Goal: Communication & Community: Answer question/provide support

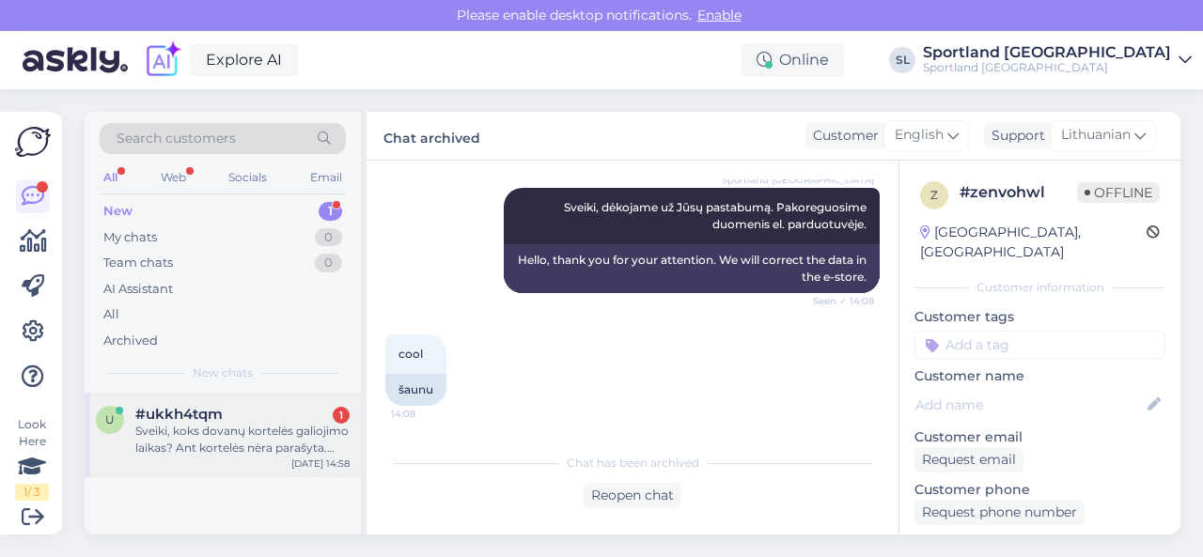
click at [201, 408] on span "#ukkh4tqm" at bounding box center [178, 414] width 87 height 17
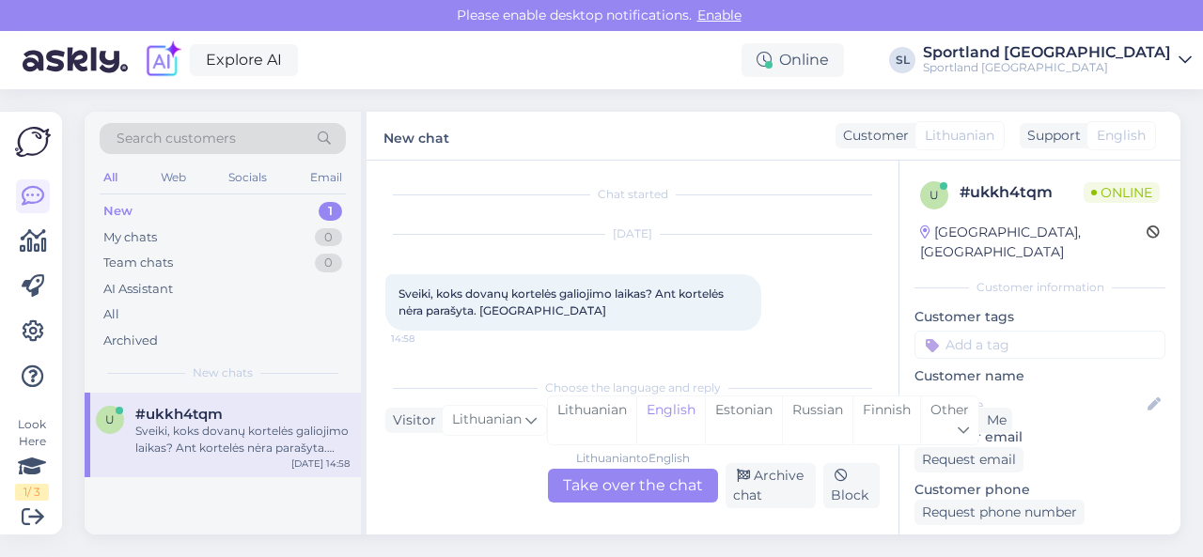
scroll to position [4, 0]
click at [598, 427] on div "Lithuanian" at bounding box center [592, 420] width 88 height 48
click at [613, 480] on div "Lithuanian to Lithuanian Take over the chat" at bounding box center [633, 486] width 170 height 34
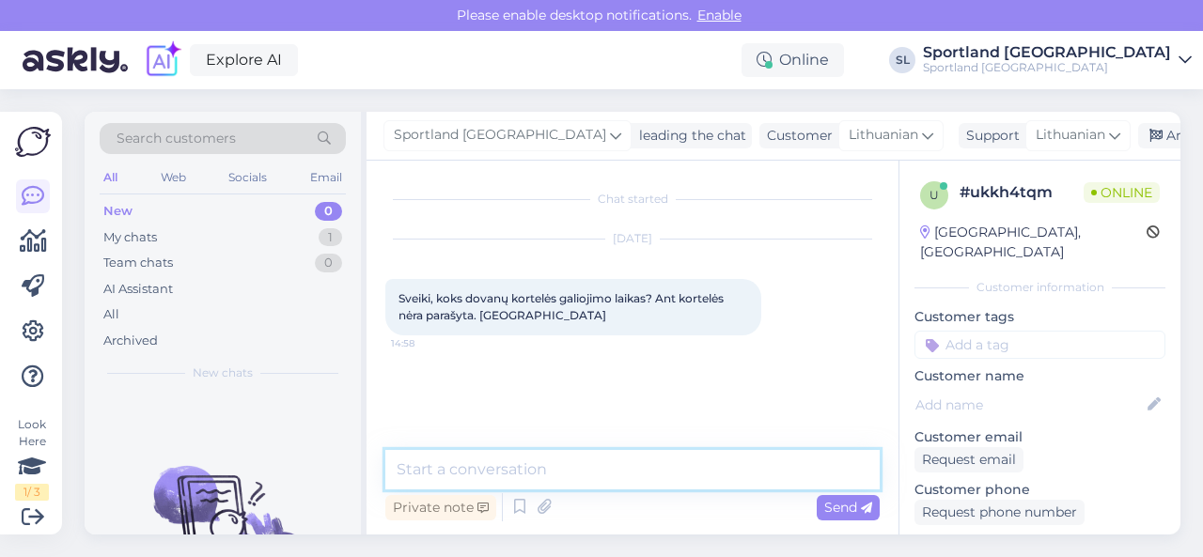
click at [598, 481] on textarea at bounding box center [632, 469] width 494 height 39
type textarea "Sveiki, dėkoajme už Jūsų užklausą."
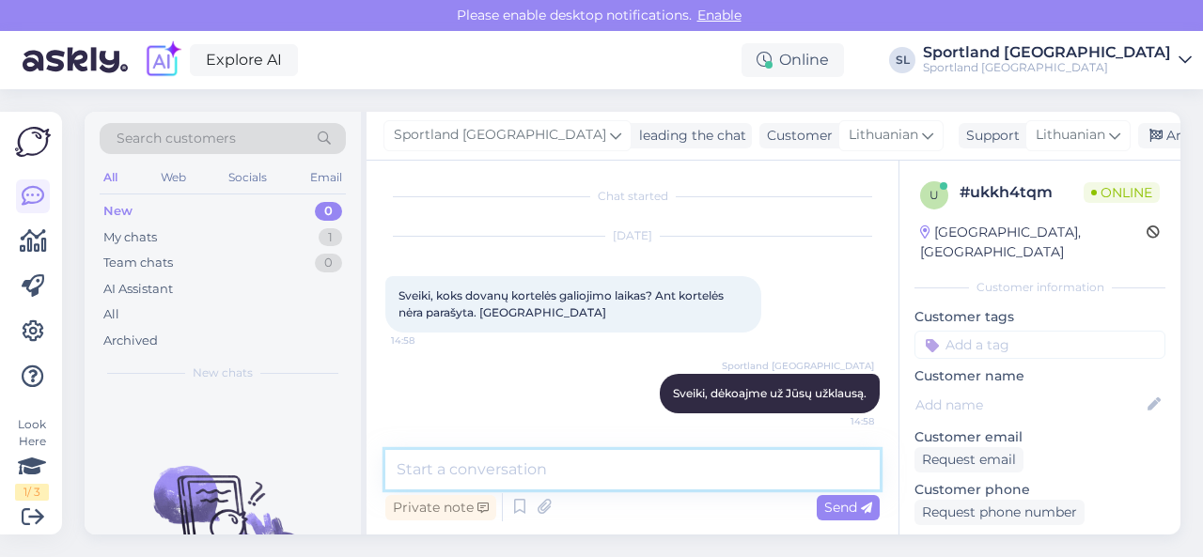
click at [597, 482] on textarea at bounding box center [632, 469] width 494 height 39
type textarea "Dovanų kortelė galioja 2metus nuo įsigyjimo."
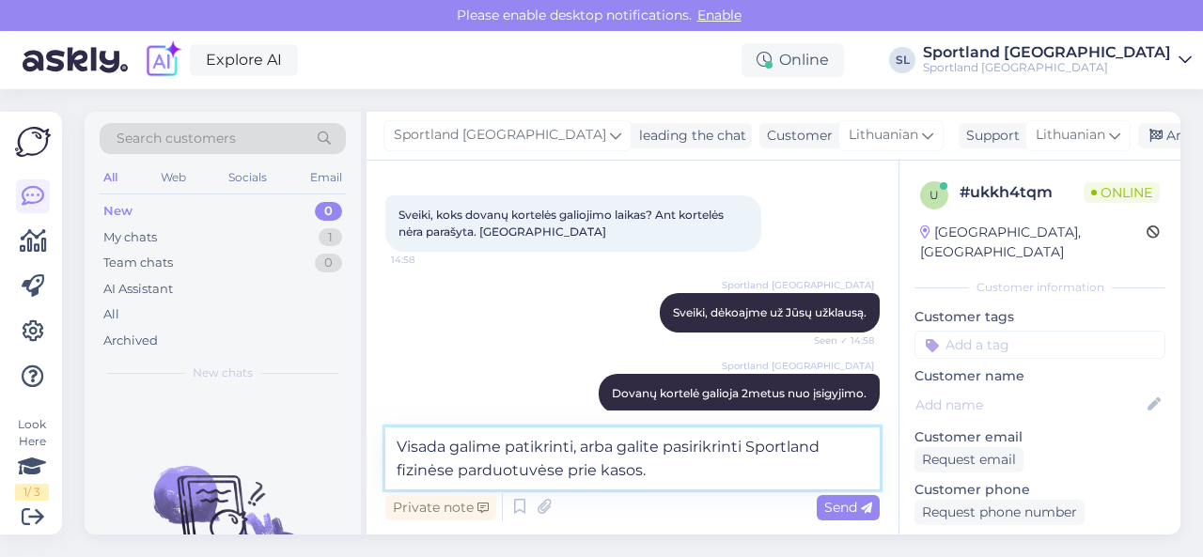
type textarea "Visada galime patikrinti, arba galite pasirikrinti Sportland fizinėse parduotuv…"
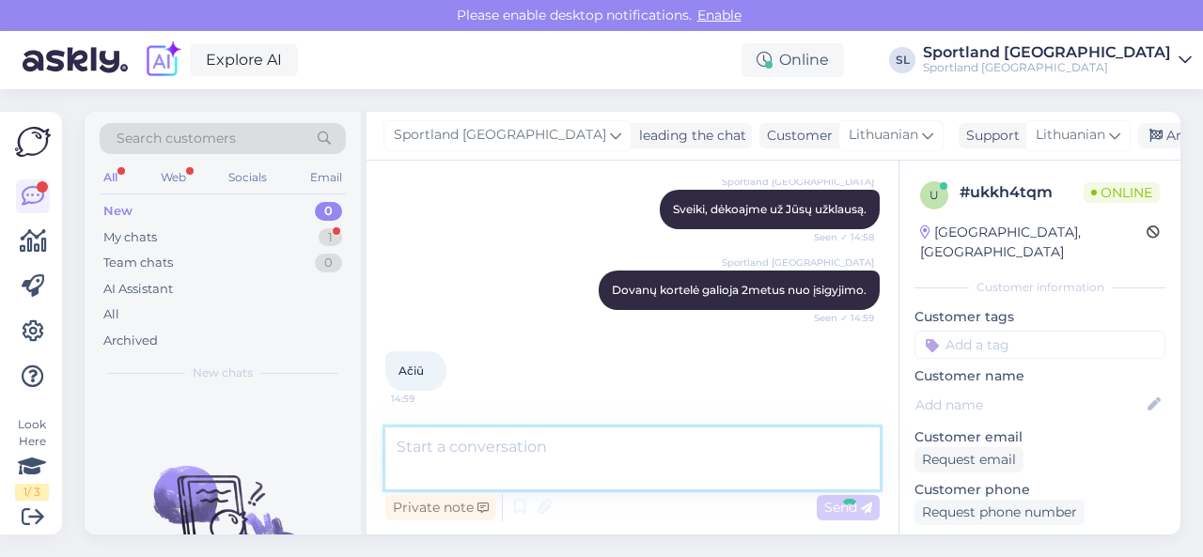
scroll to position [262, 0]
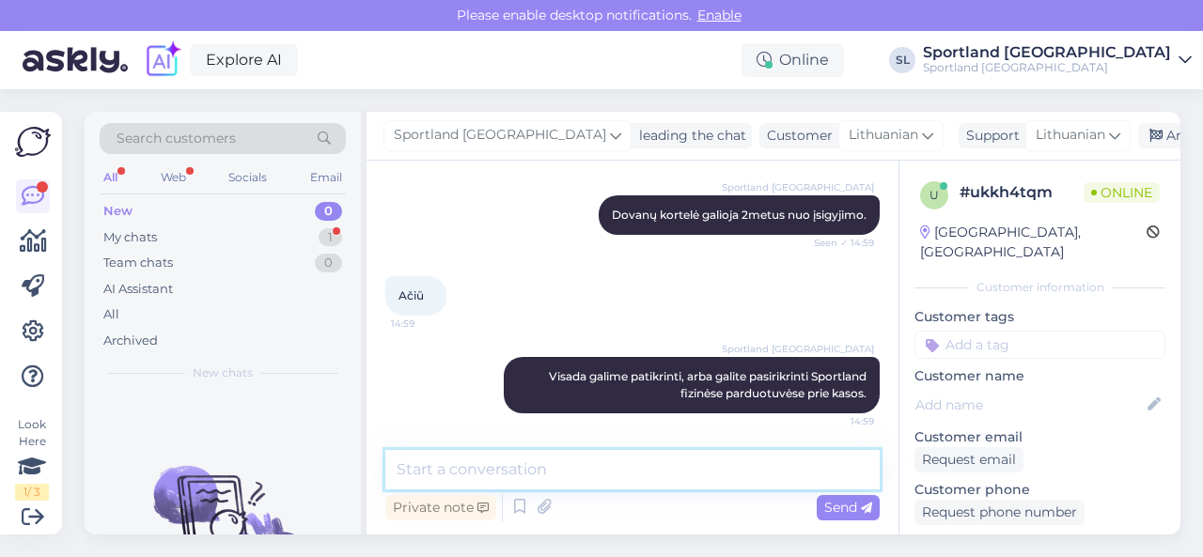
click at [578, 459] on textarea at bounding box center [632, 469] width 494 height 39
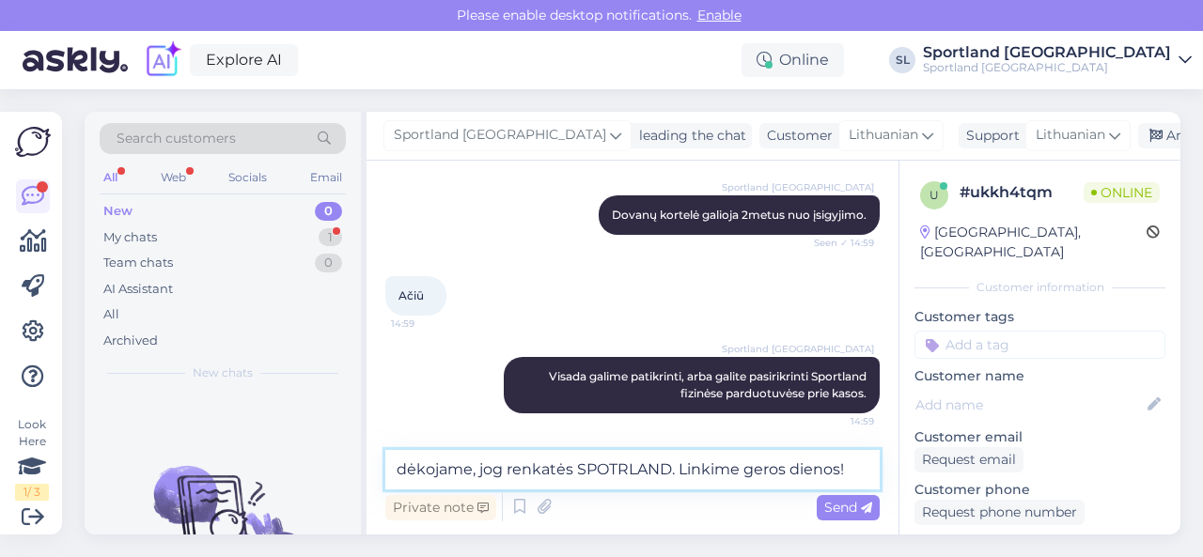
type textarea "dėkojame, jog renkatės SPOTRLAND. Linkime geros dienos!"
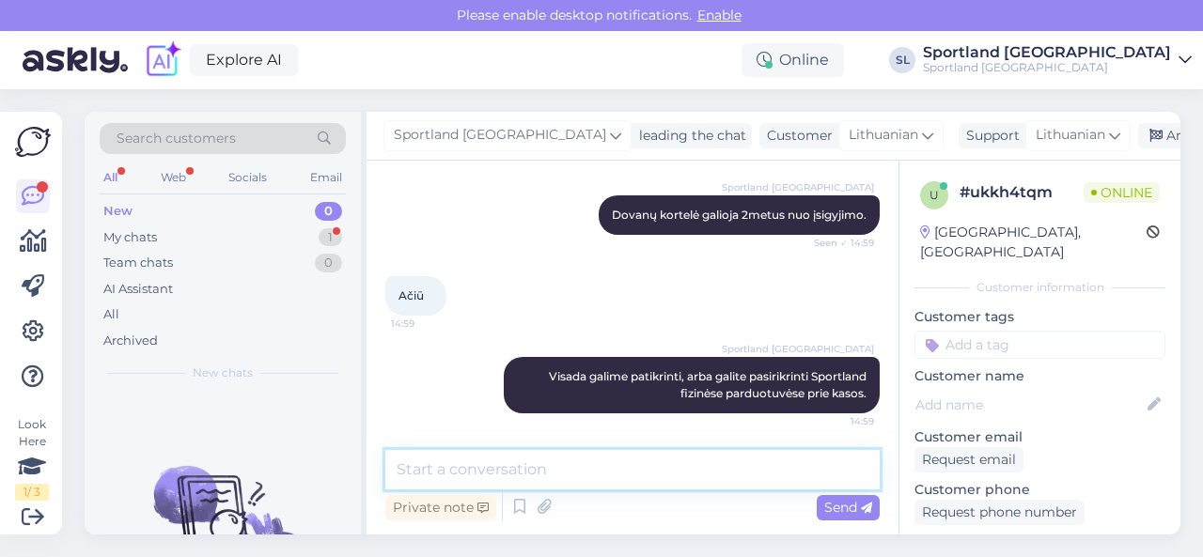
scroll to position [343, 0]
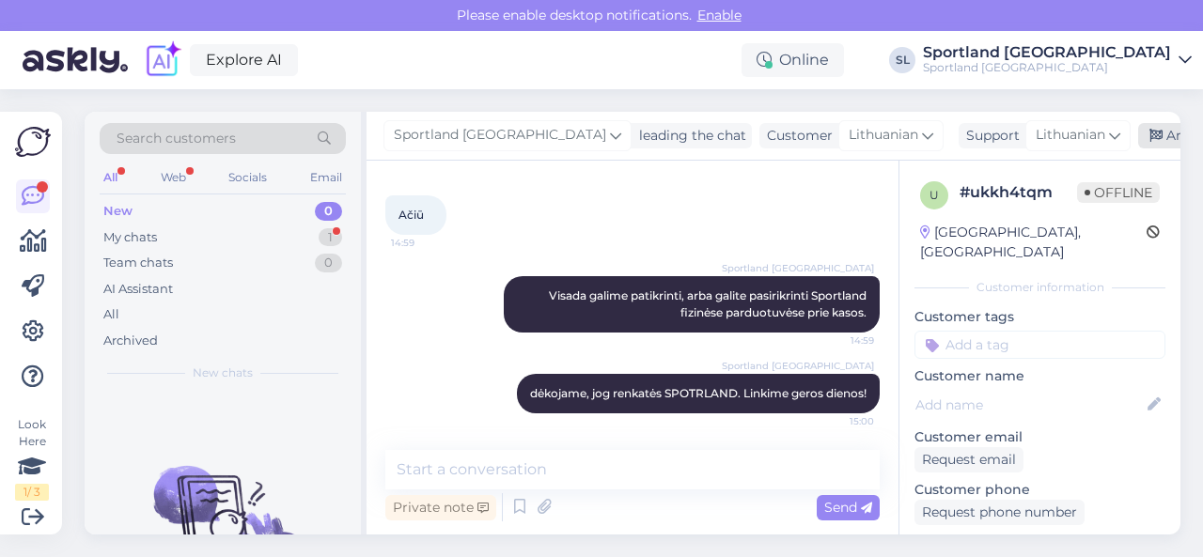
click at [1138, 138] on div "Archive chat" at bounding box center [1197, 135] width 118 height 25
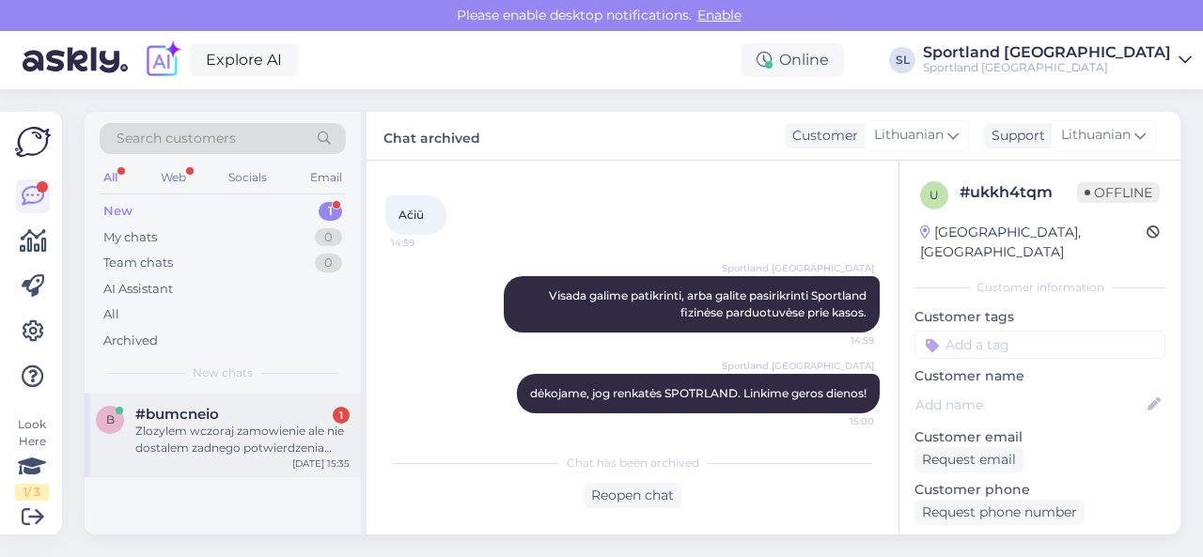
click at [254, 441] on div "Zlozylem wczoraj zamowienie ale nie dostalem zadnego potwierdzenia zakupu. Wybr…" at bounding box center [242, 440] width 214 height 34
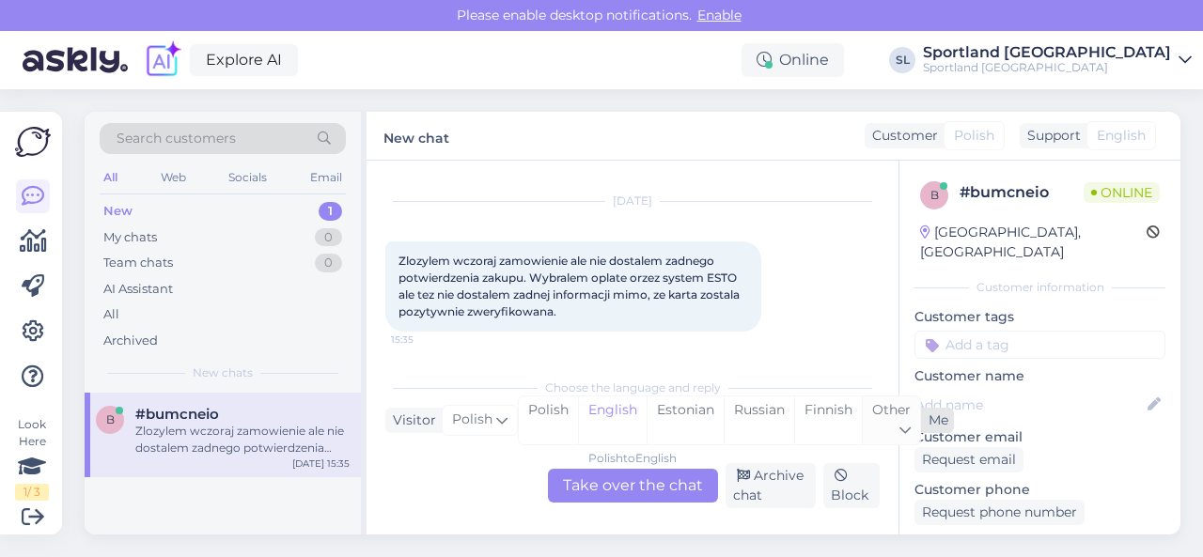
click at [876, 419] on div "Other" at bounding box center [891, 420] width 58 height 48
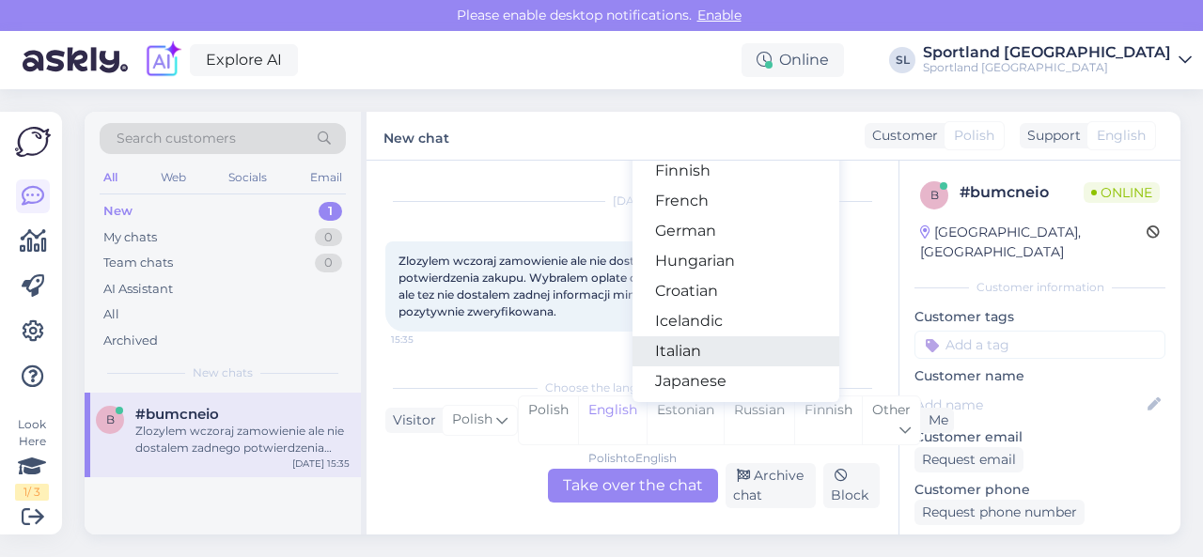
scroll to position [376, 0]
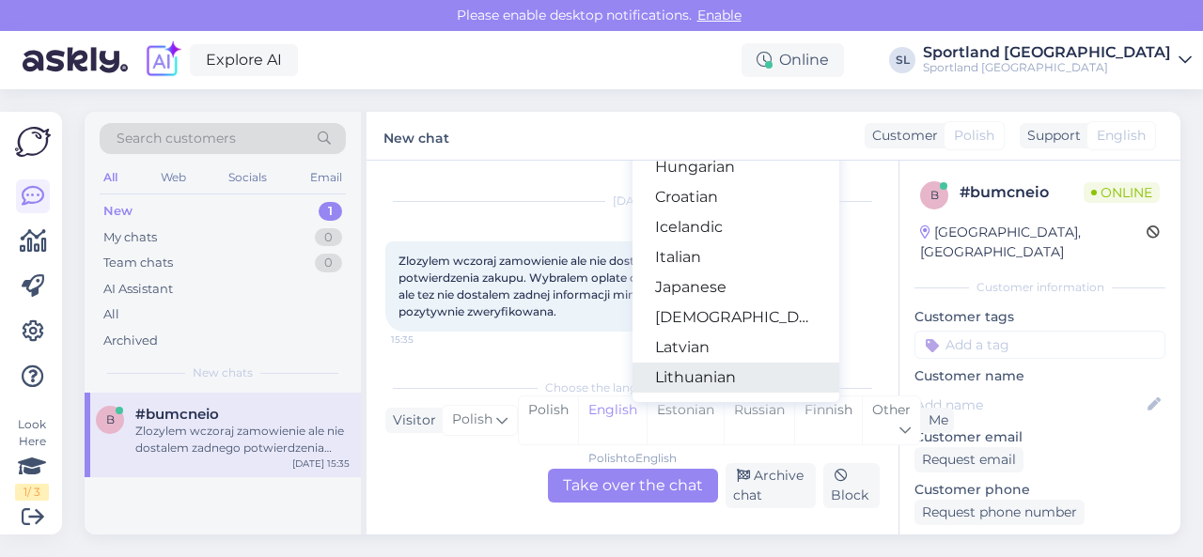
click at [723, 381] on link "Lithuanian" at bounding box center [735, 378] width 207 height 30
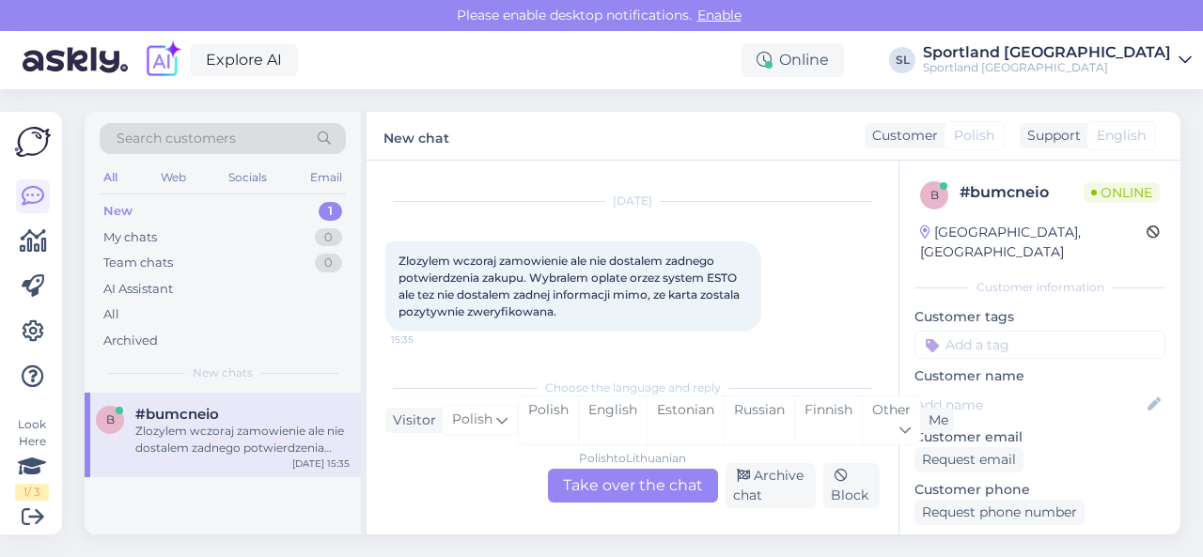
click at [594, 487] on div "Polish to Lithuanian Take over the chat" at bounding box center [633, 486] width 170 height 34
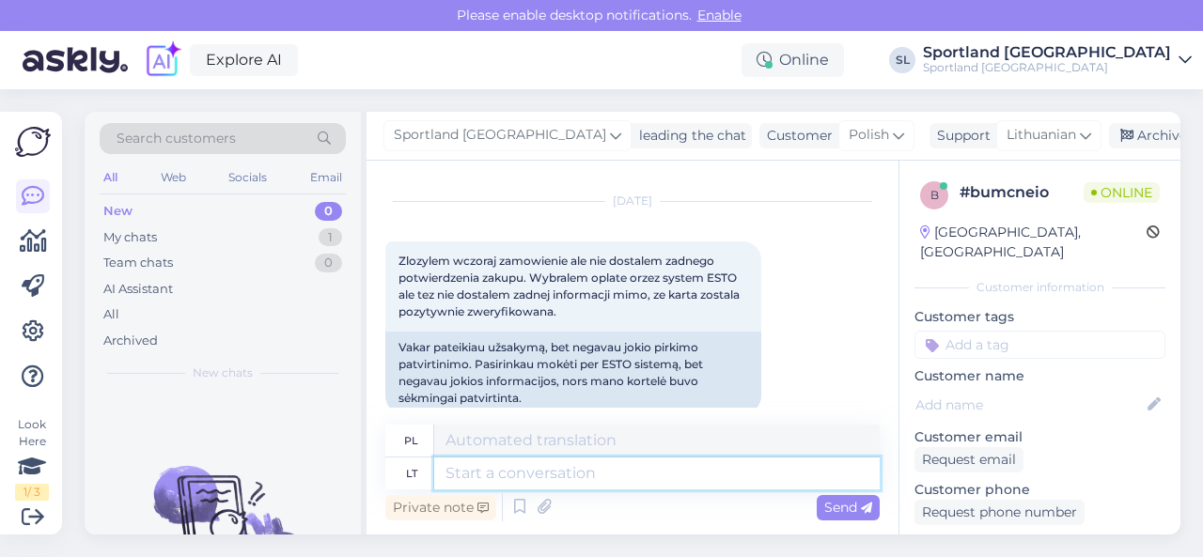
click at [555, 469] on textarea at bounding box center [656, 474] width 445 height 32
type textarea "Sveiki"
type textarea "Cześć"
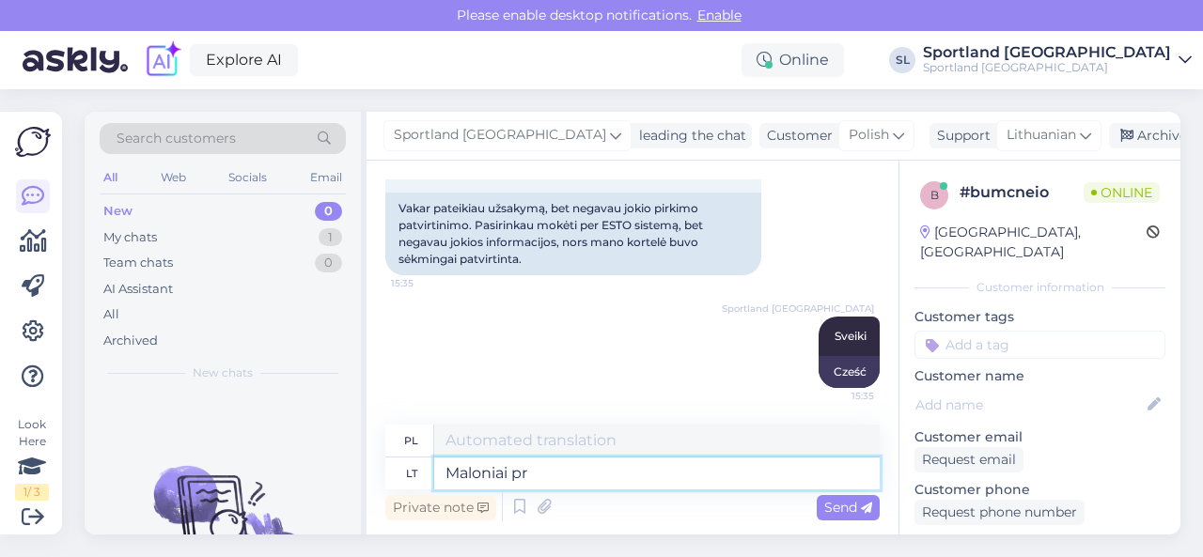
type textarea "Maloniai pra"
type textarea "Uprzejmie"
type textarea "Maloniai prašome"
type textarea "Proszę, proszę."
type textarea "Maloniai prašome susisiekti s"
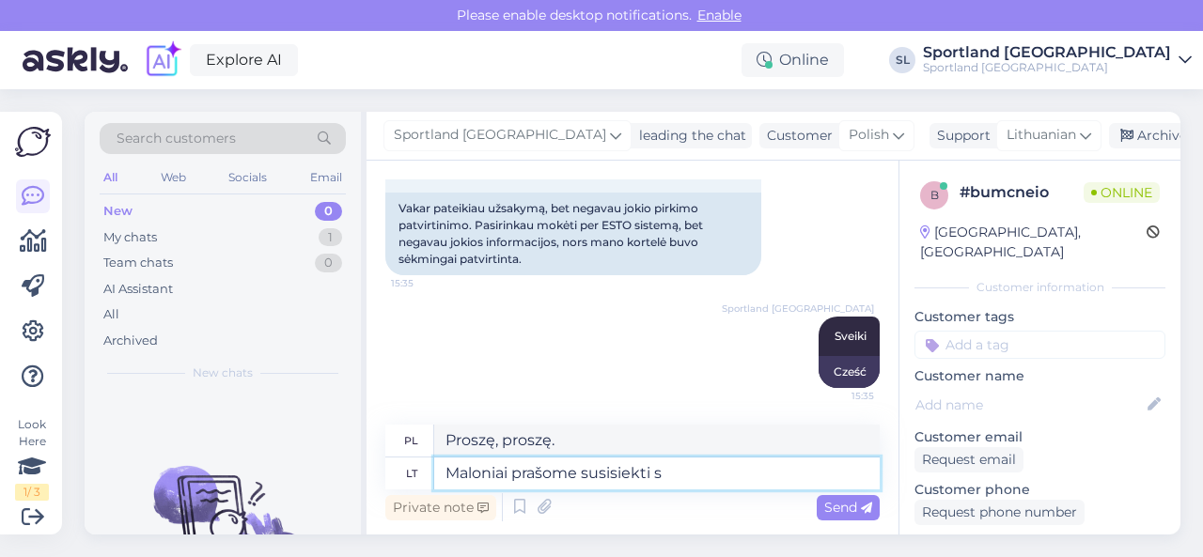
type textarea "Prosimy o kontakt."
type textarea "Maloniai prašome susisiekti su"
type textarea "Zapraszamy do kontaktu z nami."
type textarea "Maloniai prašome susisiekti su Lizingo ko"
type textarea "Proszę skontaktować się z [PERSON_NAME]."
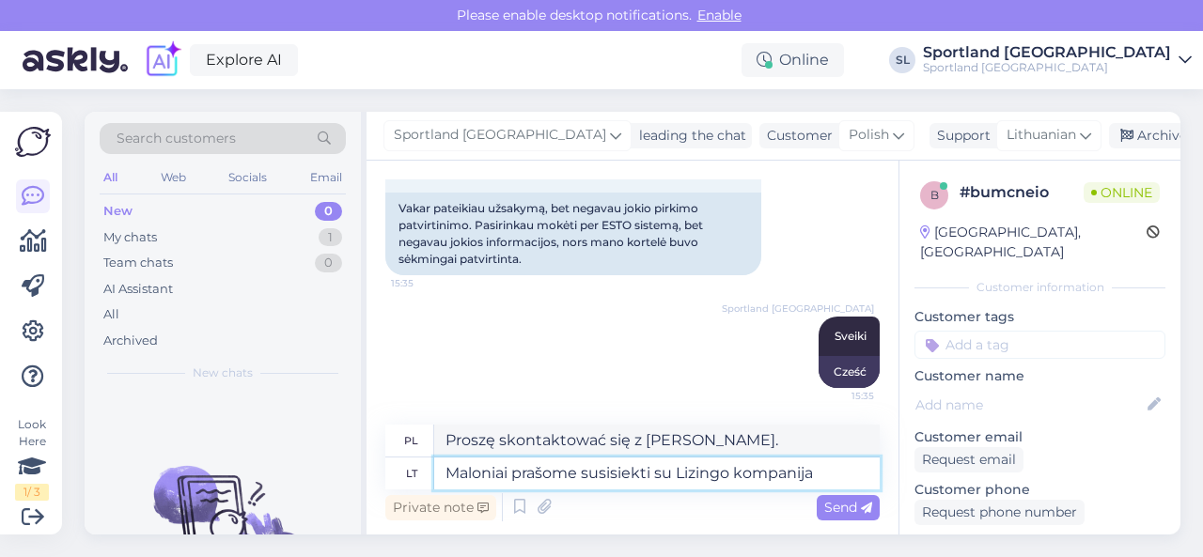
type textarea "Maloniai prašome susisiekti su Lizingo kompanija"
type textarea "Prosimy o kontakt z firmą leasingową."
type textarea "Maloniai prašome susisiekti su Lizingo kompanija dėl a"
type textarea "W sprawie leasingu prosimy o kontakt z firmą leasingową"
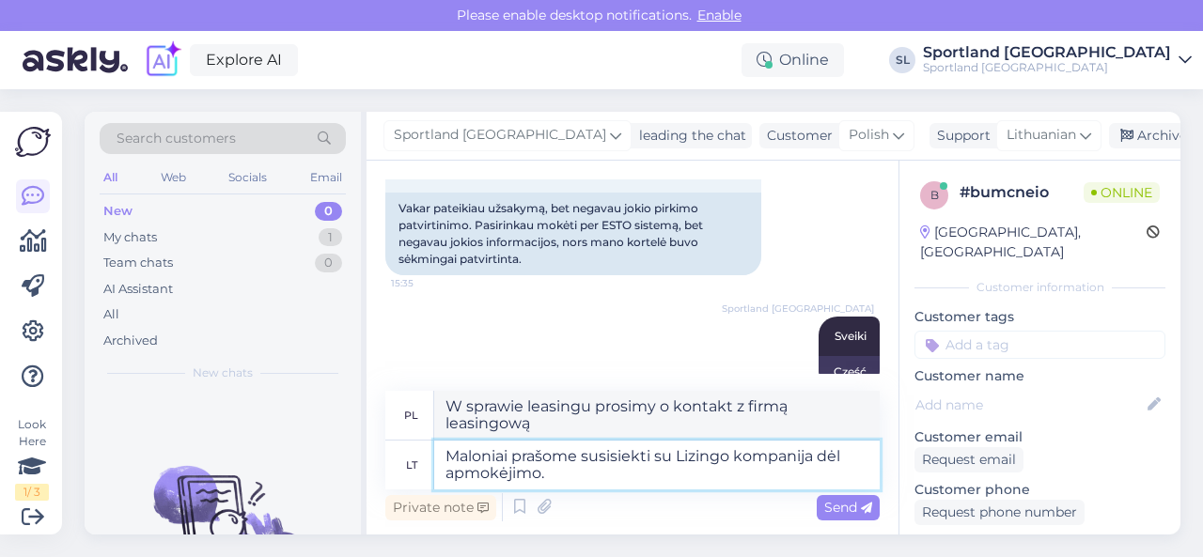
type textarea "Maloniai prašome susisiekti su Lizingo kompanija dėl apmokėjimo."
type textarea "W sprawie płatności prosimy o kontakt z firmą leasingową."
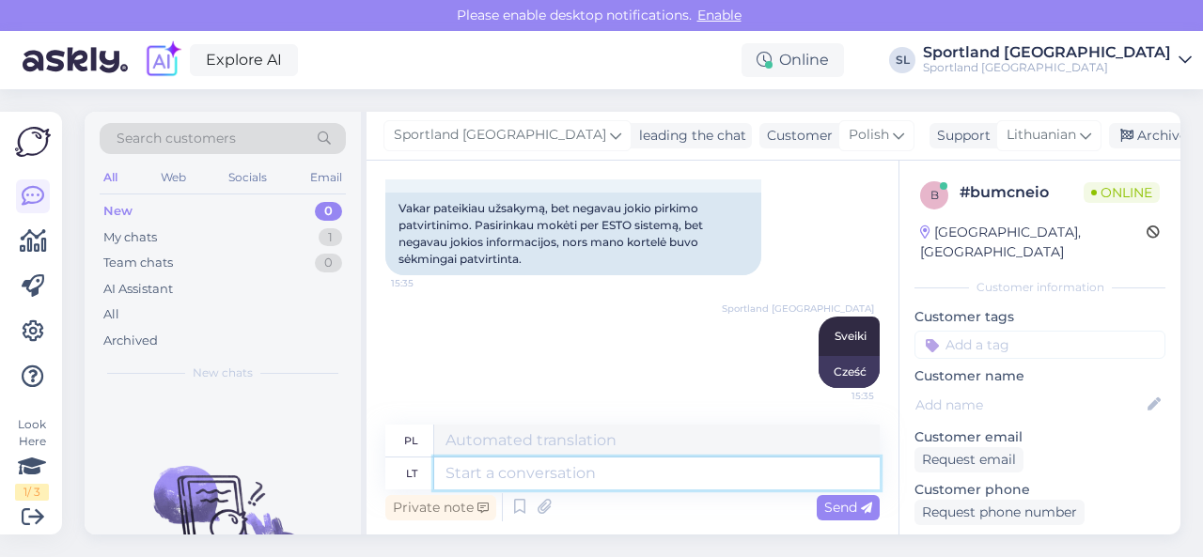
scroll to position [306, 0]
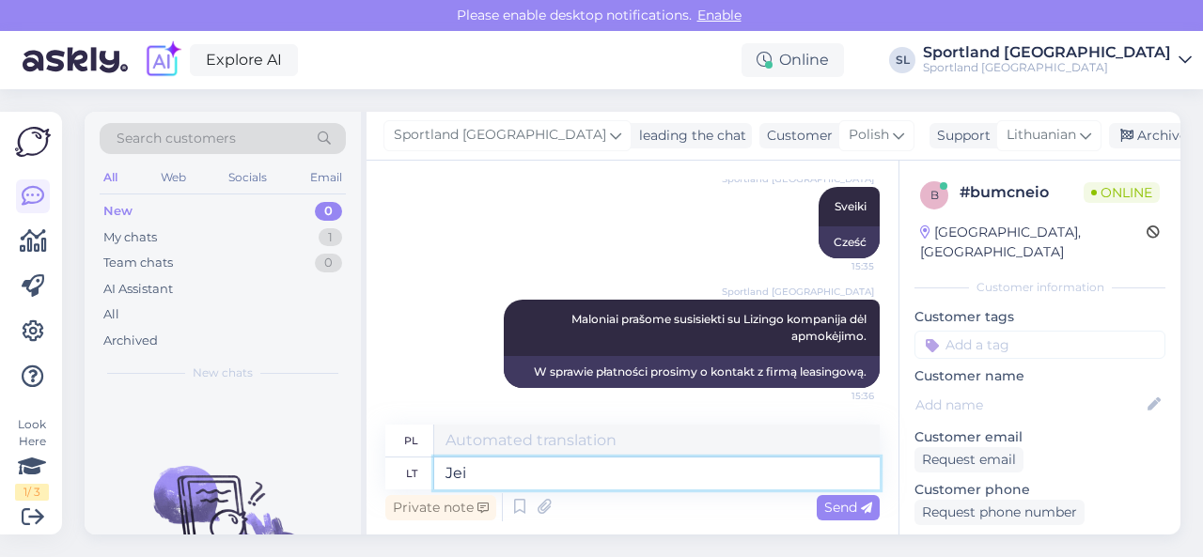
type textarea "Jei"
type textarea "Jeśli"
type textarea "Jei užsakymas b"
type textarea "Jeśli zamówienie"
type textarea "Jei užsakymas bus ne"
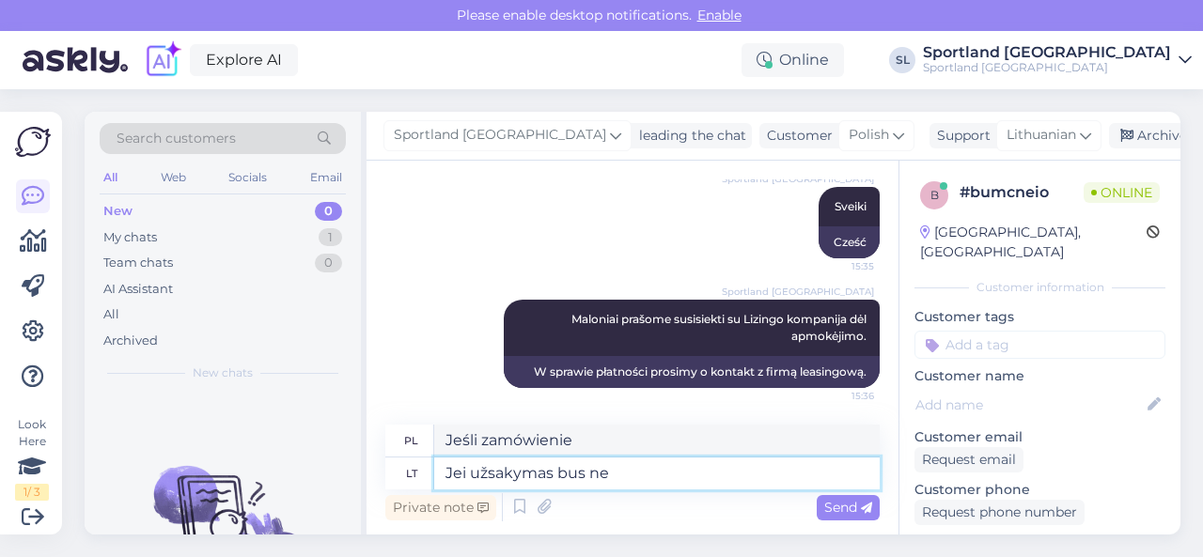
type textarea "Jeśli zamówienie jest"
type textarea "Jei užsakymas bus neapmokėtas,"
type textarea "Jeżeli zamówienie jest nieopłacone,"
type textarea "Jei užsakymas bus neapmokėtas, jis n"
type textarea "Jeżeli zamówienie nie zostanie opłacone,"
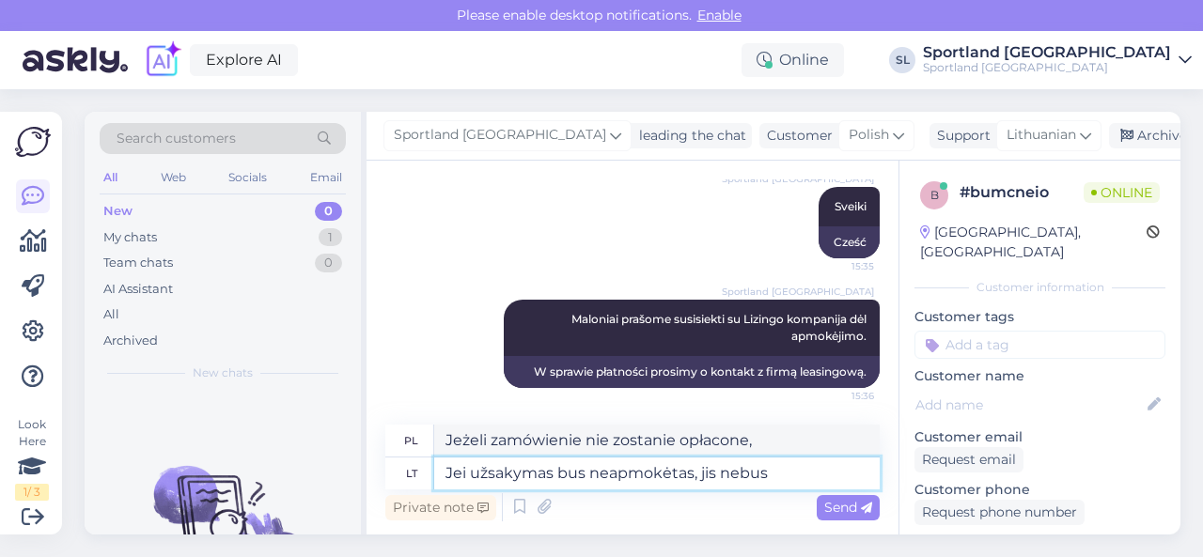
type textarea "Jei užsakymas bus neapmokėtas, jis nebus v"
type textarea "Jeżeli zamówienie nie zostanie opłacone, nie zostanie zrealizowane."
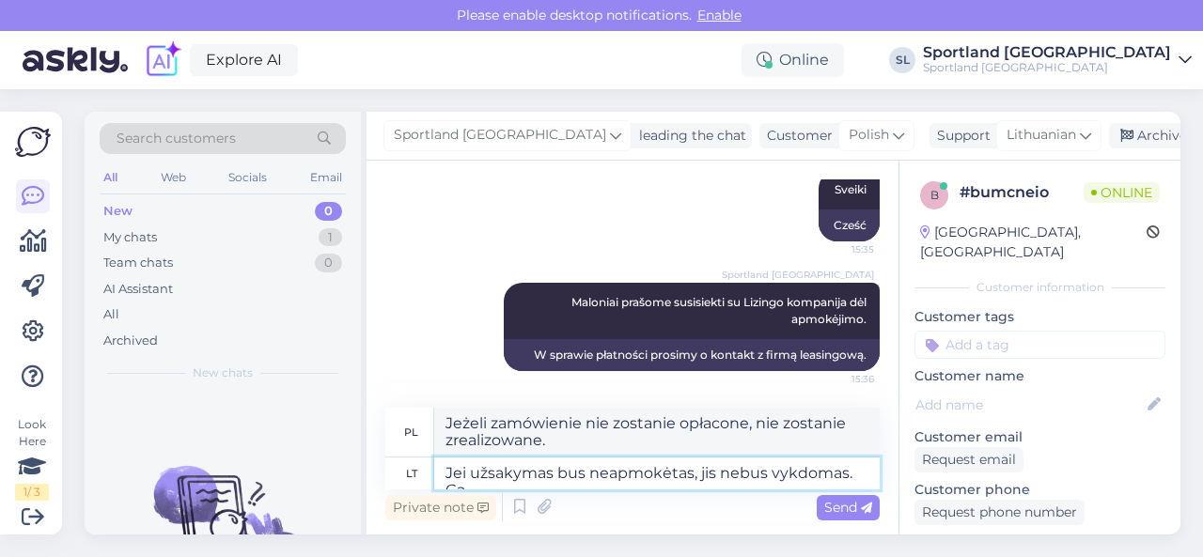
scroll to position [340, 0]
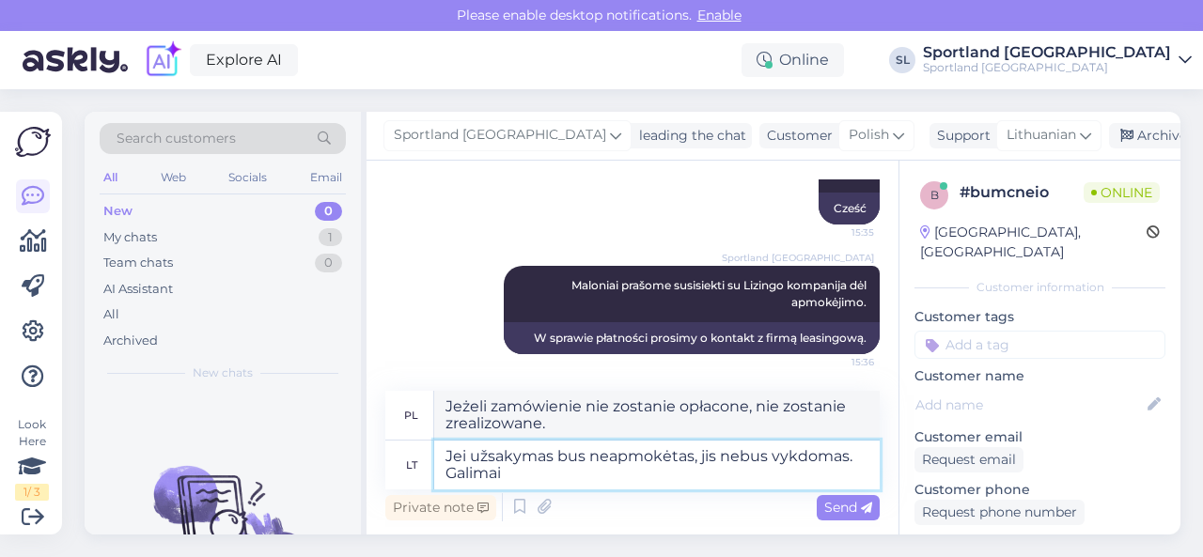
type textarea "Jei užsakymas bus neapmokėtas, jis nebus vykdomas. Galimai t"
type textarea "Jeśli zamówienie nie zostanie opłacone, nie zostanie zrealizowane. [GEOGRAPHIC_…"
type textarea "Jei užsakymas bus neapmokėtas, jis nebus vykdomas. Galimai teks a"
type textarea "Jeśli zamówienie nie zostanie opłacone, nie zostanie zrealizowane. Może zaistni…"
type textarea "Jei užsakymas bus neapmokėtas, jis nebus vykdomas. Galimai teks pateikti nau"
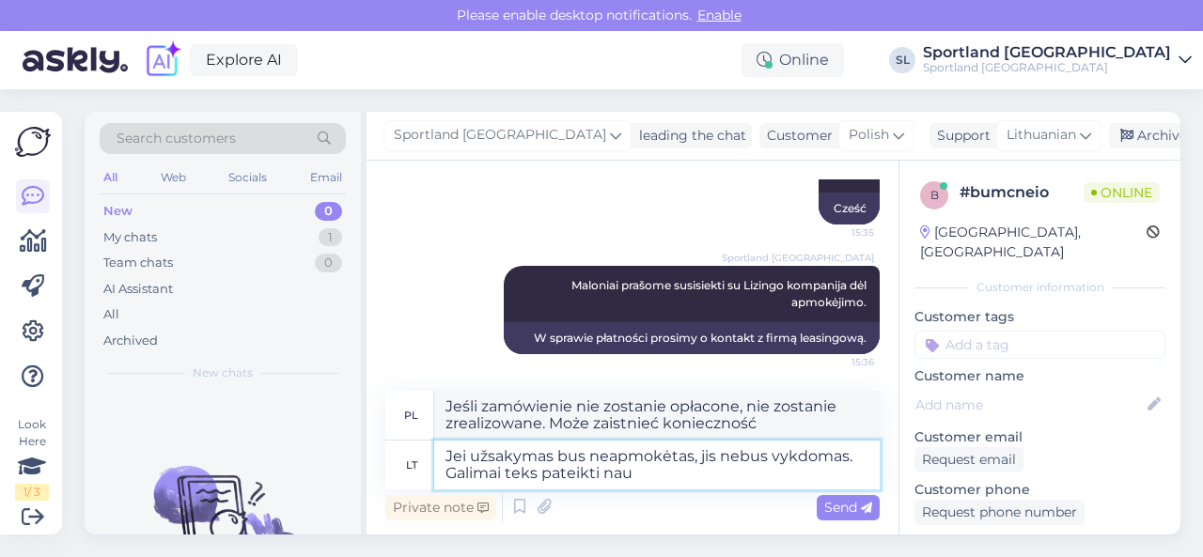
type textarea "Jeśli zamówienie nie zostanie opłacone, nie zostanie zrealizowane. Możesz zosta…"
type textarea "Jei užsakymas bus neapmokėtas, jis nebus vykdomas. Galimai teks pateikti naują u"
type textarea "Jeśli zamówienie jest nieopłacone, nie zostanie zrealizowane. Może być konieczn…"
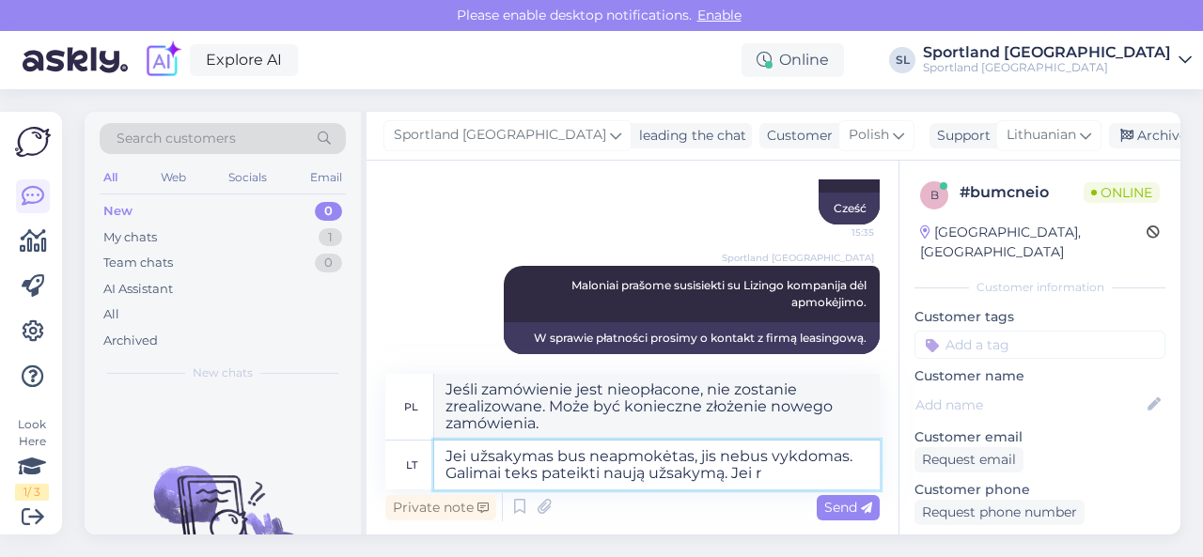
type textarea "Jei užsakymas bus neapmokėtas, jis nebus vykdomas. Galimai teks pateikti naują …"
type textarea "Jeśli zamówienie jest nieopłacone, nie zostanie zrealizowane. Może być konieczn…"
type textarea "Jei užsakymas bus neapmokėtas, jis nebus vykdomas. Galimai teks pateikti naują …"
type textarea "Jeśli zamówienie jest nieopłacone, nie zostanie zrealizowane. Może być konieczn…"
type textarea "Jei užsakymas bus neapmokėtas, jis nebus vykdomas. Galimai teks pateikti naują …"
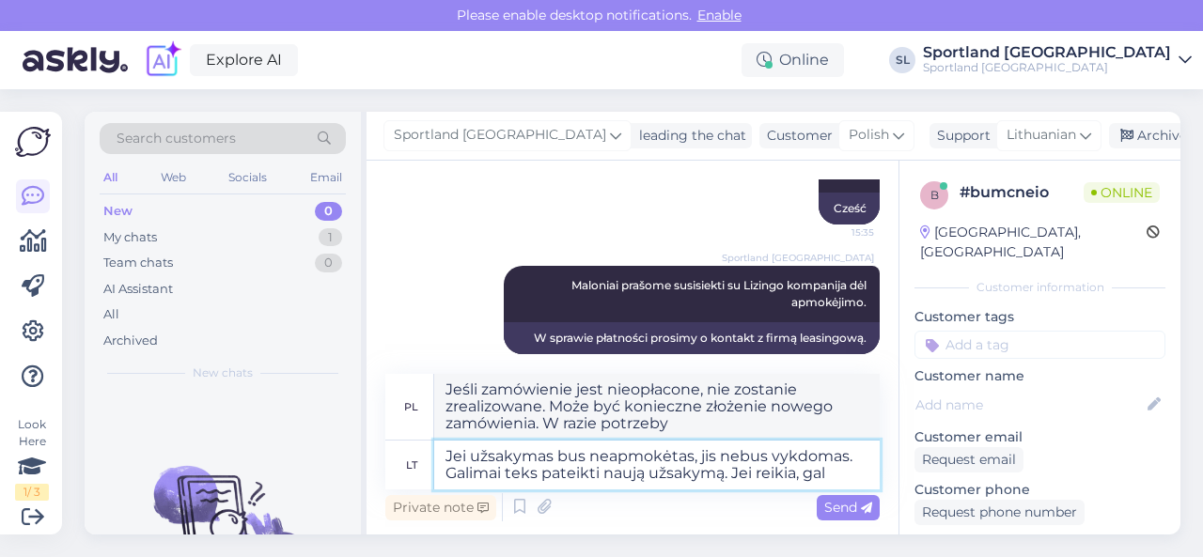
type textarea "Jeśli zamówienie jest nieopłacone, nie zostanie zrealizowane. Może być konieczn…"
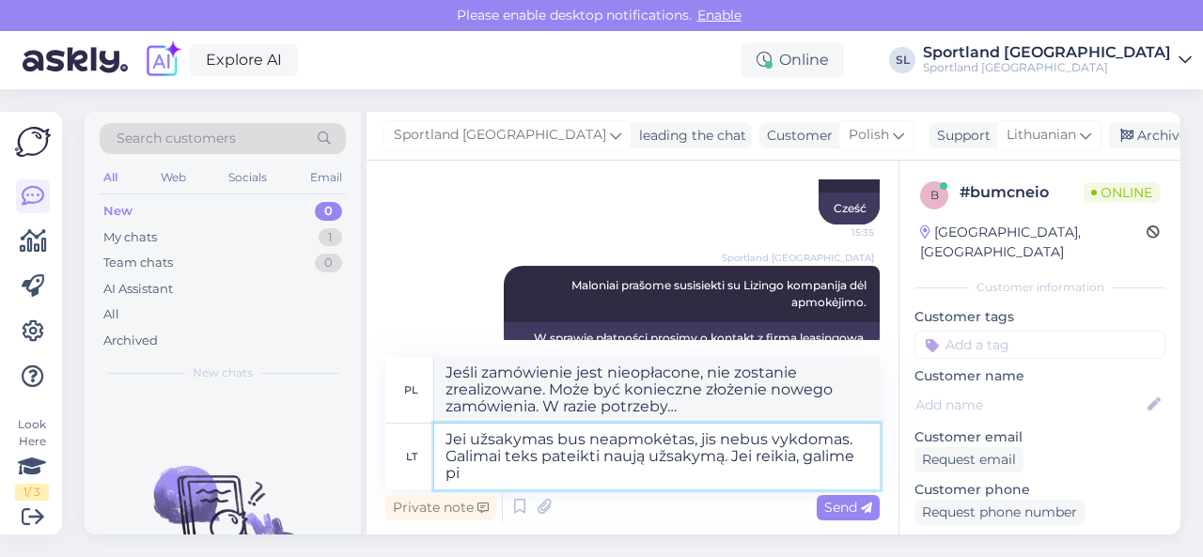
type textarea "Jei užsakymas bus neapmokėtas, jis nebus vykdomas. Galimai teks pateikti naują …"
type textarea "Jeśli zamówienie nie zostanie opłacone, nie zostanie zrealizowane. Może być kon…"
type textarea "Jei užsakymas bus neapmokėtas, jis nebus vykdomas. Galimai teks pateikti naują …"
type textarea "Jeśli zamówienie nie zostanie opłacone, nie zostanie zrealizowane. Może być kon…"
type textarea "Jei užsakymas bus neapmokėtas, jis nebus vykdomas. Galimai teks pateikti naują …"
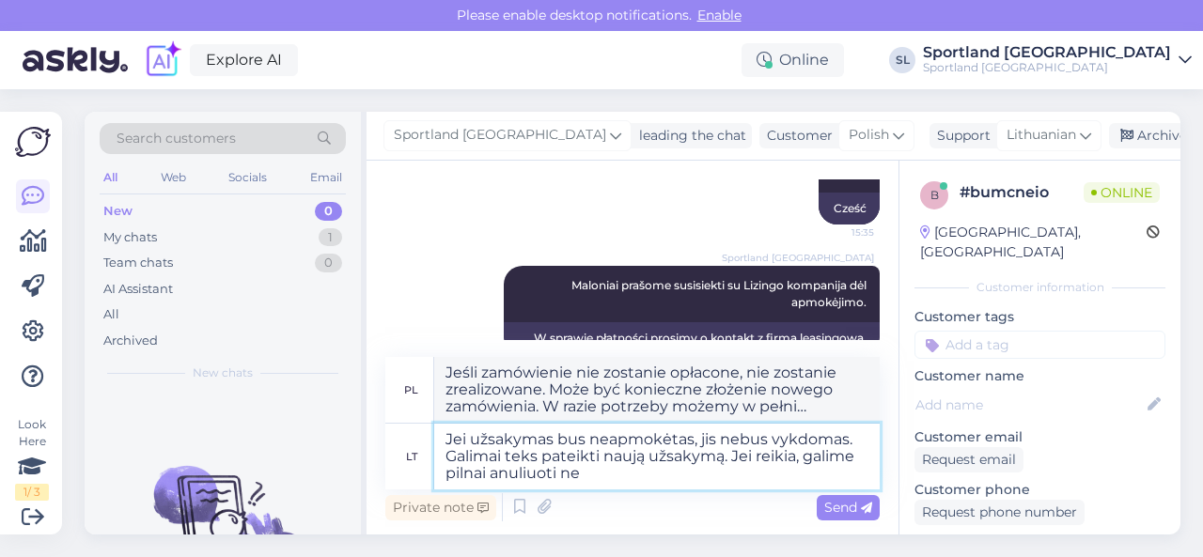
type textarea "Jeśli zamówienie nie zostanie opłacone, nie zostanie zrealizowane. Może być kon…"
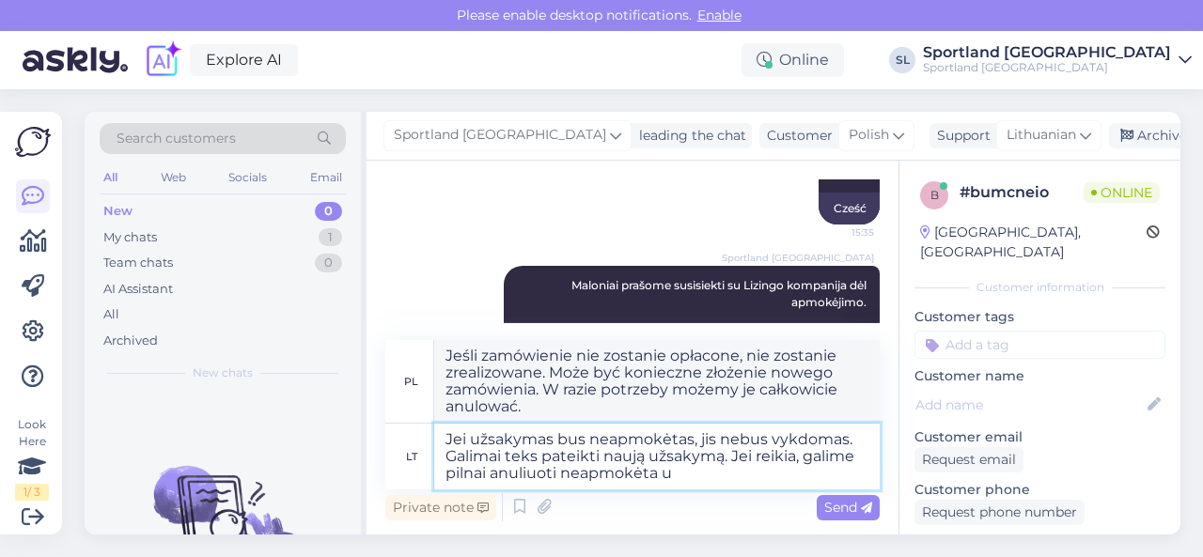
type textarea "Jei užsakymas bus neapmokėtas, jis nebus vykdomas. Galimai teks pateikti naują …"
type textarea "Jeśli zamówienie jest nieopłacone, nie zostanie zrealizowane. Może być konieczn…"
type textarea "Jei užsakymas bus neapmokėtas, jis nebus vykdomas. Galimai teks pateikti naują …"
type textarea "Jeśli zamówienie jest nieopłacone, nie zostanie zrealizowane. Może być konieczn…"
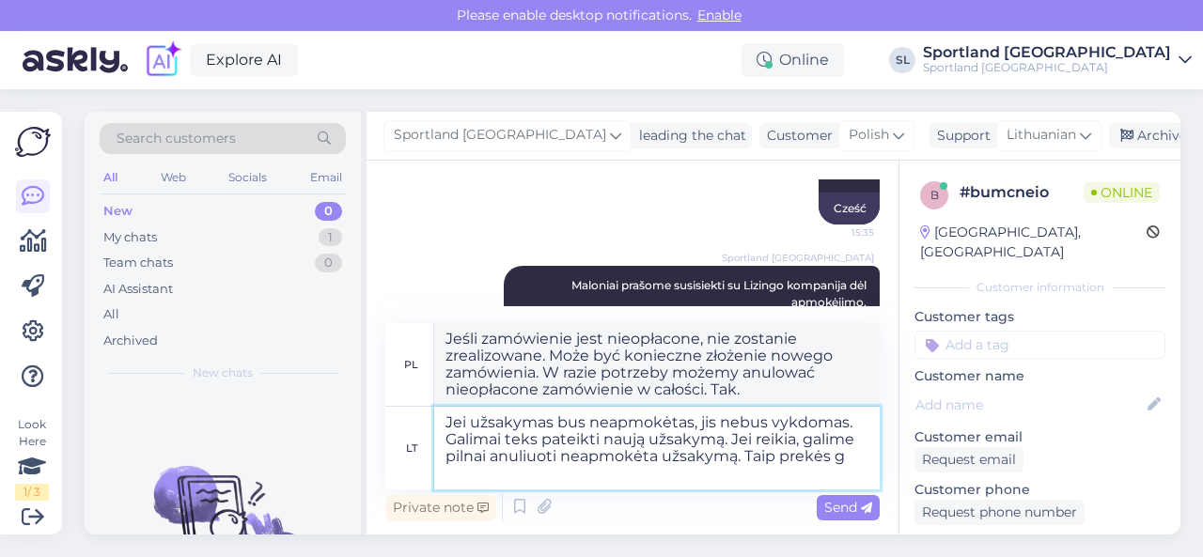
type textarea "Jei užsakymas bus neapmokėtas, jis nebus vykdomas. Galimai teks pateikti naują …"
type textarea "Jeśli zamówienie jest nieopłacone, nie zostanie zrealizowane. Może być konieczn…"
type textarea "Jei užsakymas bus neapmokėtas, jis nebus vykdomas. Galimai teks pateikti naują …"
type textarea "Jeśli zamówienie jest nieopłacone, nie zostanie zrealizowane. Może być konieczn…"
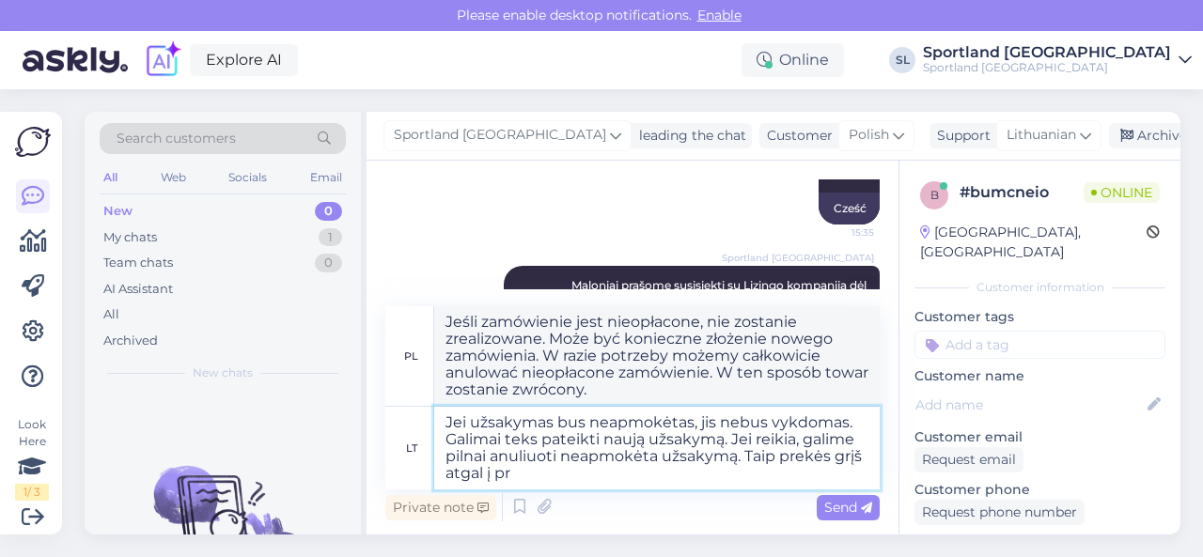
type textarea "Jei užsakymas bus neapmokėtas, jis nebus vykdomas. Galimai teks pateikti naują …"
type textarea "Jeśli zamówienie jest nieopłacone, nie zostanie zrealizowane. Może być konieczn…"
type textarea "Jei užsakymas bus neapmokėtas, jis nebus vykdomas. Galimai teks pateikti naują …"
type textarea "Jeśli zamówienie jest nieopłacone, nie zostanie zrealizowane. Może być konieczn…"
type textarea "Jei užsakymas bus neapmokėtas, jis nebus vykdomas. Galimai teks pateikti naują …"
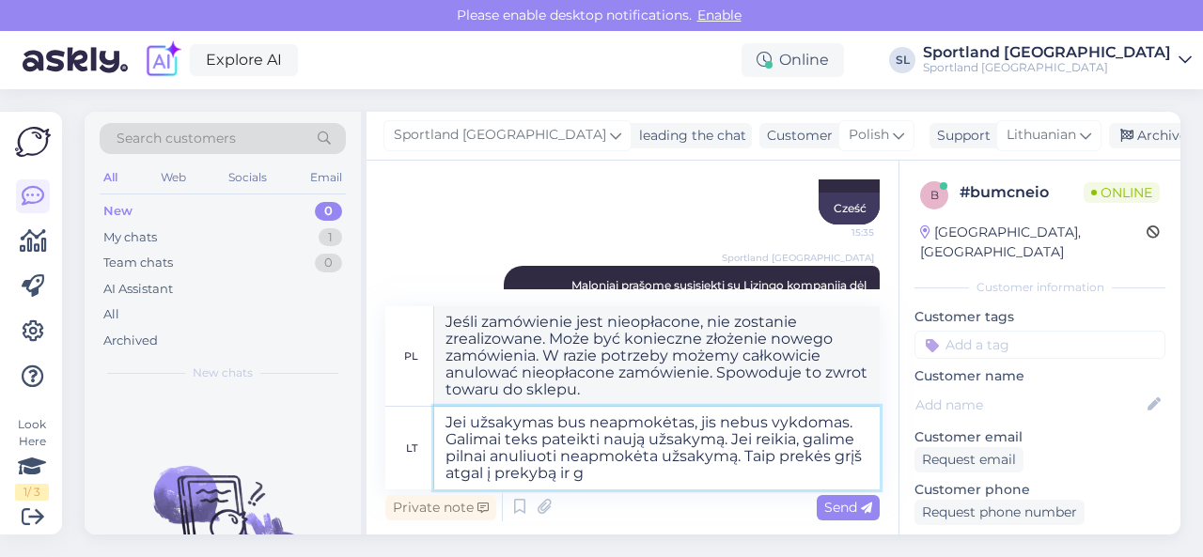
type textarea "Jeśli zamówienie jest nieopłacone, nie zostanie zrealizowane. Może być konieczn…"
type textarea "Jei užsakymas bus neapmokėtas, jis nebus vykdomas. Galimai teks pateikti naują …"
type textarea "Jeśli zamówienie jest nieopłacone, nie zostanie zrealizowane. Może być konieczn…"
type textarea "Jei užsakymas bus neapmokėtas, jis nebus vykdomas. Galimai teks pateikti naują …"
type textarea "Jeśli zamówienie jest nieopłacone, nie zostanie zrealizowane. Może być konieczn…"
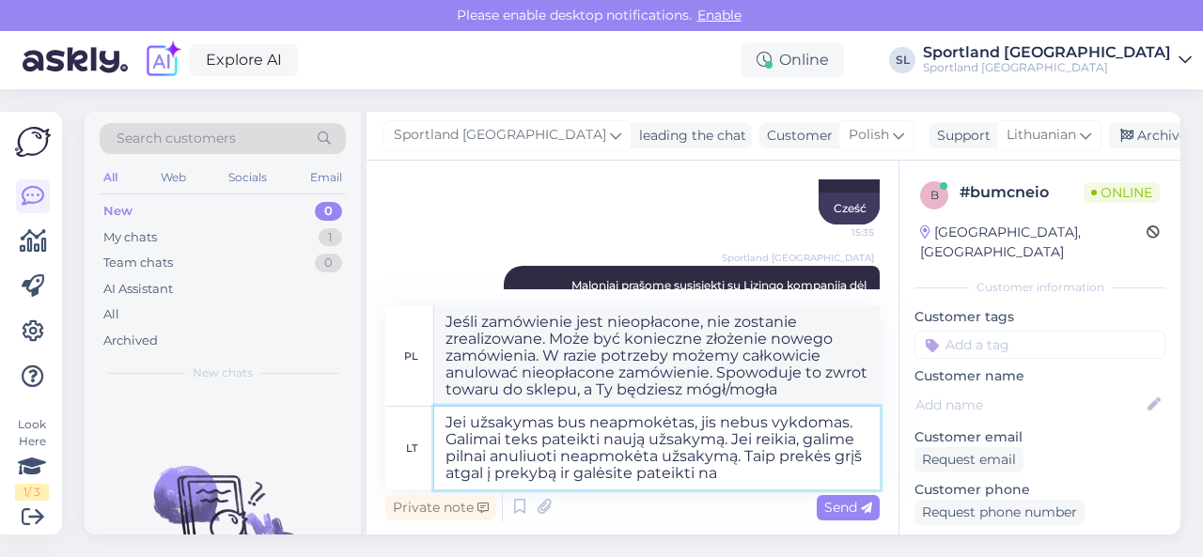
type textarea "Jei užsakymas bus neapmokėtas, jis nebus vykdomas. Galimai teks pateikti naują …"
type textarea "Jeśli zamówienie jest nieopłacone, nie zostanie zrealizowane. Może być konieczn…"
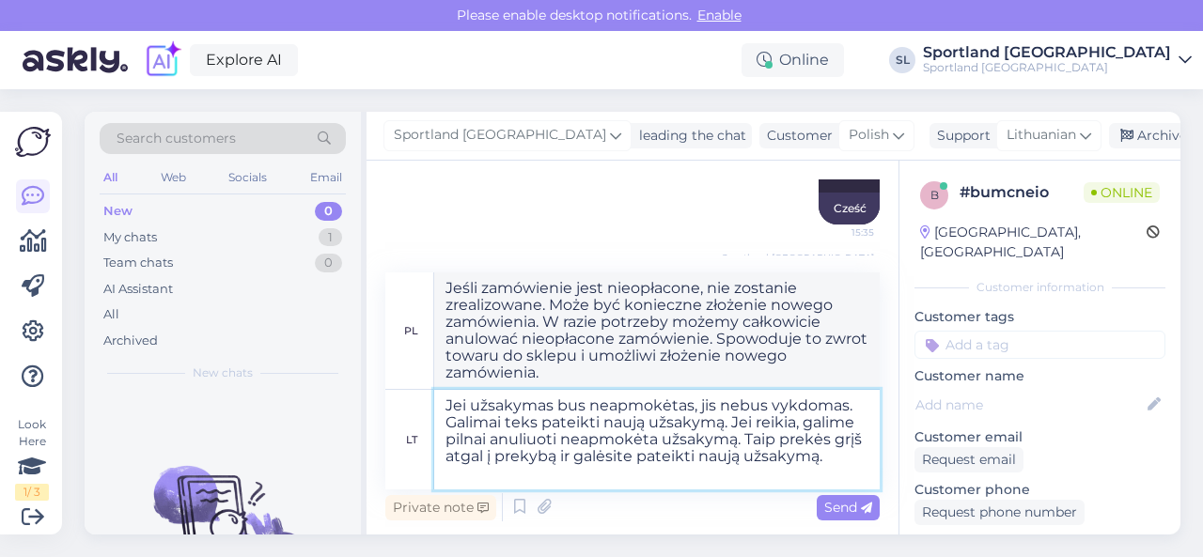
type textarea "Jei užsakymas bus neapmokėtas, jis nebus vykdomas. Galimai teks pateikti naują …"
type textarea "Jeśli zamówienie jest nieopłacone, nie zostanie zrealizowane. Może być konieczn…"
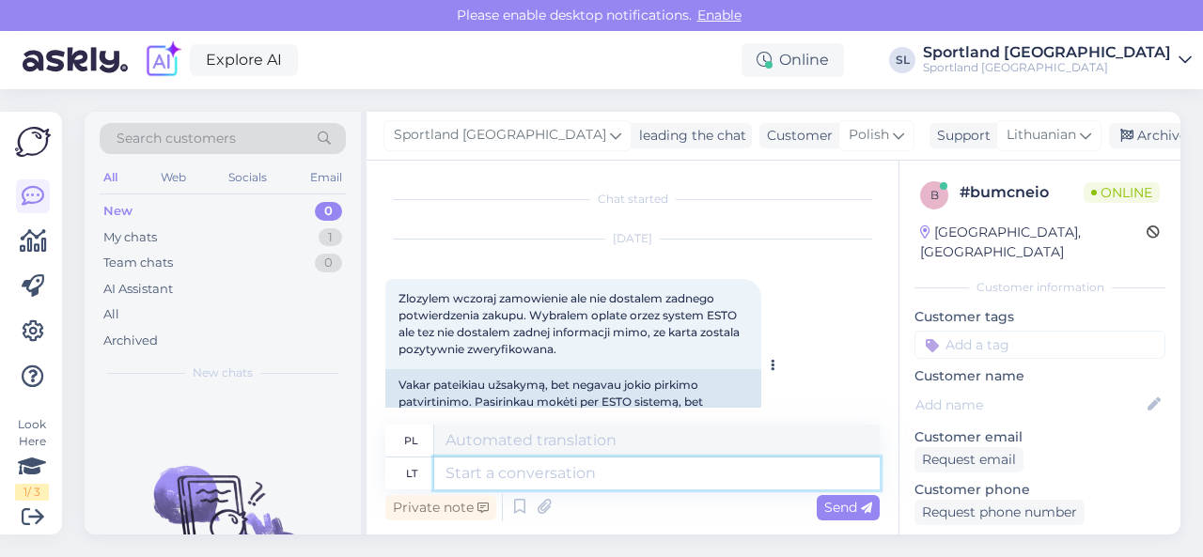
scroll to position [537, 0]
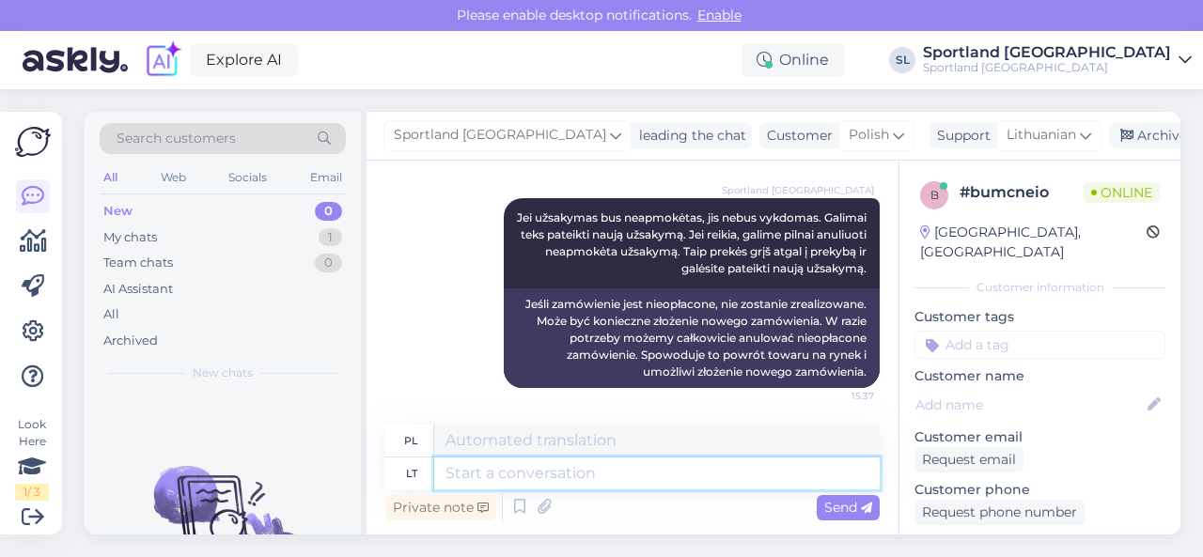
click at [586, 470] on textarea at bounding box center [656, 474] width 445 height 32
type textarea "Jei"
type textarea "Jeśli"
type textarea "Jei pageidaujate p"
type textarea "Jeśli chcesz"
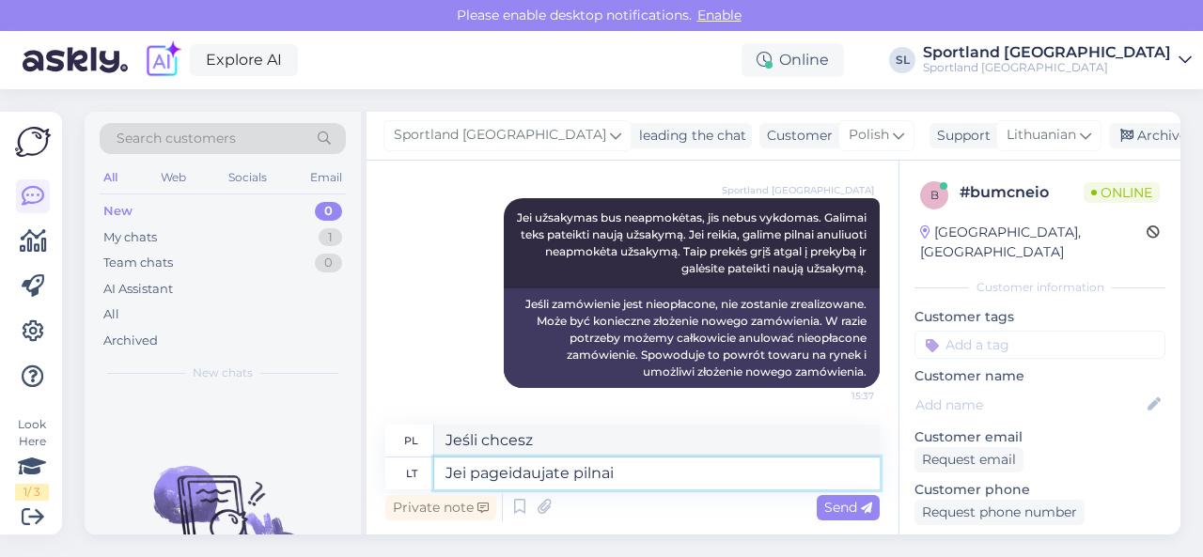
type textarea "Jei pageidaujate pilnai a"
type textarea "Jeśli chcesz pełnego"
type textarea "Jei pageidaujate pilnai atšaukti"
type textarea "Jeśli chcesz całkowicie anulować"
type textarea "Jei pageidaujate pilnai atšaukti užsakymą."
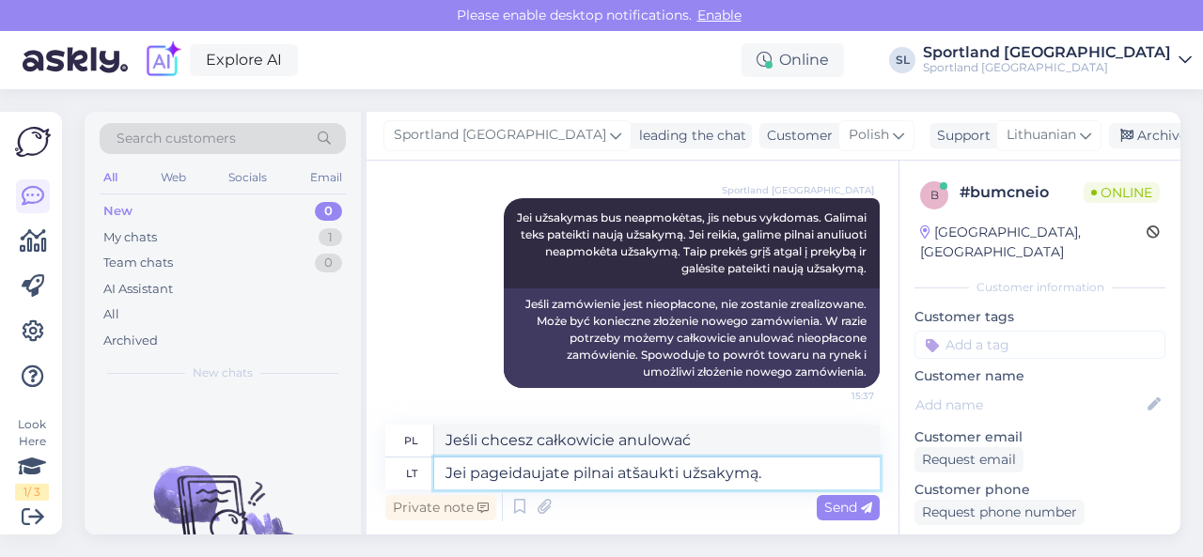
type textarea "Jeśli chcesz całkowicie anulować zamówienie."
type textarea "Jei pageidaujate pilnai atšaukti užsakymą. Maloniai pr"
type textarea "Jeśli chcesz całkowicie anulować zamówienie, prosimy o kontakt."
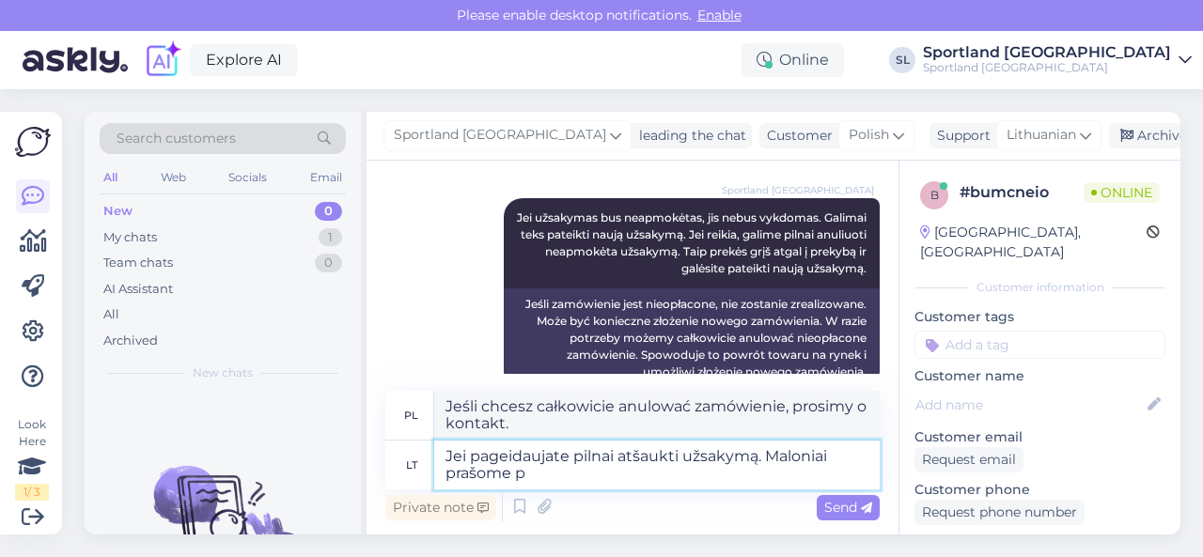
type textarea "Jei pageidaujate pilnai atšaukti užsakymą. Maloniai prašome pa"
type textarea "Jeśli chcesz całkowicie anulować zamówienie, prosimy o kontakt:"
type textarea "Jei pageidaujate pilnai atšaukti užsakymą. Maloniai prašome patikite"
type textarea "Jeśli chcesz całkowicie anulować zamówienie, zaufaj nam."
type textarea "Jei pageidaujate pilnai atšaukti užsakymą. Maloniai prašome patikite"
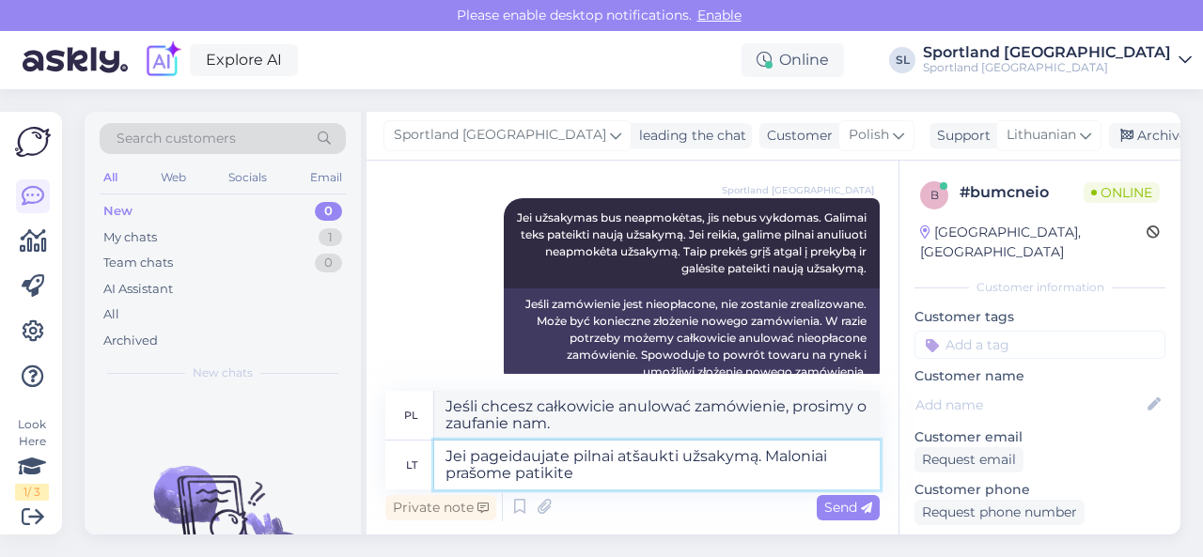
type textarea "Jeśli chcesz całkowicie anulować zamówienie, zaufaj nam."
type textarea "Jei pageidaujate pilnai atšaukti užsakymą. Maloniai prašome pateikite S"
type textarea "Jeśli chcesz całkowicie anulować zamówienie, podaj"
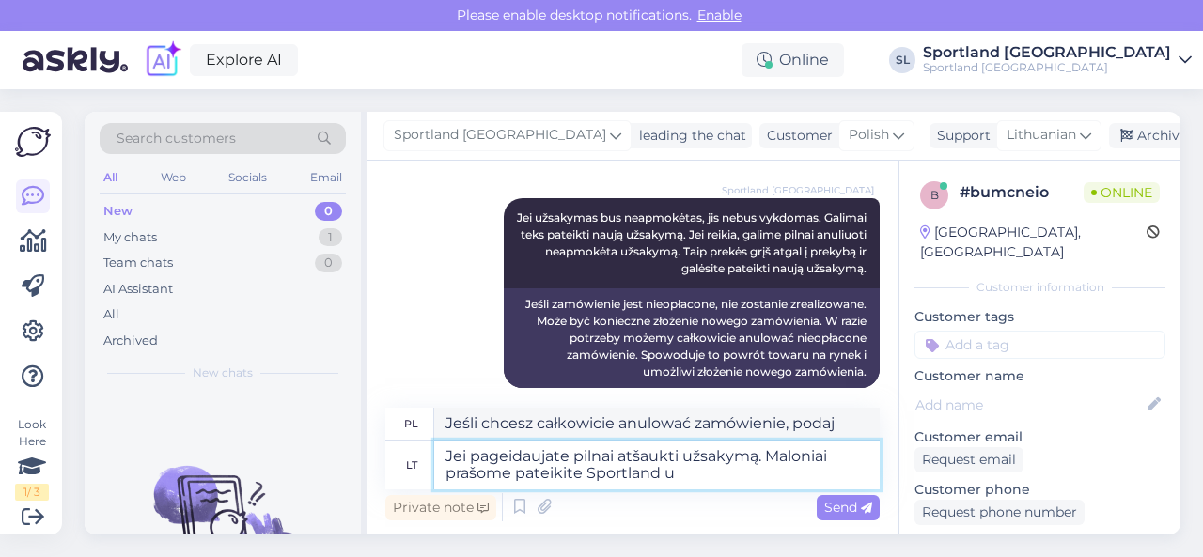
type textarea "Jei pageidaujate pilnai atšaukti užsakymą. Maloniai prašome pateikite Sportland…"
type textarea "Jeśli chcesz całkowicie anulować zamówienie, prosimy o kontakt z [GEOGRAPHIC_DA…"
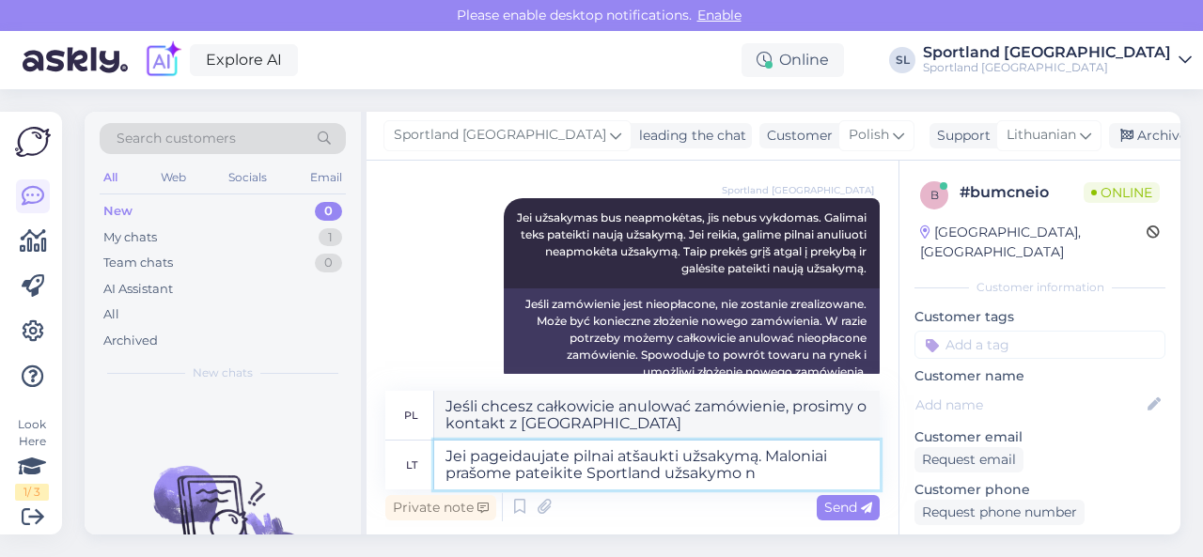
type textarea "Jei pageidaujate pilnai atšaukti užsakymą. Maloniai prašome pateikite Sportland…"
type textarea "Jeśli chcesz całkowicie anulować zamówienie, podaj Sportland numer zamówienia."
type textarea "Jei pageidaujate pilnai atšaukti užsakymą. Maloniai prašome pateikite Sportland…"
type textarea "Jeśli chcesz całkowicie anulować zamówienie, podaj numer zamówienia Sportland."
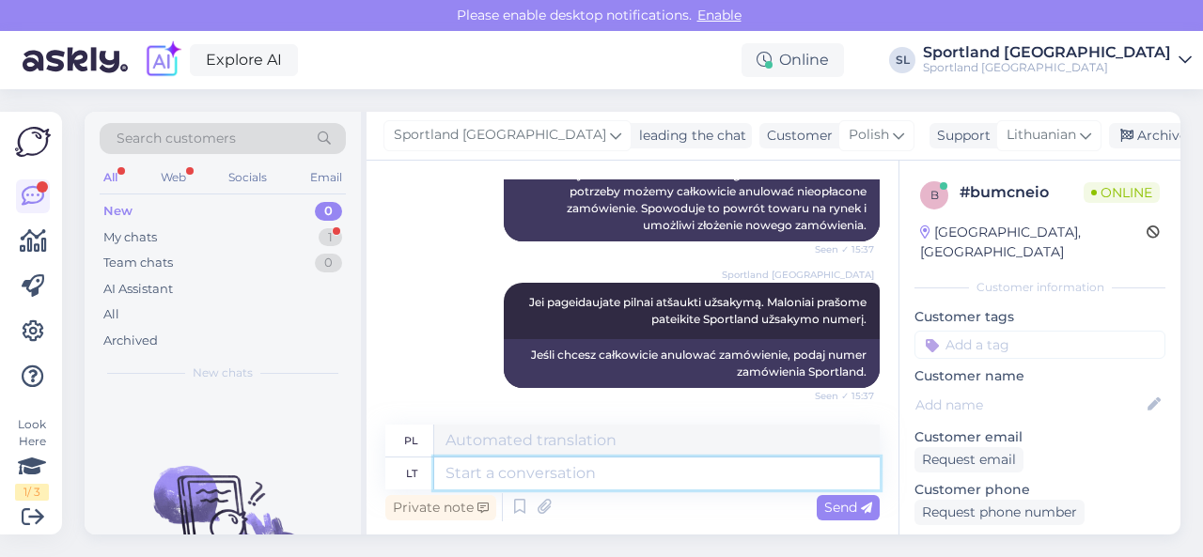
scroll to position [966, 0]
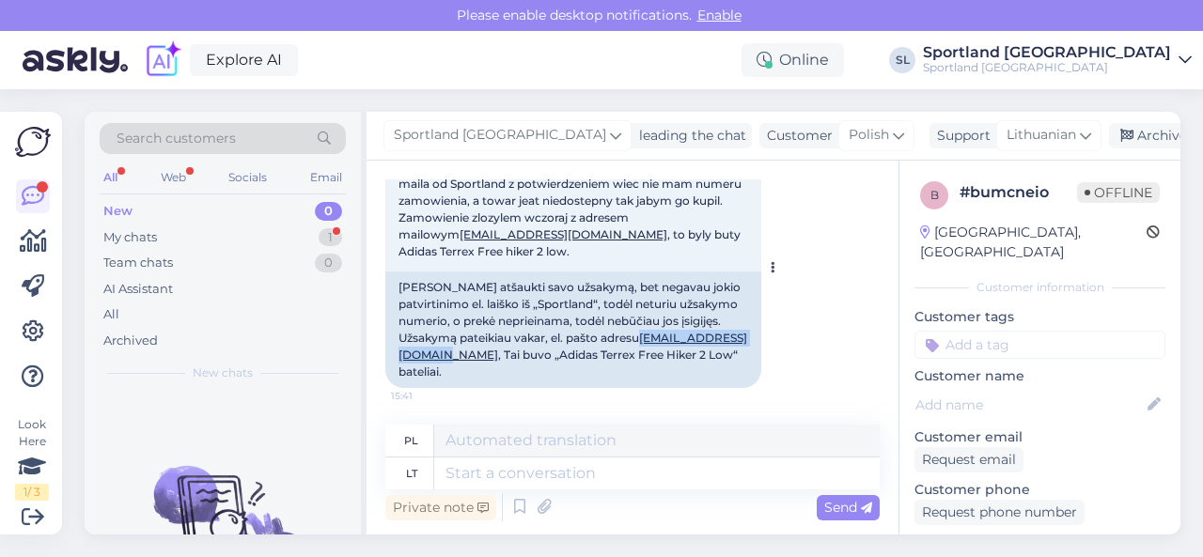
drag, startPoint x: 552, startPoint y: 354, endPoint x: 398, endPoint y: 351, distance: 153.2
click at [398, 351] on div "[PERSON_NAME] atšaukti savo užsakymą, bet negavau jokio patvirtinimo el. laiško…" at bounding box center [573, 330] width 376 height 117
copy link "[EMAIL_ADDRESS][DOMAIN_NAME]"
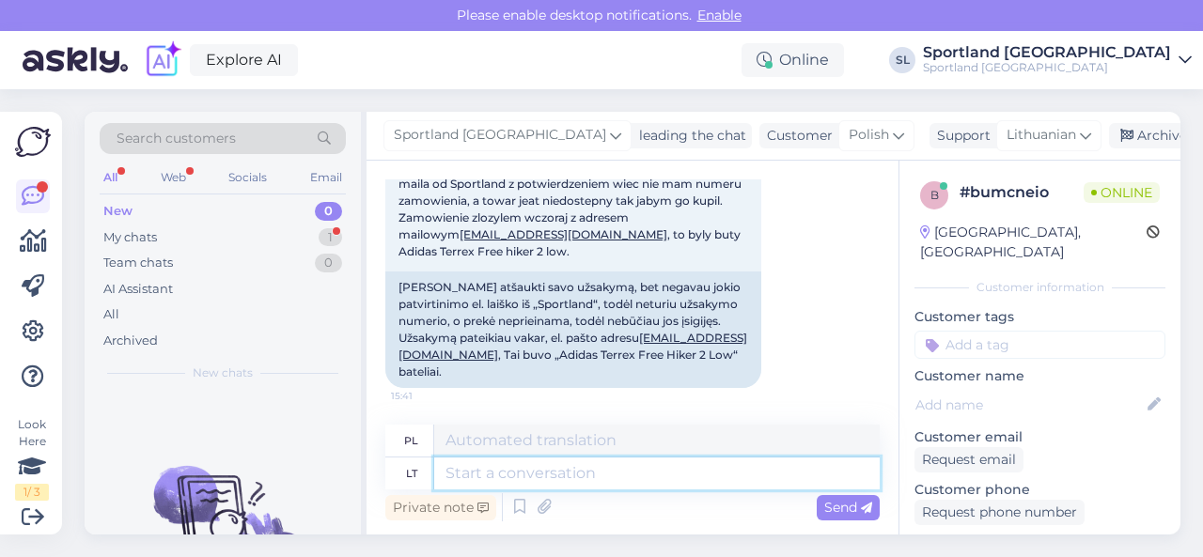
click at [576, 474] on textarea at bounding box center [656, 474] width 445 height 32
type textarea "Jūsų u"
type textarea "Twój"
type textarea "Jūsų užsakymas"
type textarea "Twoje zamówienie"
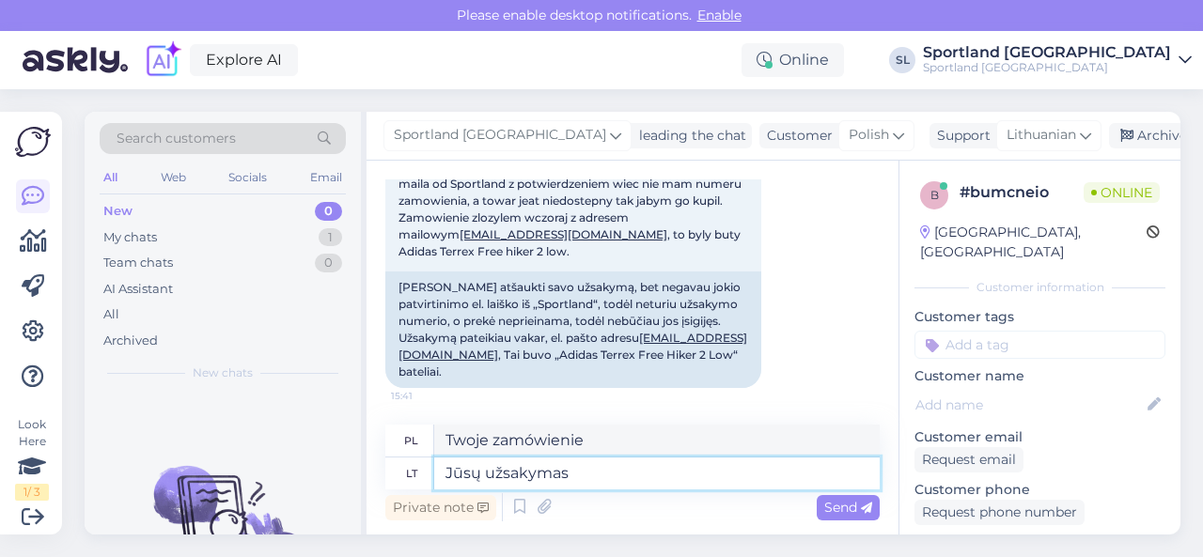
paste textarea "3000446809"
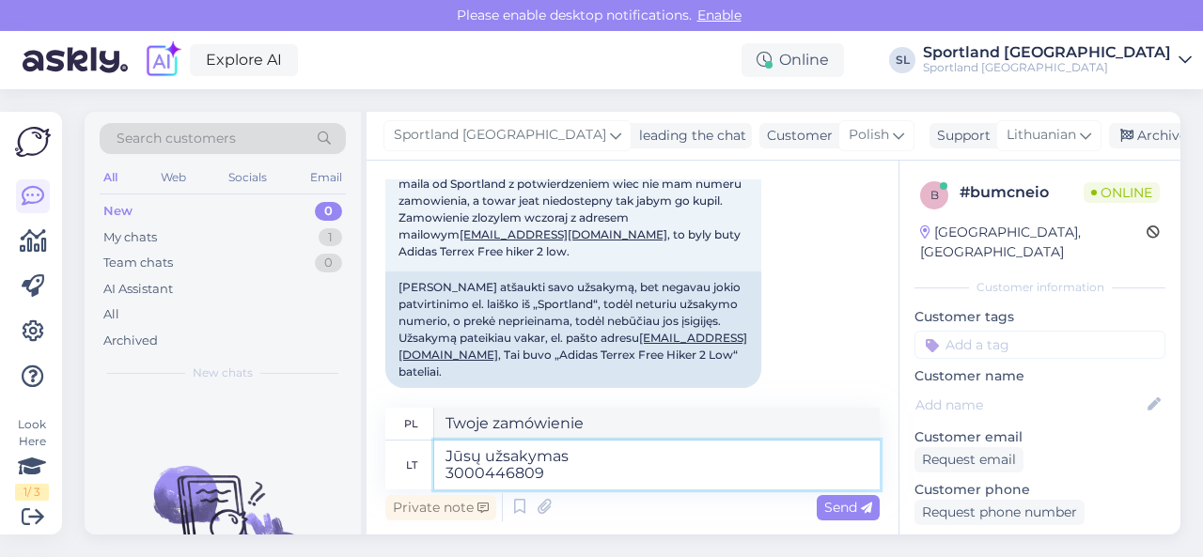
type textarea "Jūsų užsakymas 3000446809"
type textarea "Twoje zamówienie 3000446809"
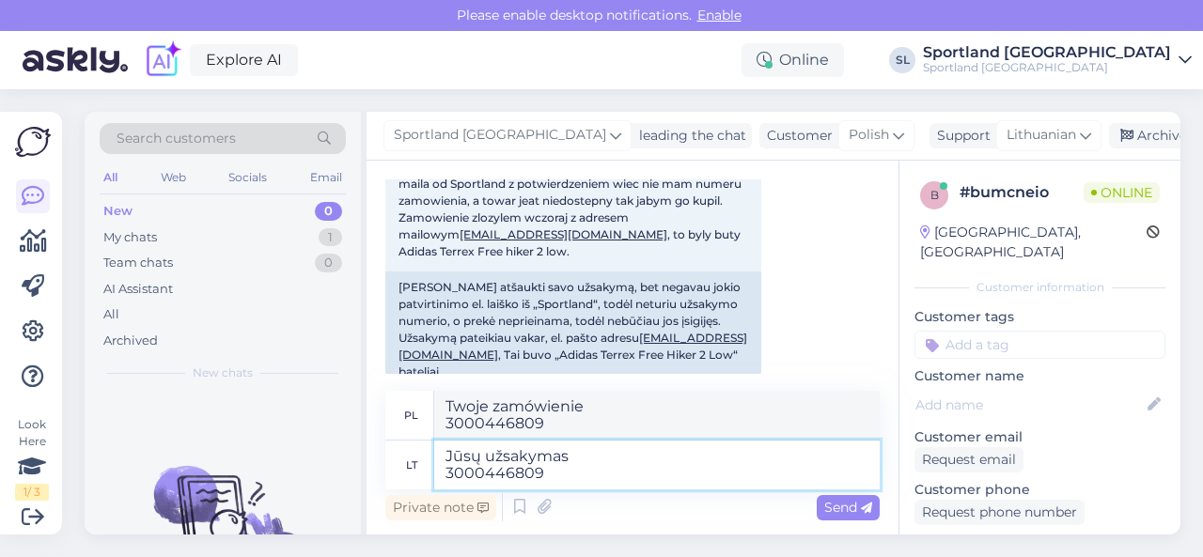
click at [579, 476] on textarea "Jūsų užsakymas 3000446809" at bounding box center [656, 465] width 445 height 49
type textarea "Jūsų užsakymas 3000446809 atšauktas"
type textarea "Twoje zamówienie 3000446809 zostało anulowane."
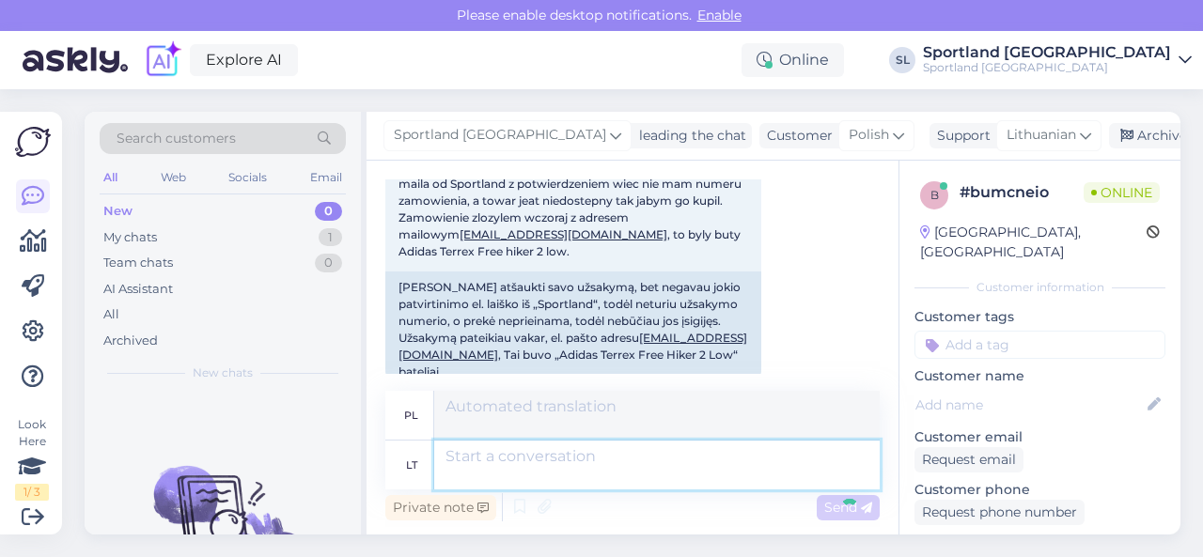
scroll to position [1112, 0]
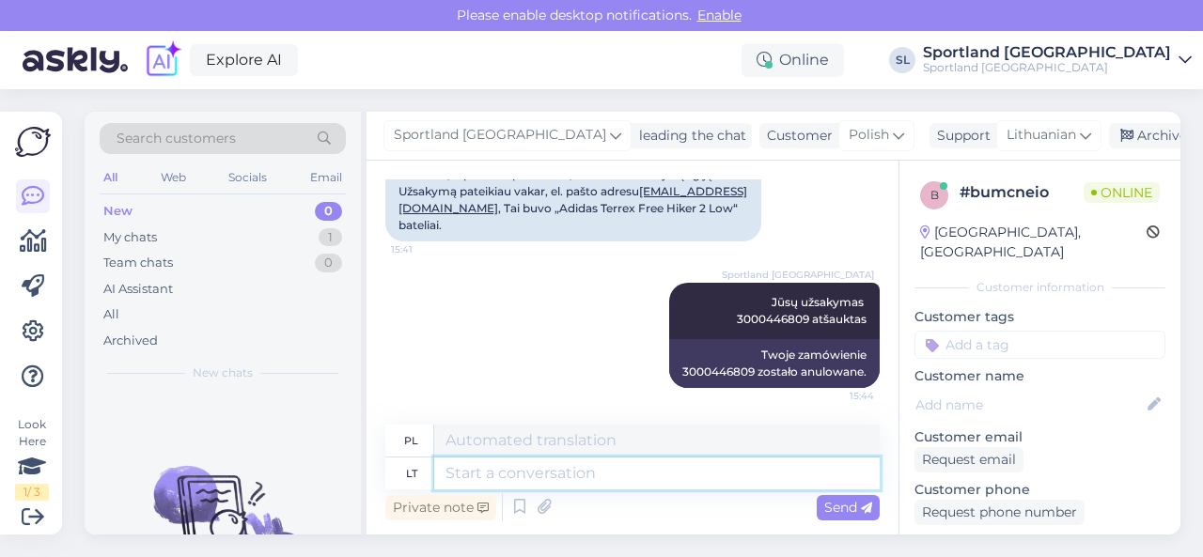
click at [579, 476] on textarea at bounding box center [656, 474] width 445 height 32
type textarea "maloniai p"
type textarea "uprzejmie"
type textarea "maloniai prašome p"
type textarea "proszę, proszę"
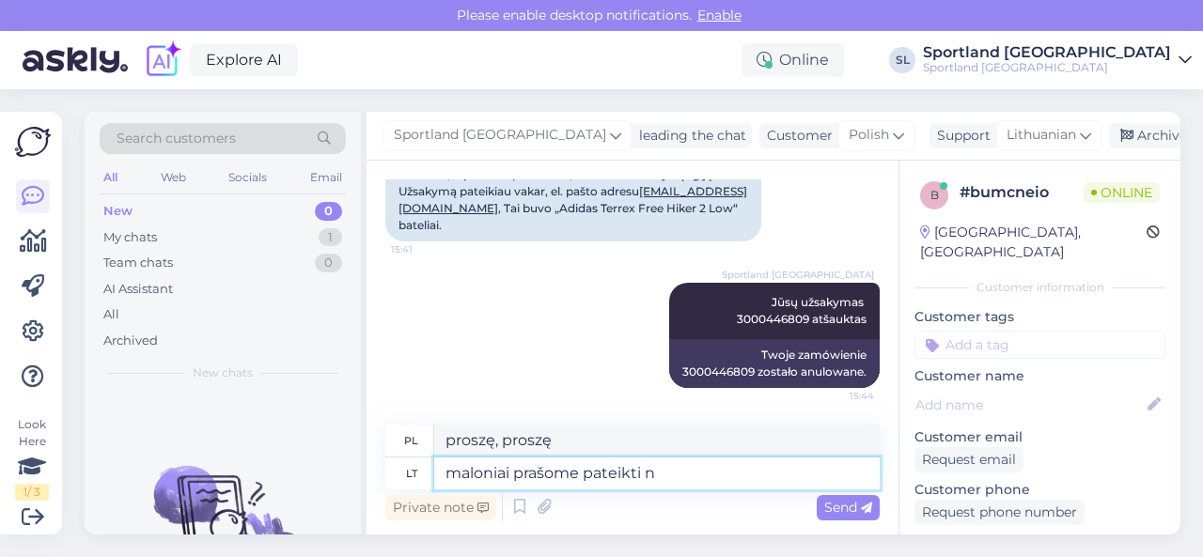
type textarea "maloniai prašome pateikti na"
type textarea "proszę podać"
type textarea "maloniai prašome pateikti naują u"
type textarea "Proszę podać nowy."
type textarea "maloniai prašome pateikti naują užsakymą."
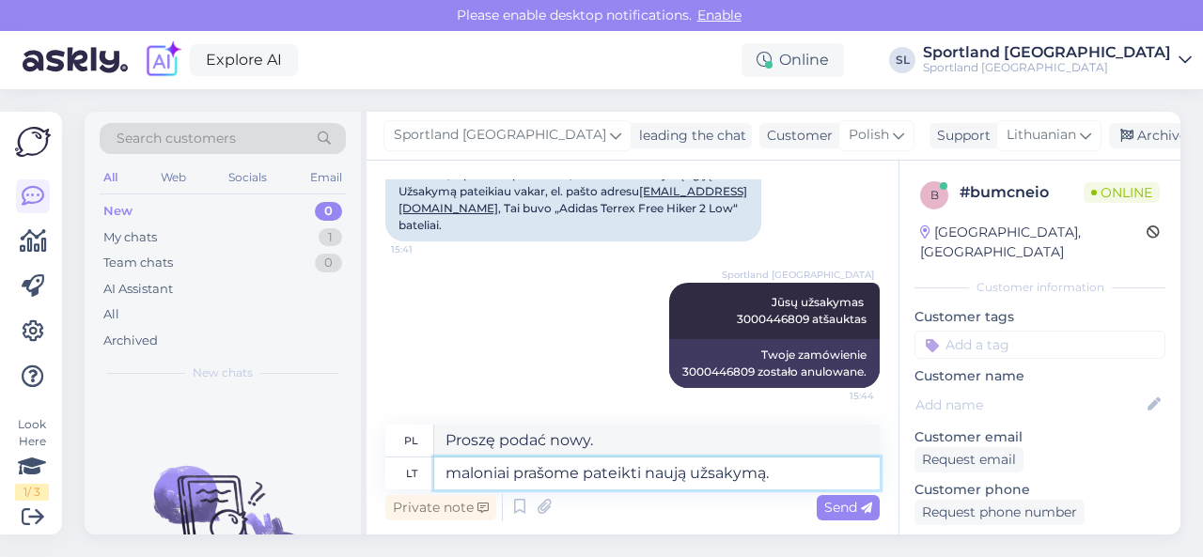
type textarea "Uprzejmie prosimy o złożenie nowego zamówienia."
type textarea "maloniai prašome pateikti naują užsakymą. :)"
type textarea "Proszę złożyć nowe zamówienie. :)"
type textarea "maloniai prašome pateikti naują užsakymą. :) per"
type textarea "Proszę złożyć nowe zamówienie. :) poprzez"
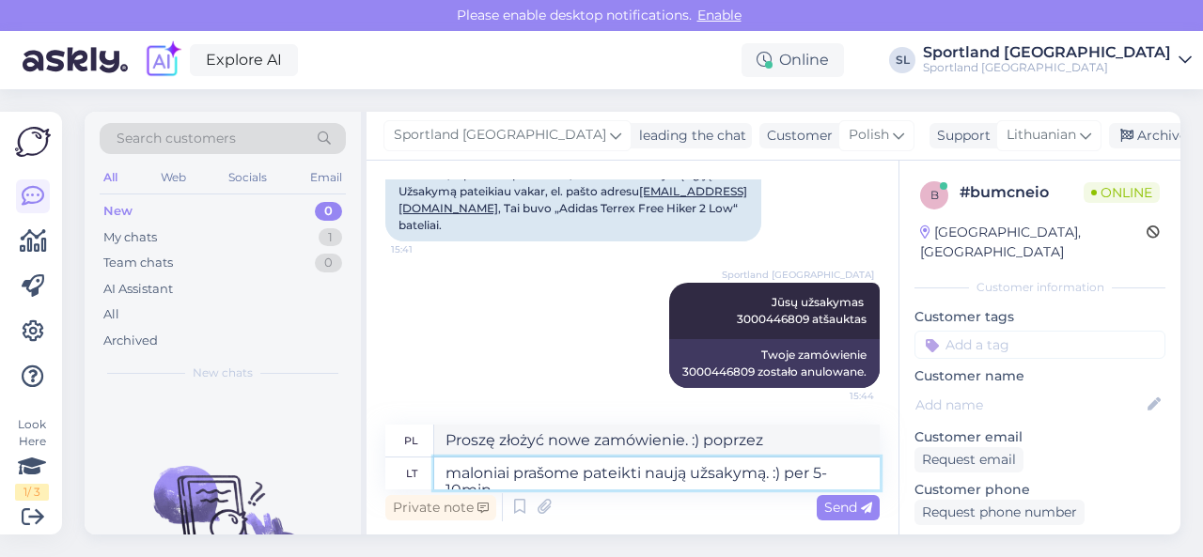
scroll to position [1129, 0]
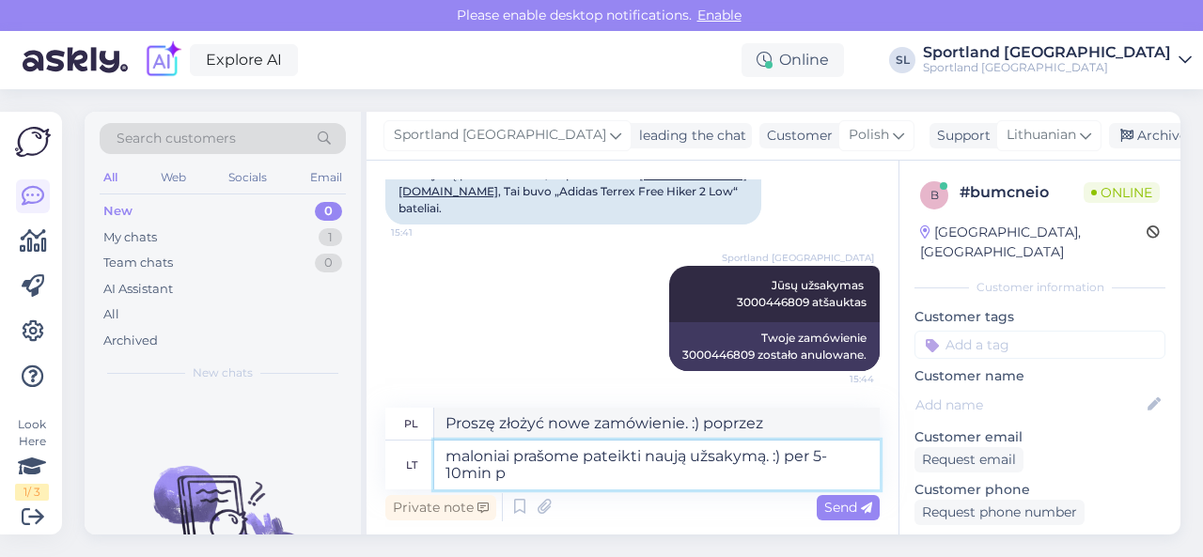
type textarea "maloniai prašome pateikti naują užsakymą. :) per 5-10min pr"
type textarea "Proszę złożyć nowe zamówienie. :) w ciągu 5-10 min."
type textarea "maloniai prašome pateikti naują užsakymą. :) per 5-10min prekė g"
type textarea "Proszę złożyć nowe zamówienie. :) W ciągu 5-10 minut przedmiot zostanie dostarc…"
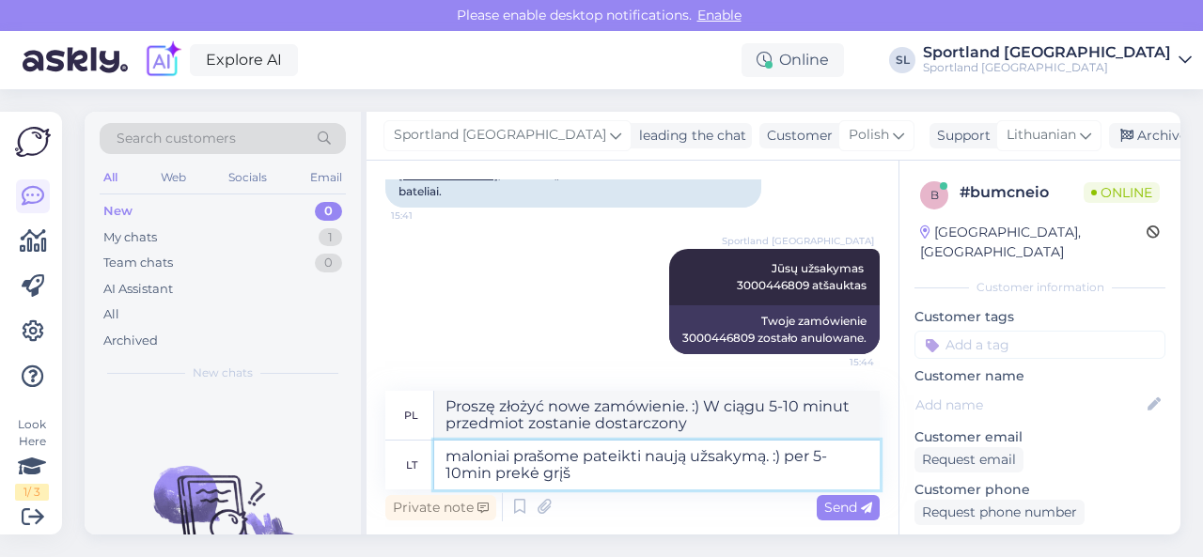
type textarea "maloniai prašome pateikti naują užsakymą. :) per 5-10min prekė grįš"
type textarea "Proszę złożyć nowe zamówienie. :) Przedmiot będzie z powrotem w ciągu 5-10 minu…"
type textarea "maloniai prašome pateikti naują užsakymą. :) per 5-10min prekė grįš atgal į"
type textarea "Proszę złożyć nowe zamówienie. :) Przedmiot zostanie zwrócony w ciągu 5-10 minut"
type textarea "maloniai prašome pateikti naują užsakymą. :) per 5-10min prekė grįš atgal į p"
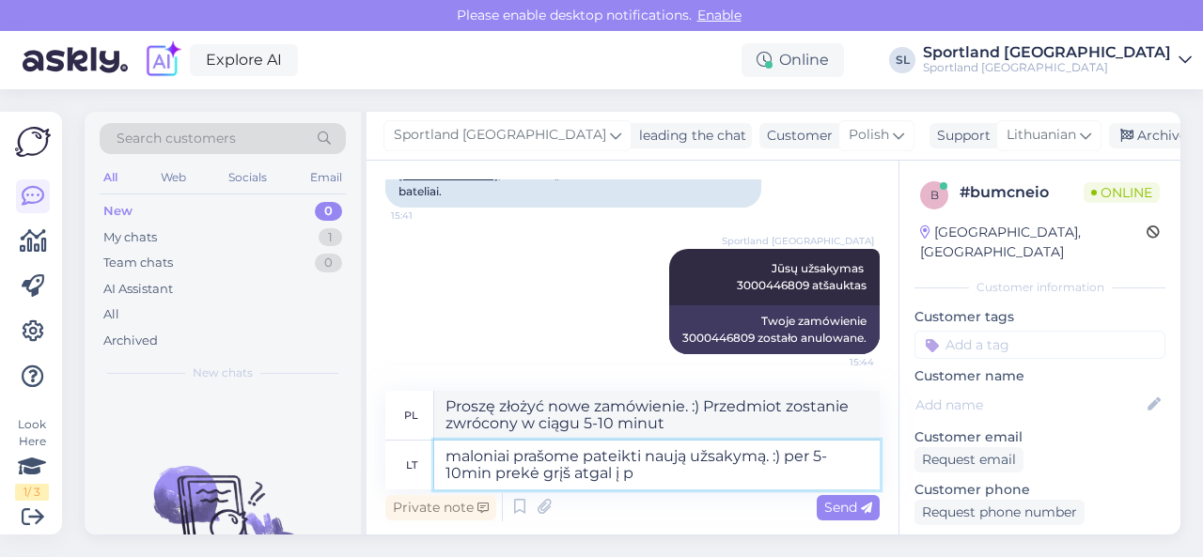
type textarea "Proszę złożyć nowe zamówienie. :) W ciągu 5-10 minut przedmiot zostanie zwrócon…"
type textarea "maloniai prašome pateikti naują užsakymą. :) per 5-10min prekė grįš atgal į pre…"
type textarea "Proszę złożyć nowe zamówienie. :) Produkt będzie ponownie dostępny w ciągu 5-10…"
type textarea "maloniai prašome pateikti naują užsakymą. :) per 5-10min prekė grįš atgal į pre…"
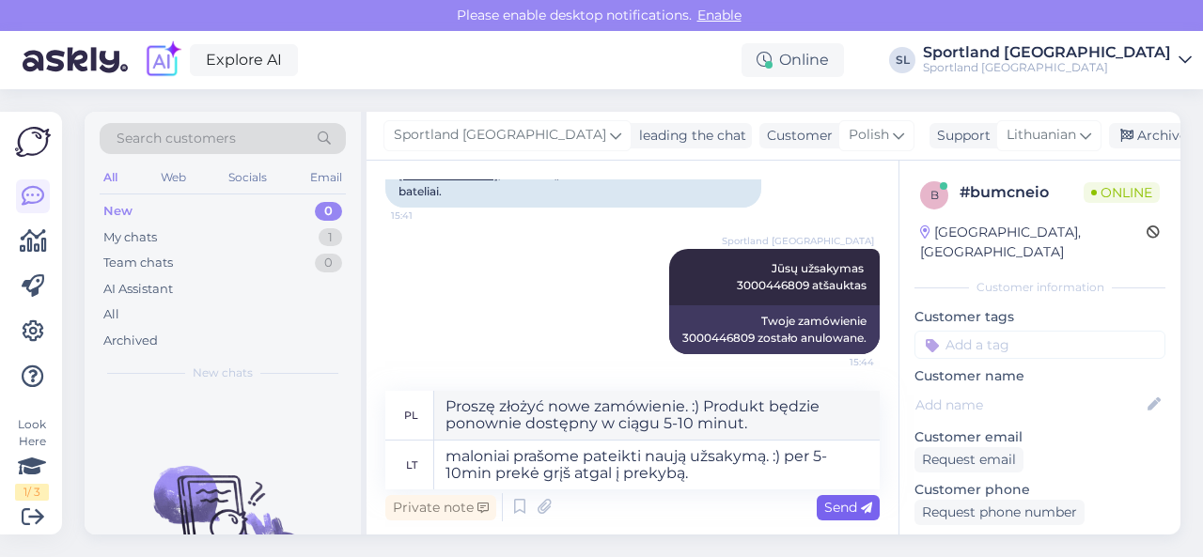
click at [849, 509] on span "Send" at bounding box center [848, 507] width 48 height 17
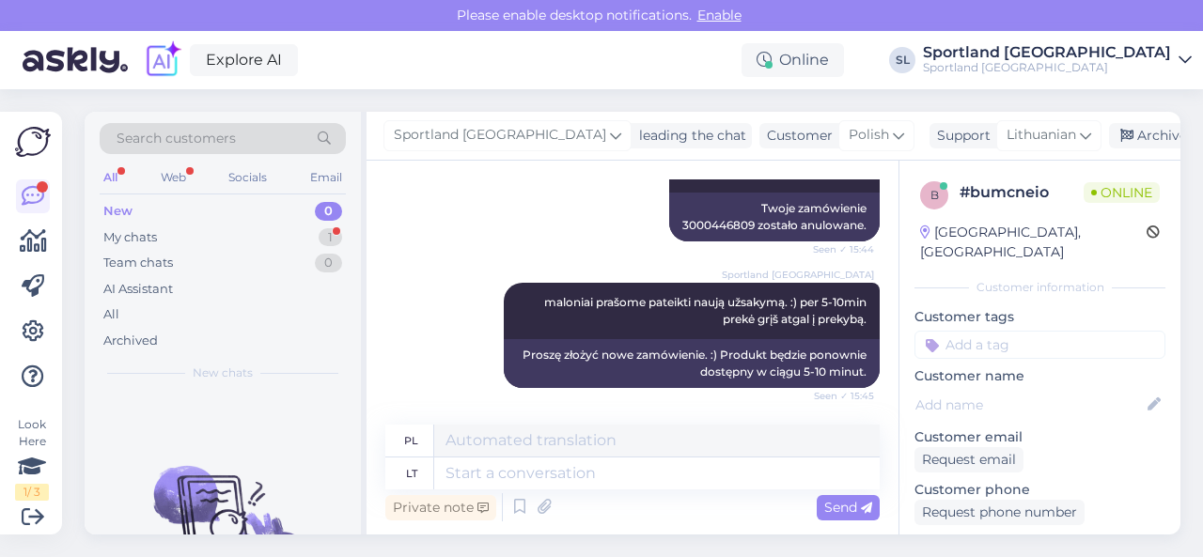
scroll to position [1406, 0]
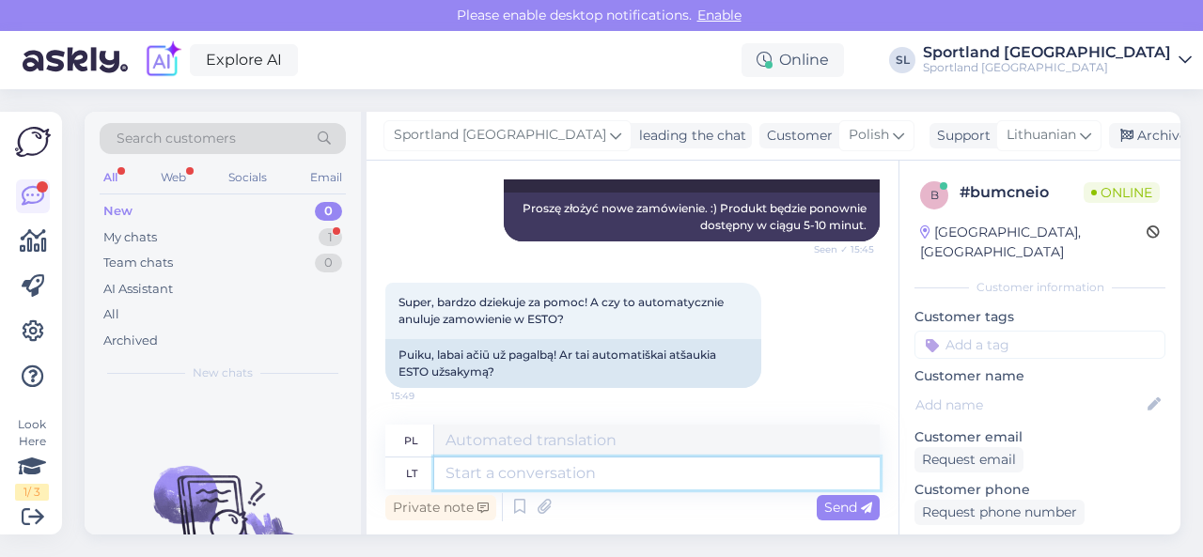
click at [534, 469] on textarea at bounding box center [656, 474] width 445 height 32
type textarea "Pranešta"
type textarea "Zgłoszono"
type textarea "Pranešta ESTO"
type textarea "Zgłoszono do ESTO"
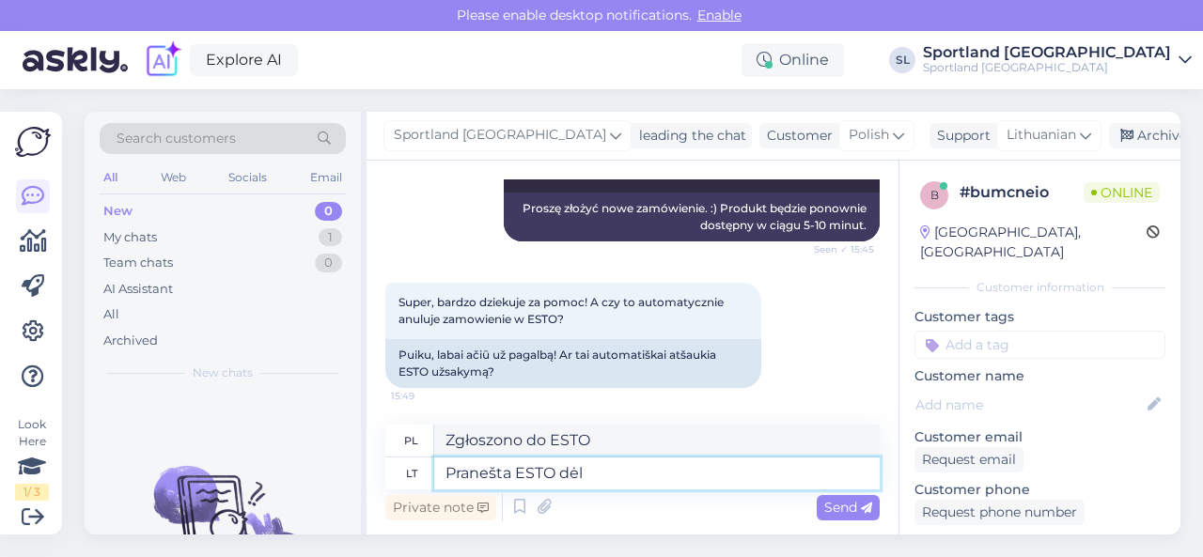
type textarea "Pranešta ESTO dėl J"
type textarea "Zgłoszono do ESTO w sprawie"
type textarea "Pranešta ESTO dėl Jūsų už"
type textarea "ESTO zostało o Tobie powiadomione."
type textarea "Pranešta ESTO dėl Jūsų užsakymo"
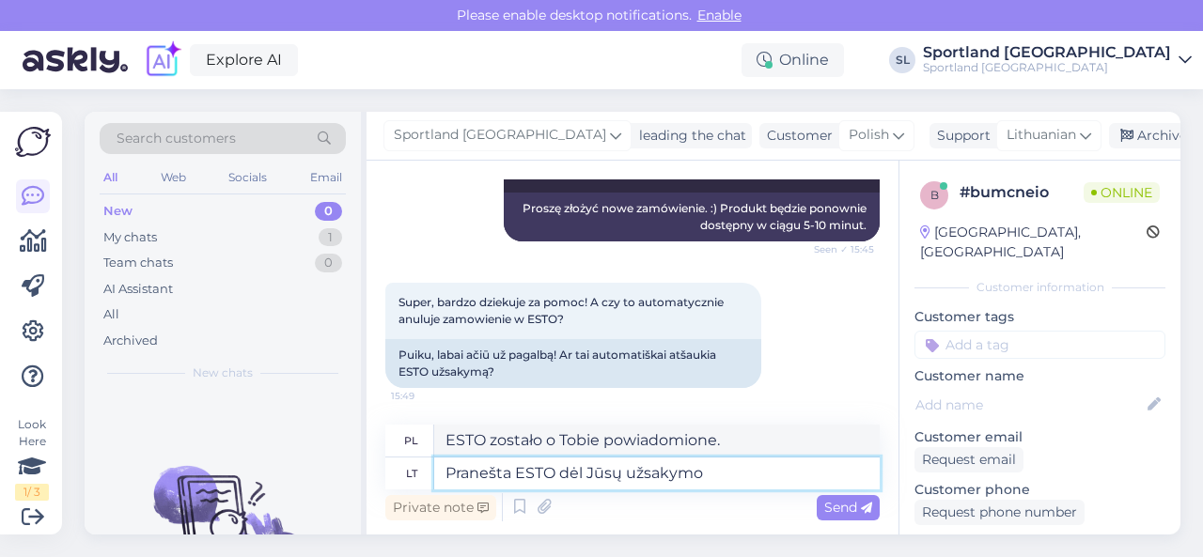
type textarea "ESTO zostało powiadomione o [PERSON_NAME] zamówieniu."
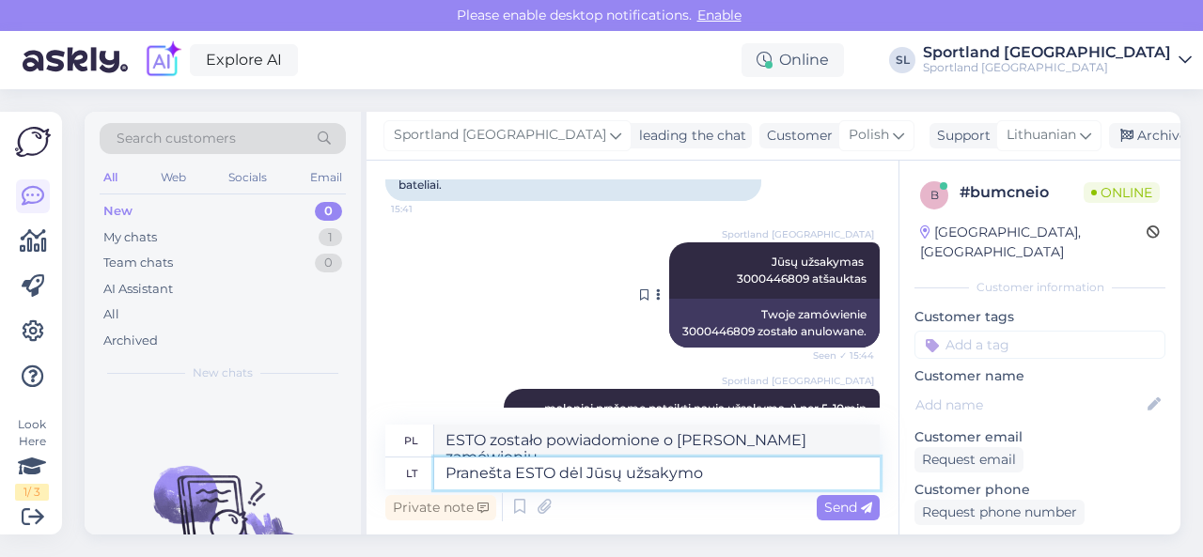
scroll to position [1124, 0]
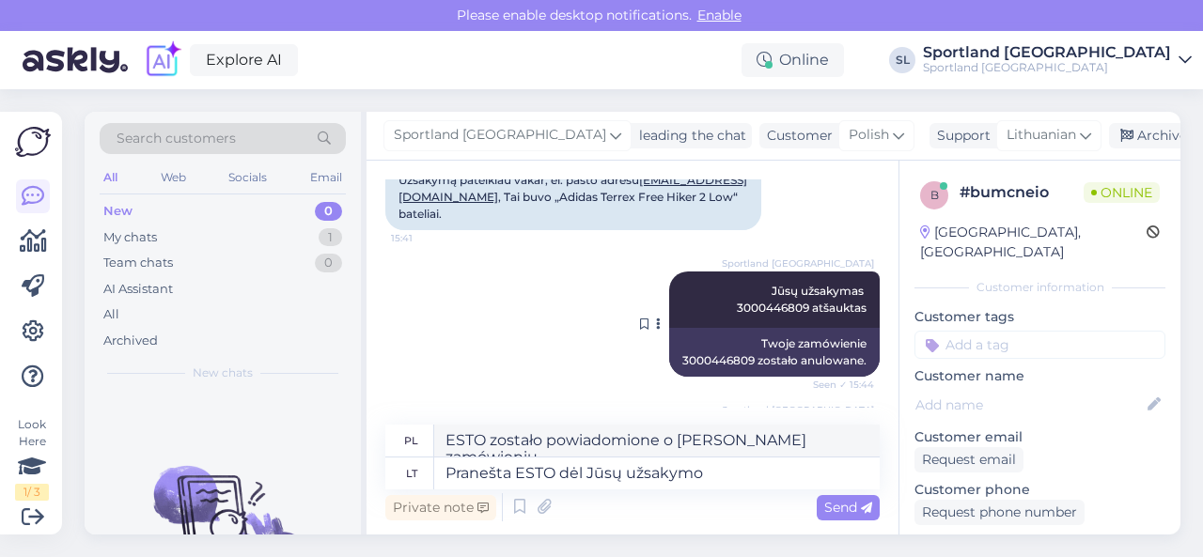
click at [757, 316] on div "Sportland [GEOGRAPHIC_DATA] Jūsų užsakymas 3000446809 atšauktas Seen ✓ 15:44" at bounding box center [774, 300] width 210 height 56
click at [754, 308] on span "Jūsų užsakymas 3000446809 atšauktas" at bounding box center [802, 299] width 130 height 31
copy span "3000446809"
click at [750, 469] on textarea "Pranešta ESTO dėl Jūsų užsakymo" at bounding box center [656, 474] width 445 height 32
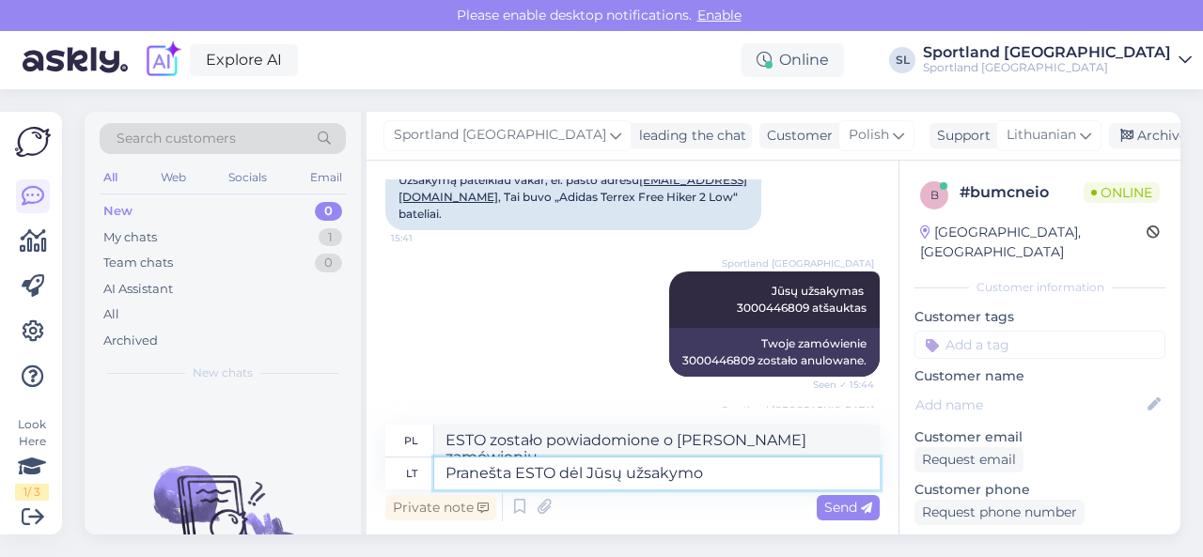
paste textarea "3000446809"
type textarea "Pranešta ESTO dėl Jūsų užsakymo 3000446809"
type textarea "ESTO otrzymało powiadomienie dotyczące Twojego zamówienia 3000446809"
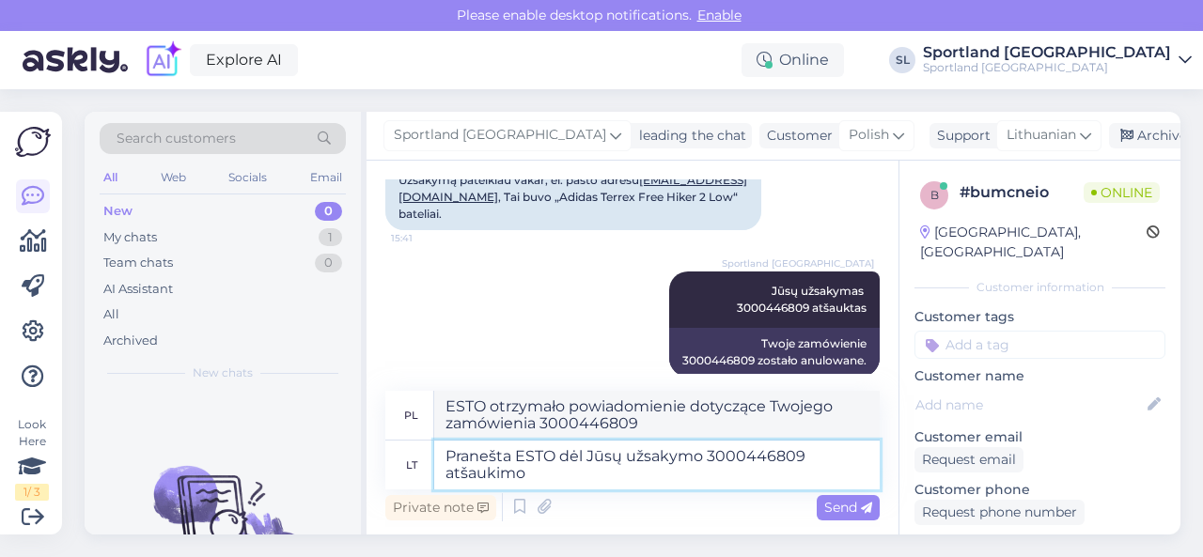
type textarea "Pranešta ESTO dėl Jūsų užsakymo 3000446809 atšaukimo"
type textarea "Firma ESTO została powiadomiona o anulowaniu Twojego zamówienia 3000446809."
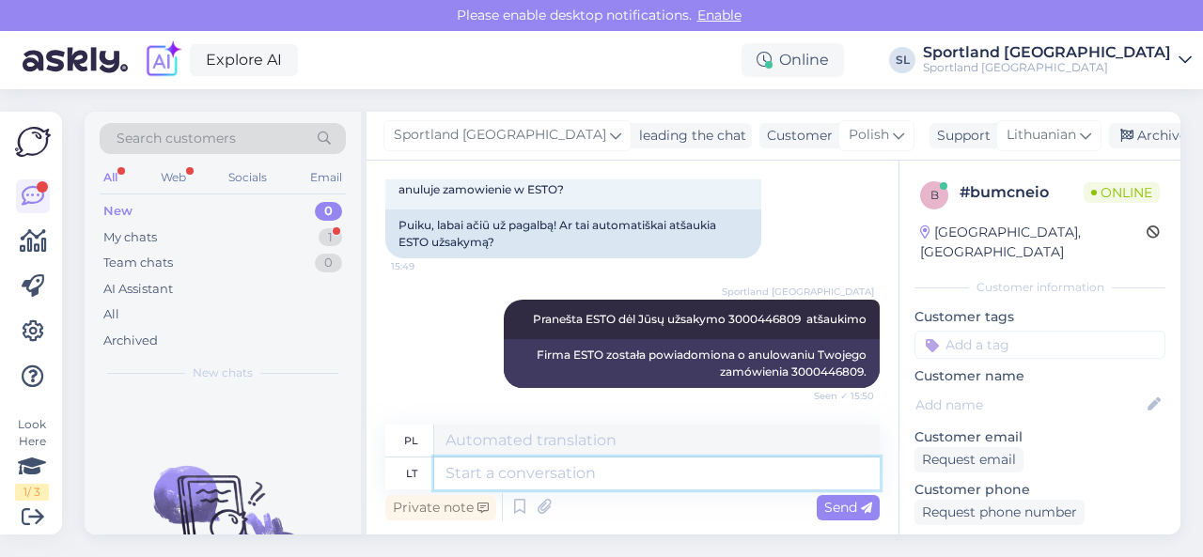
scroll to position [1648, 0]
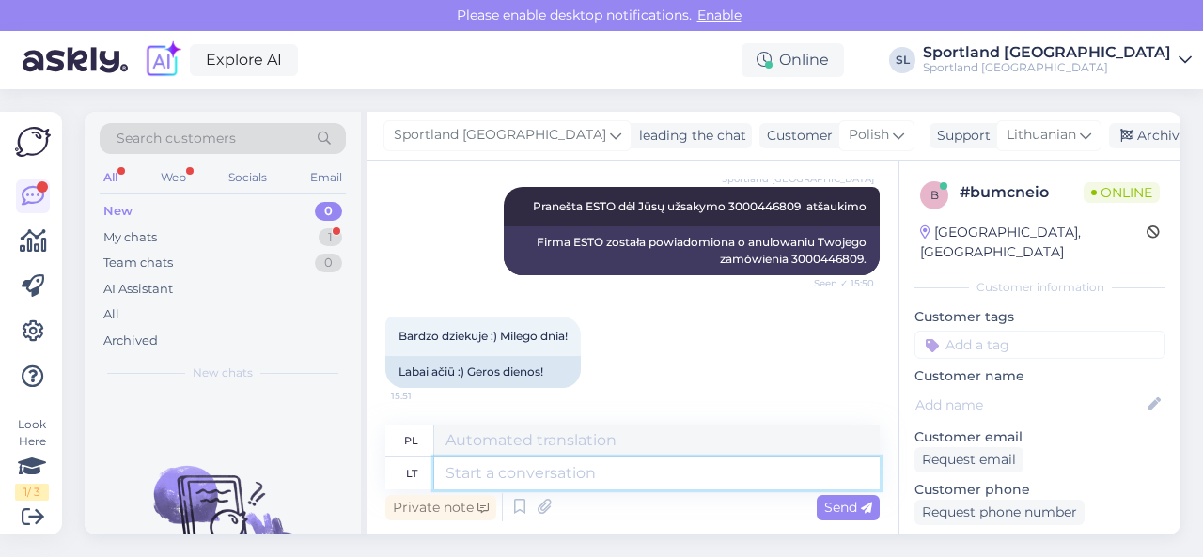
click at [540, 472] on textarea at bounding box center [656, 474] width 445 height 32
type textarea "Geros"
type textarea "Dobry"
type textarea "Geros ir"
type textarea "Dobrze i"
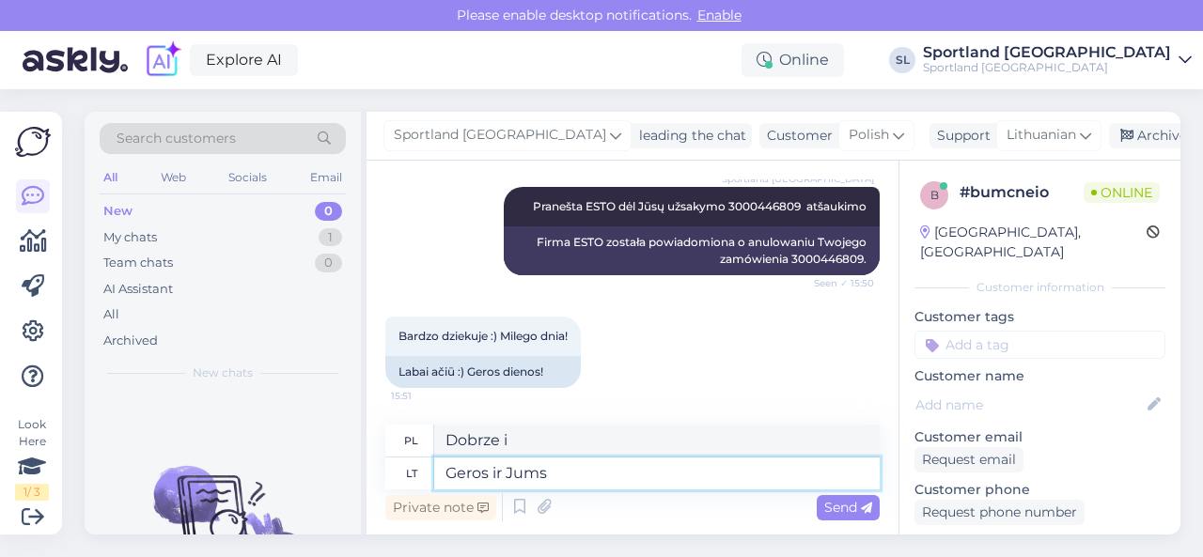
type textarea "Geros ir Jums d"
type textarea "Dobrze dla ciebie też"
type textarea "Geros ir Jums dienosĄ"
type textarea "Tobie również życzę miłego dnia"
type textarea "Geros ir Jums dienos"
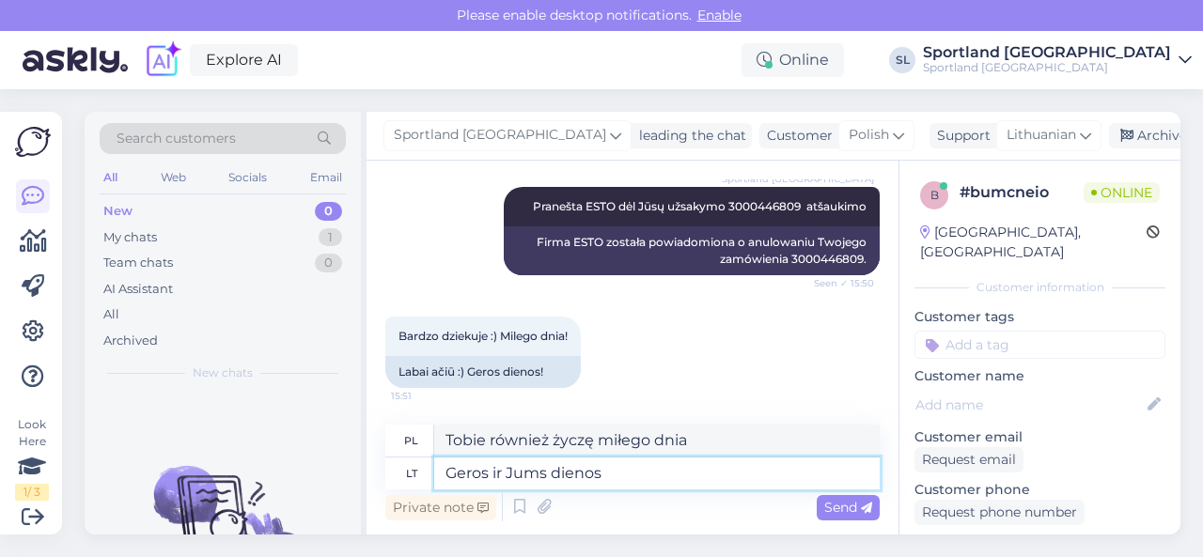
type textarea "Tobie również życzę miłego dnia."
type textarea "Geros ir Jums dienos! ;"
type textarea "Tobie również życzę miłego dnia!"
type textarea "Geros ir Jums dienos! ;)"
type textarea "Miłego dnia! ;)"
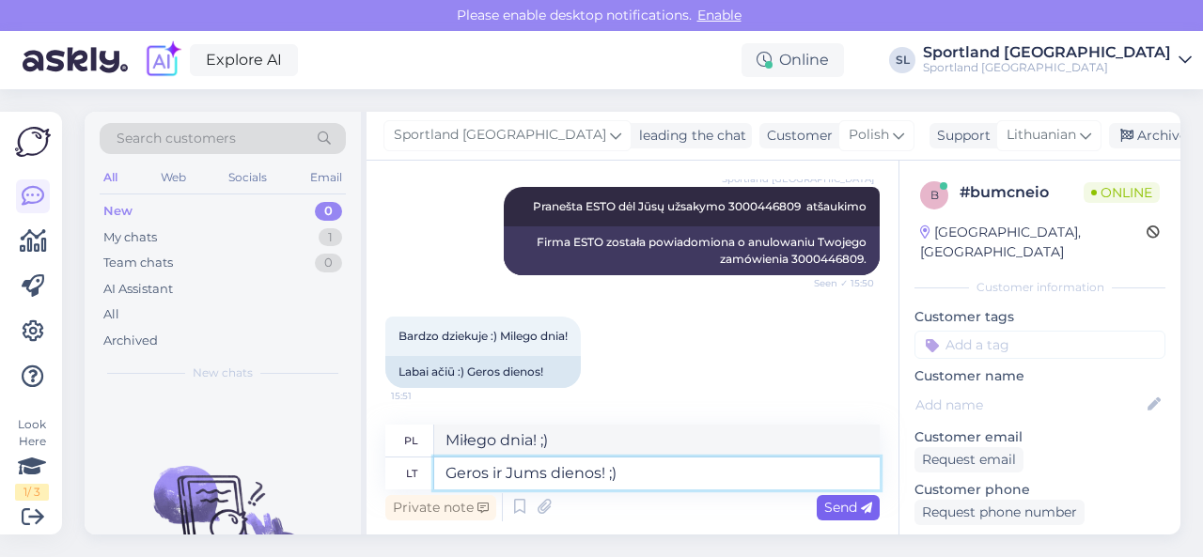
type textarea "Geros ir Jums dienos! ;)"
click at [847, 509] on span "Send" at bounding box center [848, 507] width 48 height 17
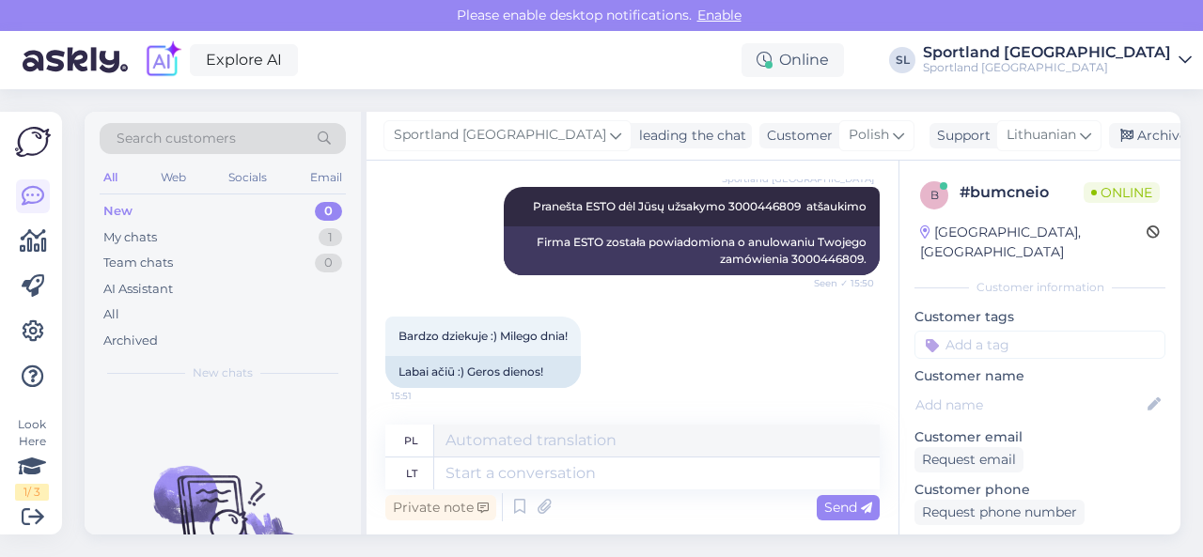
scroll to position [1761, 0]
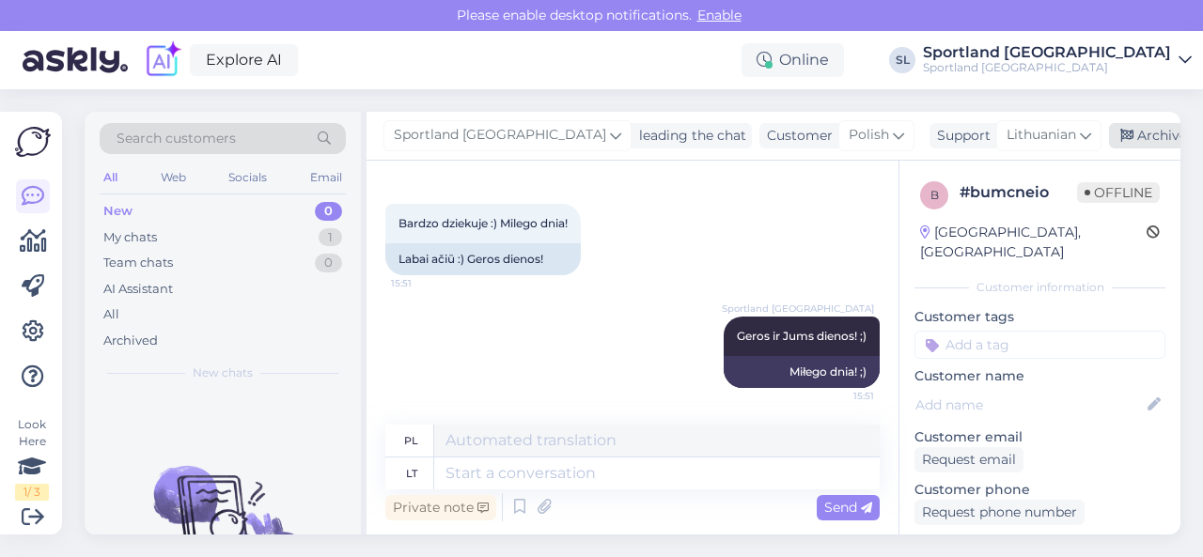
click at [1109, 130] on div "Archive chat" at bounding box center [1168, 135] width 118 height 25
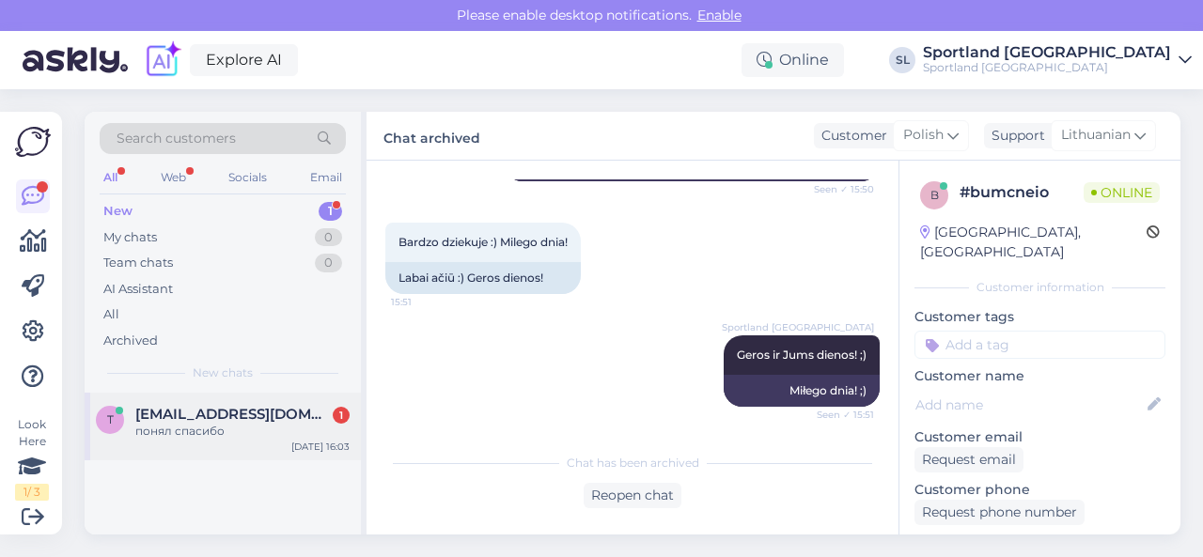
click at [281, 430] on div "понял спасибо" at bounding box center [242, 431] width 214 height 17
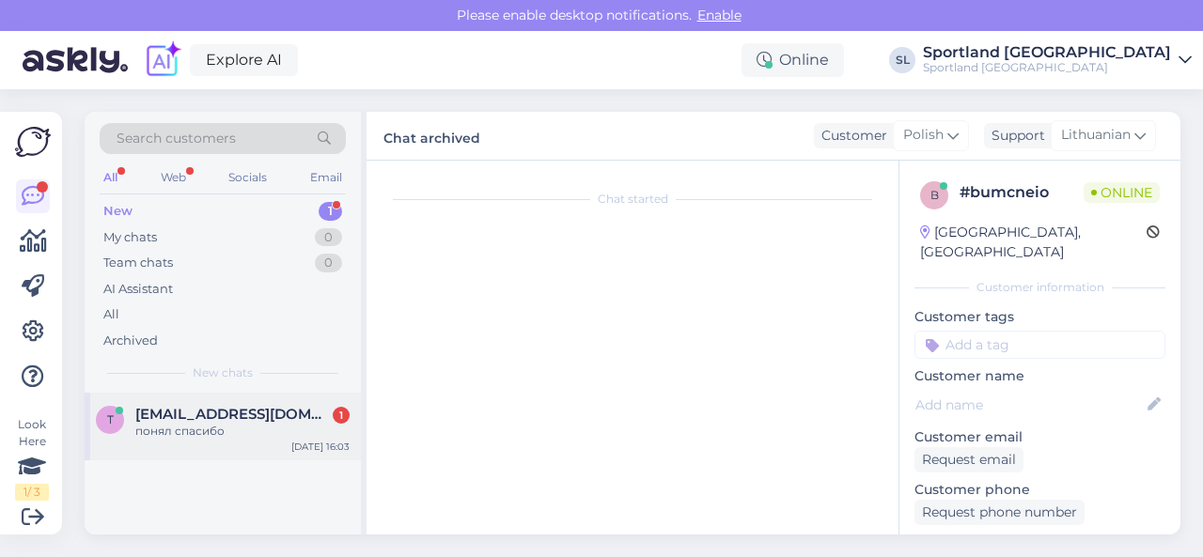
scroll to position [1141, 0]
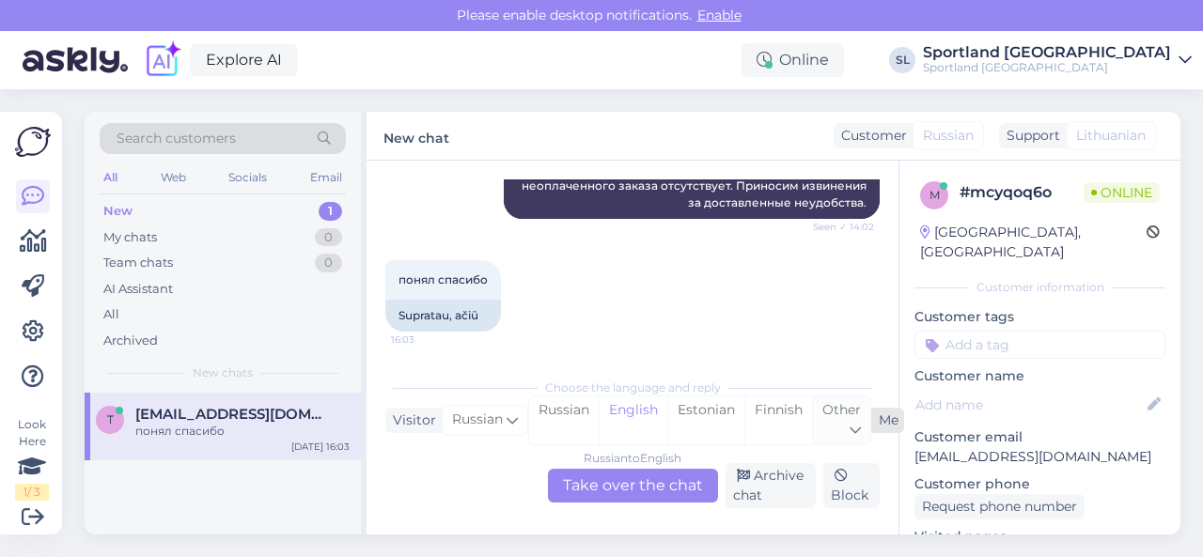
click at [832, 416] on span "Other" at bounding box center [841, 409] width 39 height 17
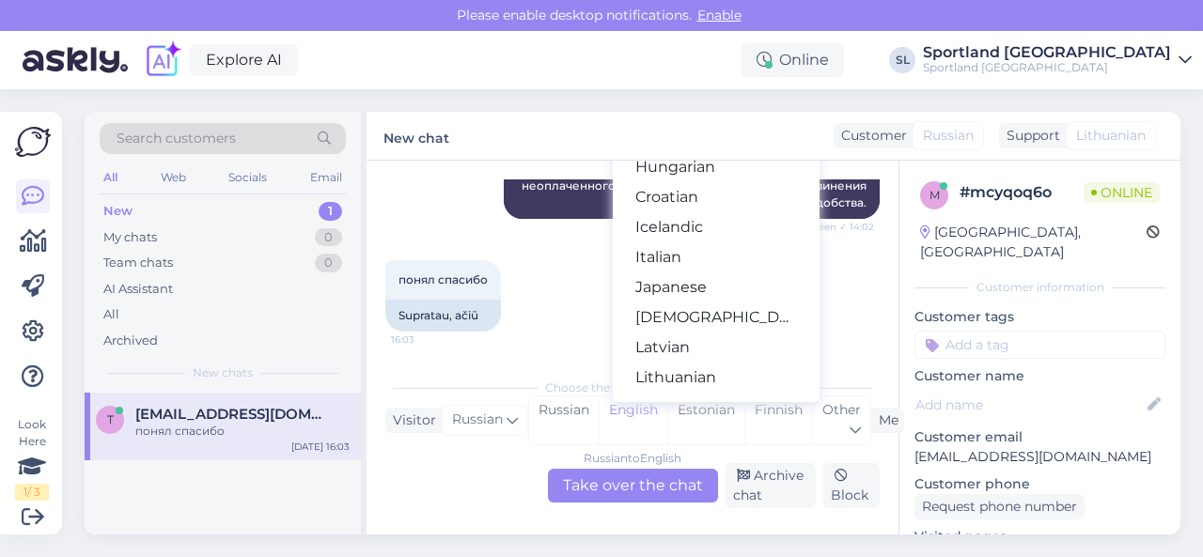
scroll to position [470, 0]
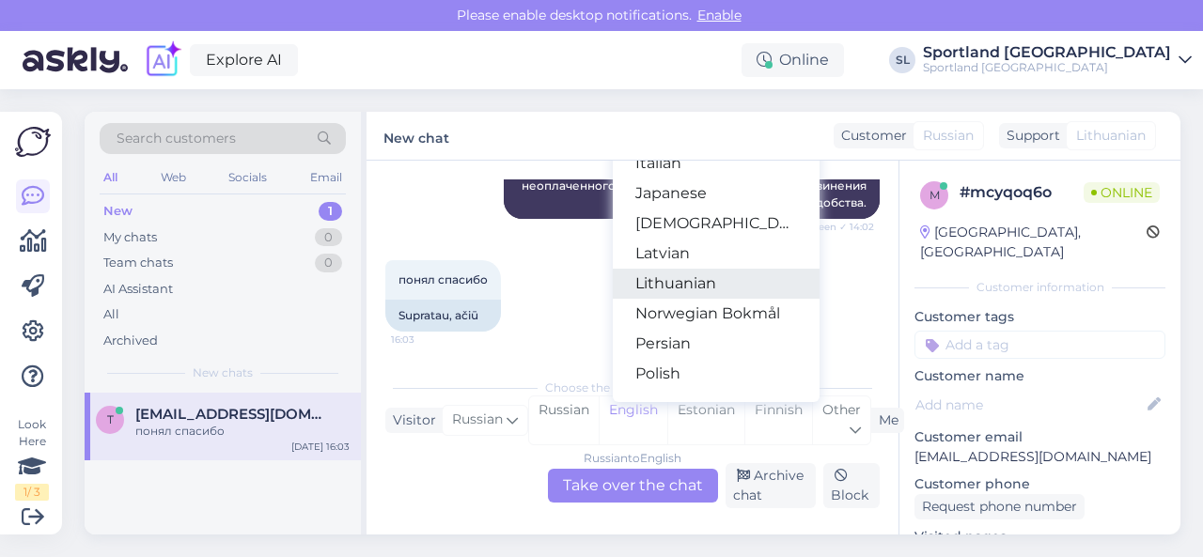
click at [679, 283] on link "Lithuanian" at bounding box center [716, 284] width 207 height 30
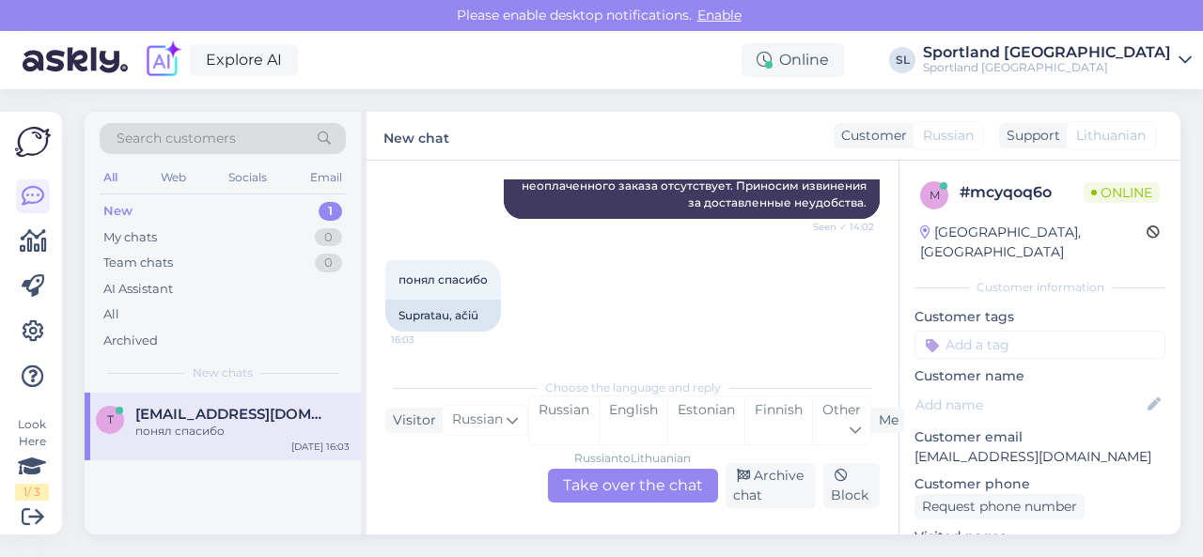
click at [642, 480] on div "Russian to Lithuanian Take over the chat" at bounding box center [633, 486] width 170 height 34
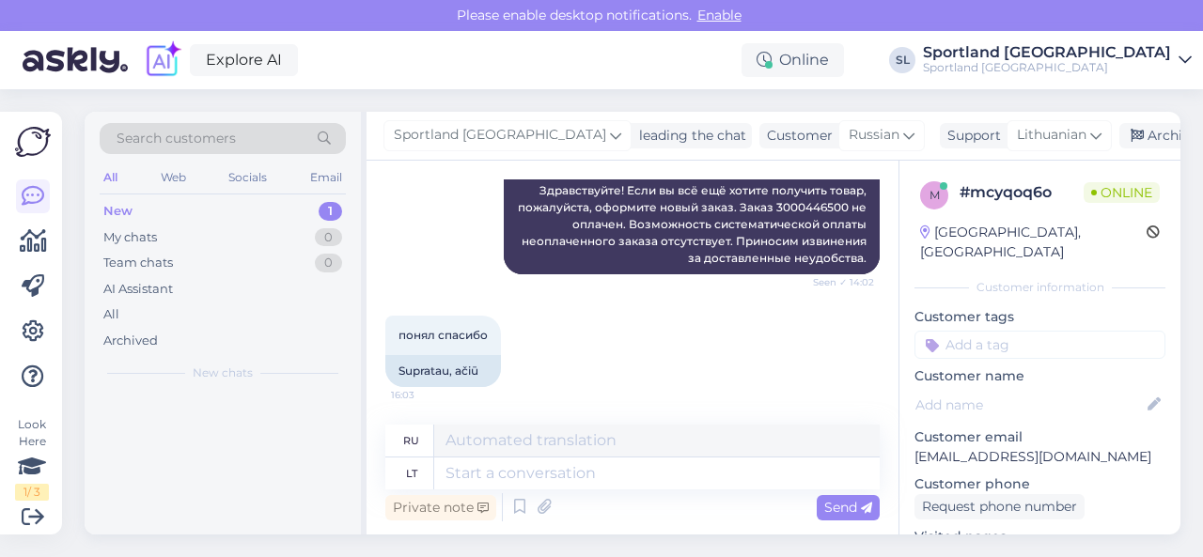
scroll to position [1083, 0]
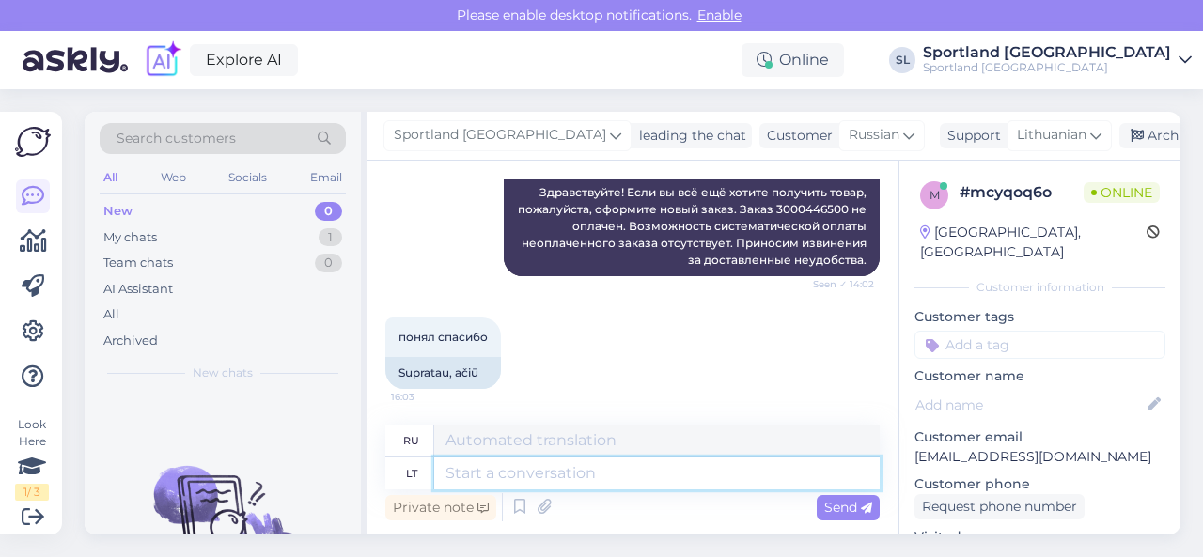
click at [622, 476] on textarea at bounding box center [656, 474] width 445 height 32
click at [1119, 132] on div "Archive chat" at bounding box center [1178, 135] width 118 height 25
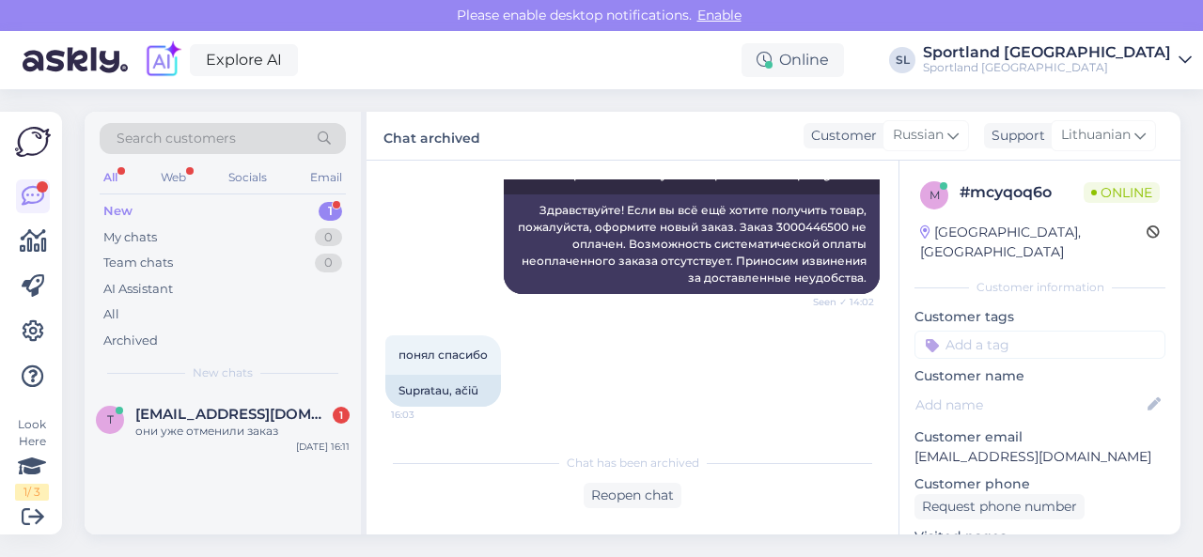
scroll to position [1296, 0]
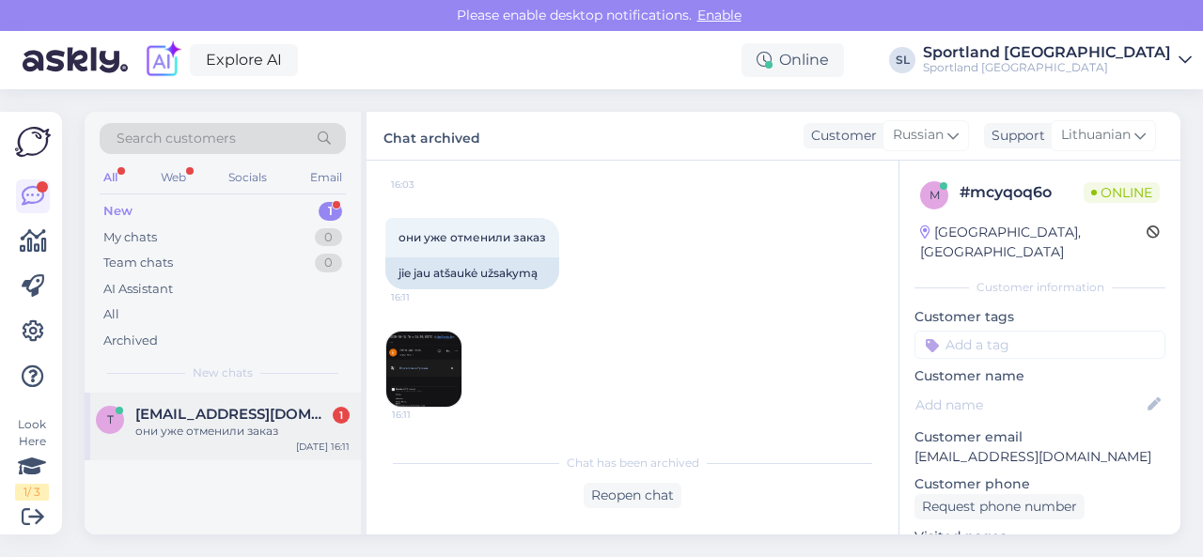
click at [194, 416] on span "[EMAIL_ADDRESS][DOMAIN_NAME]" at bounding box center [232, 414] width 195 height 17
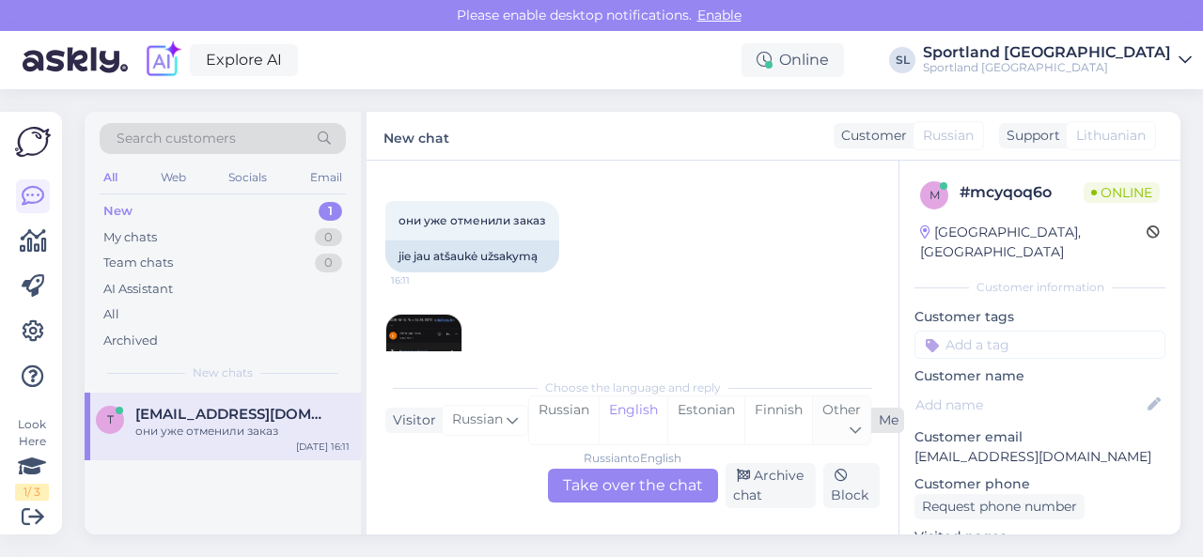
click at [838, 419] on div "Other" at bounding box center [841, 420] width 58 height 48
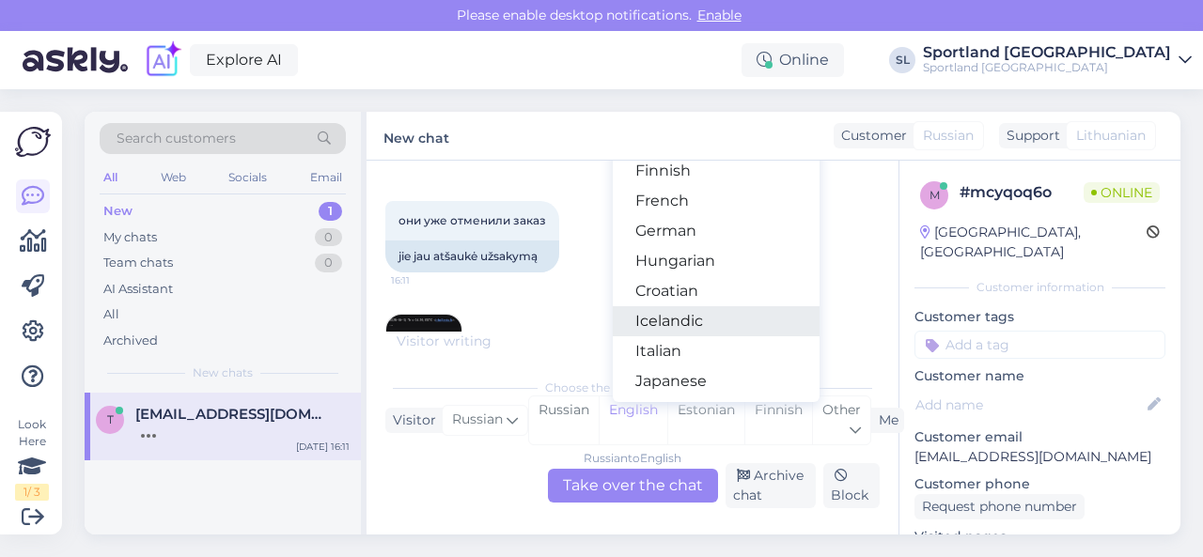
scroll to position [376, 0]
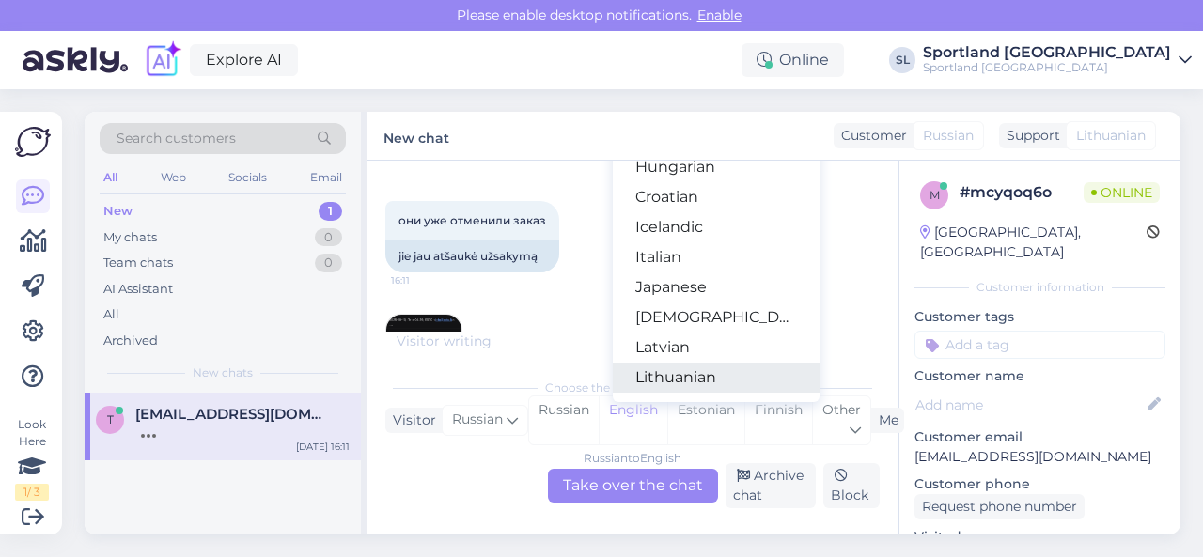
click at [693, 375] on link "Lithuanian" at bounding box center [716, 378] width 207 height 30
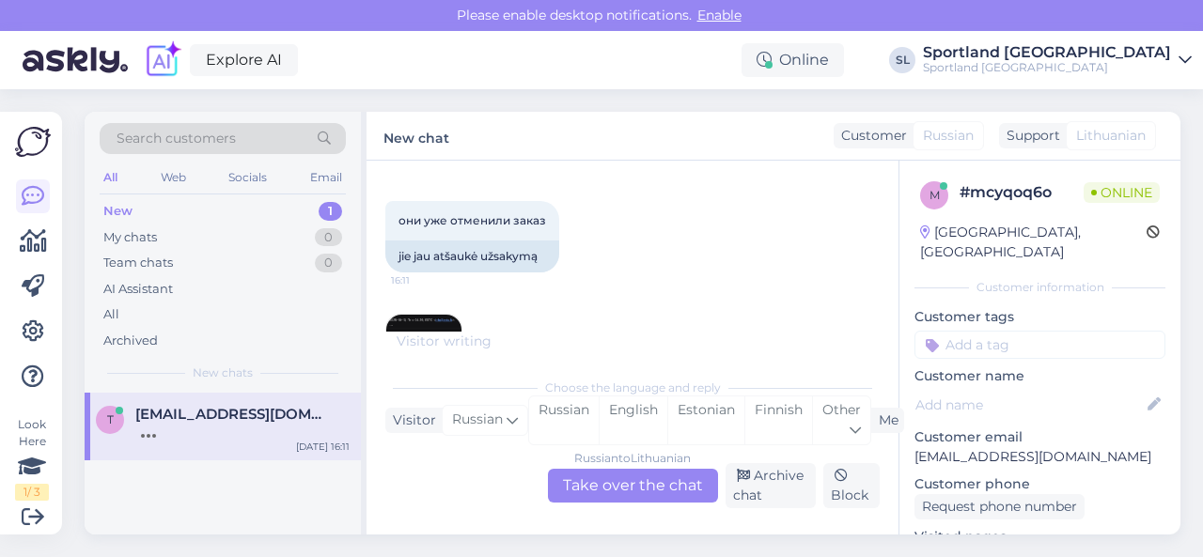
click at [616, 481] on div "Russian to Lithuanian Take over the chat" at bounding box center [633, 486] width 170 height 34
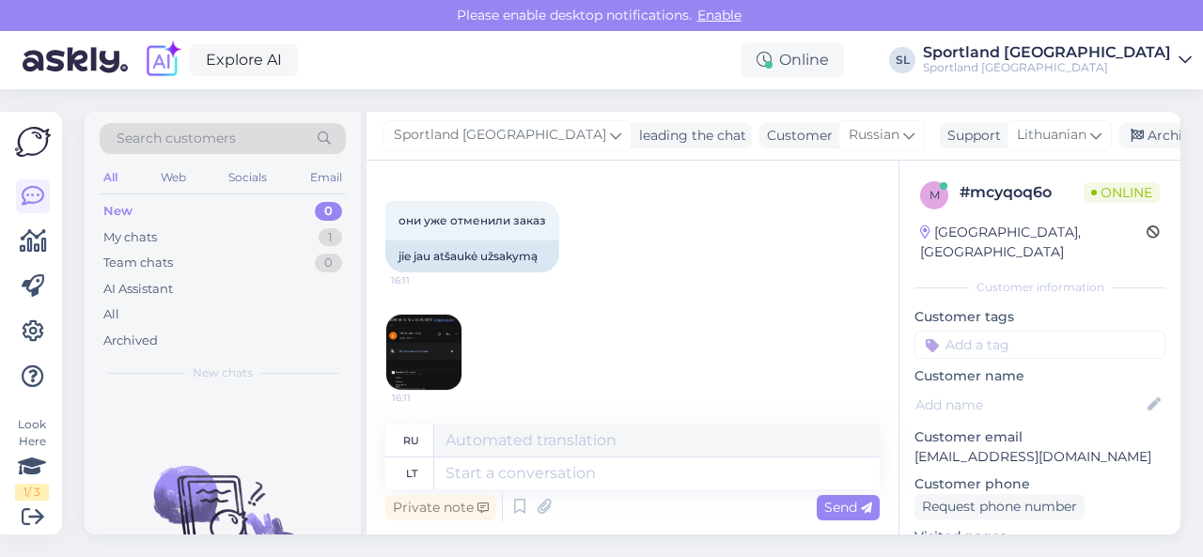
scroll to position [1313, 0]
click at [438, 356] on img at bounding box center [423, 351] width 75 height 75
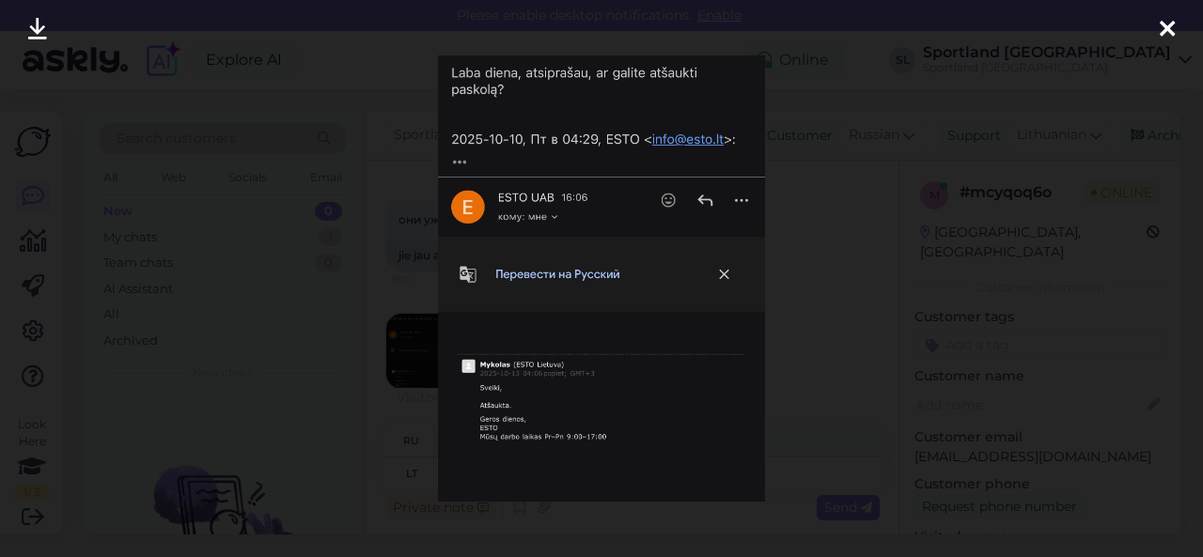
click at [412, 279] on div at bounding box center [601, 278] width 1203 height 557
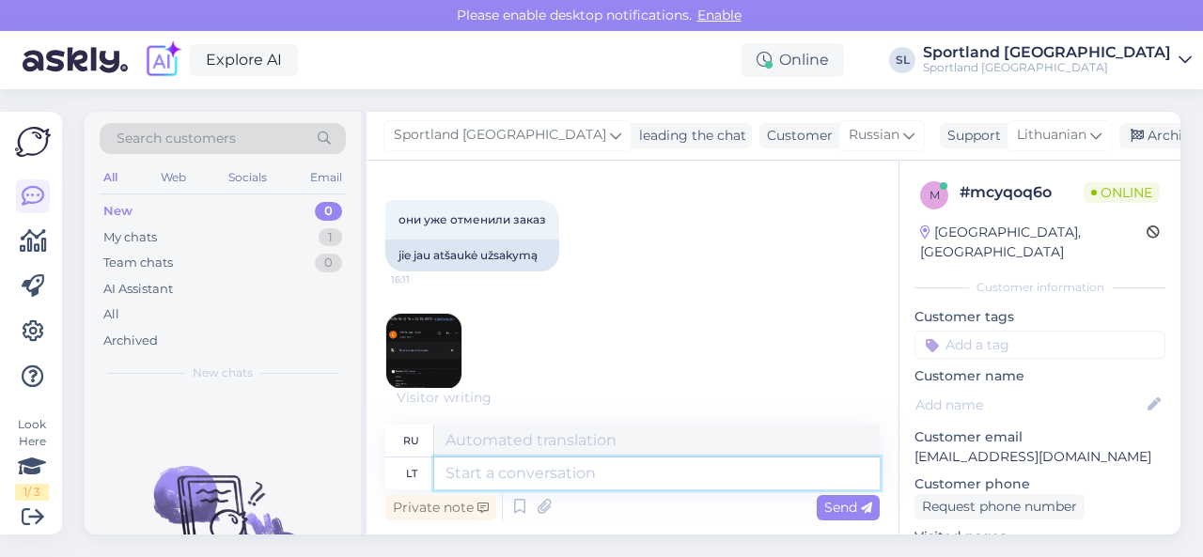
click at [537, 476] on textarea at bounding box center [656, 474] width 445 height 32
type textarea "Taip, [GEOGRAPHIC_DATA]"
type textarea "Да,"
type textarea "Taip, užsakymas at"
type textarea "Да, заказ"
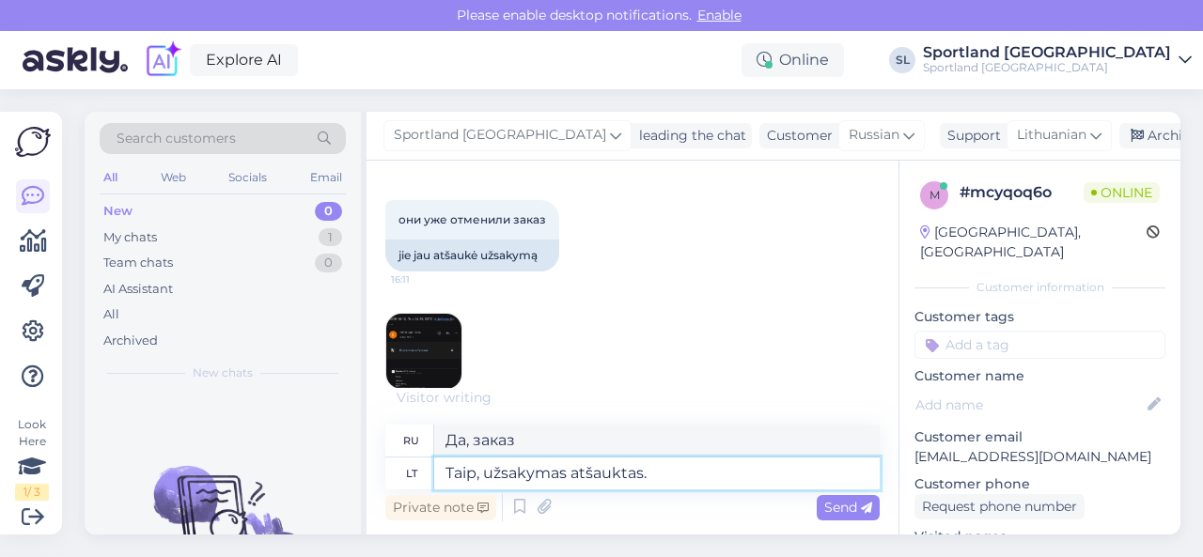
type textarea "Taip, užsakymas atšauktas. M"
type textarea "Да, заказ отменен."
type textarea "Taip, užsakymas atšauktas. Maloniai praš"
type textarea "Да, заказ отменён. С уважением."
type textarea "Taip, užsakymas atšauktas. Maloniai prašome p"
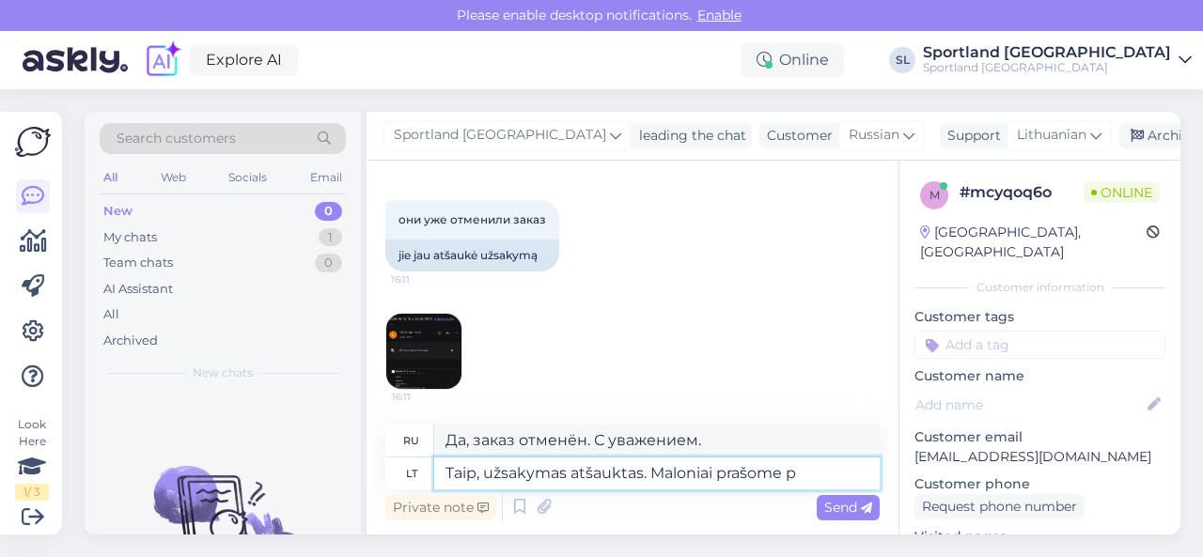
type textarea "Да, заказ отменён. Пожалуйста."
type textarea "Taip, užsakymas atšauktas. Maloniai prašome pateikti n"
type textarea "Да, заказ отменён. Пожалуйста, предоставьте"
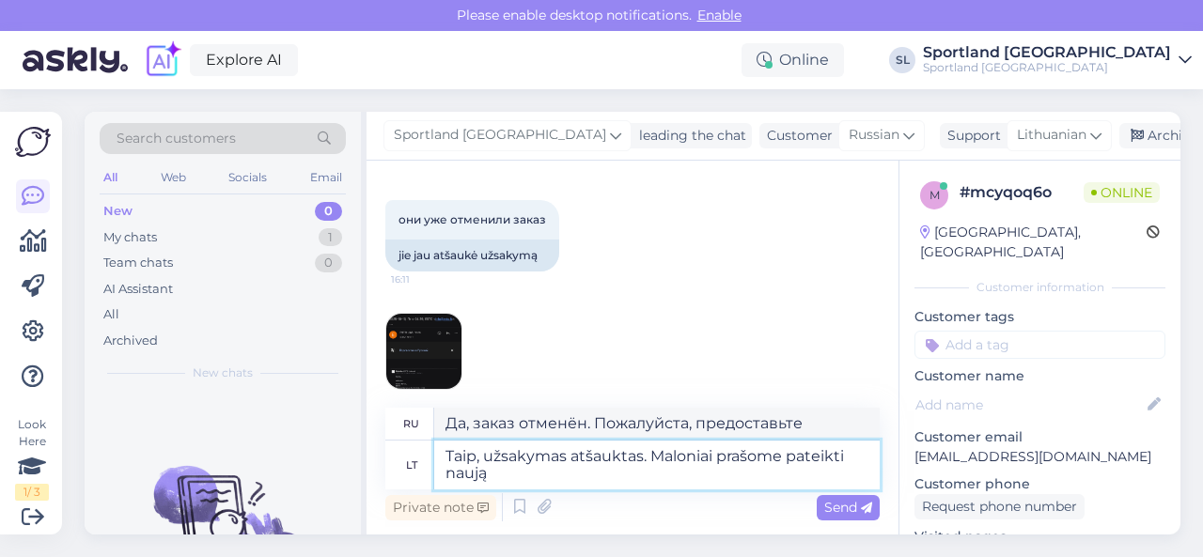
type textarea "Taip, užsakymas atšauktas. Maloniai prašome pateikti naują u"
type textarea "Да, заказ отменён. Пожалуйста, отправьте новый."
type textarea "Taip, užsakymas atšauktas. Maloniai prašome pateikti naują užsakymą,"
type textarea "Да, заказ отменён. Пожалуйста, оформите новый заказ."
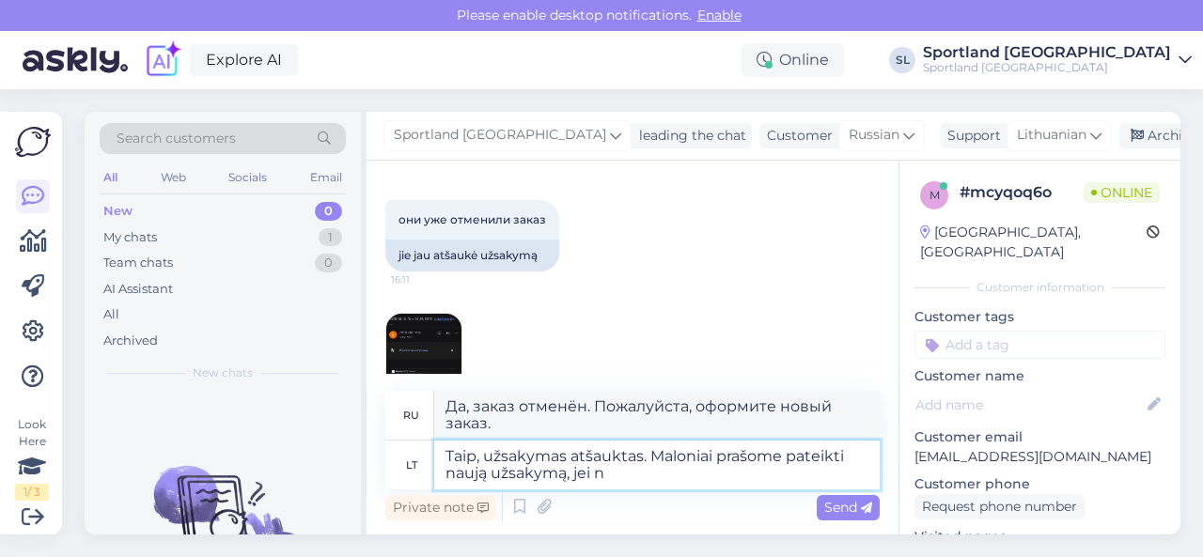
type textarea "Taip, užsakymas atšauktas. Maloniai prašome pateikti naują užsakymą, jei no"
type textarea "Да, заказ отменён. Пожалуйста, оформите новый заказ, если"
type textarea "Taip, užsakymas atšauktas. Maloniai prašome pateikti naują užsakymą, jei norite…"
type textarea "Да, заказ отменён. Пожалуйста, оформите новый заказ, если хотите."
type textarea "Taip, užsakymas atšauktas. Maloniai prašome pateikti naują užsakymą, jei norite…"
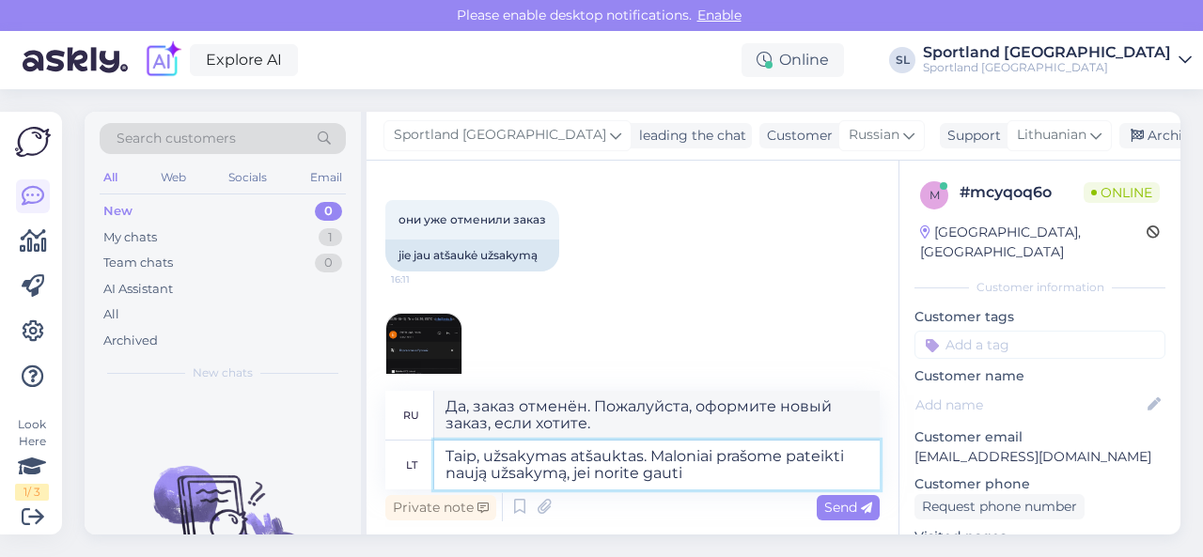
type textarea "Да, заказ отменён. Пожалуйста, оформите новый заказ, если хотите получить"
type textarea "Taip, užsakymas atšauktas. Maloniai prašome pateikti naują užsakymą, jei norite…"
type textarea "Да, заказ отменён. Пожалуйста, оформите новый заказ, если хотите получить товар."
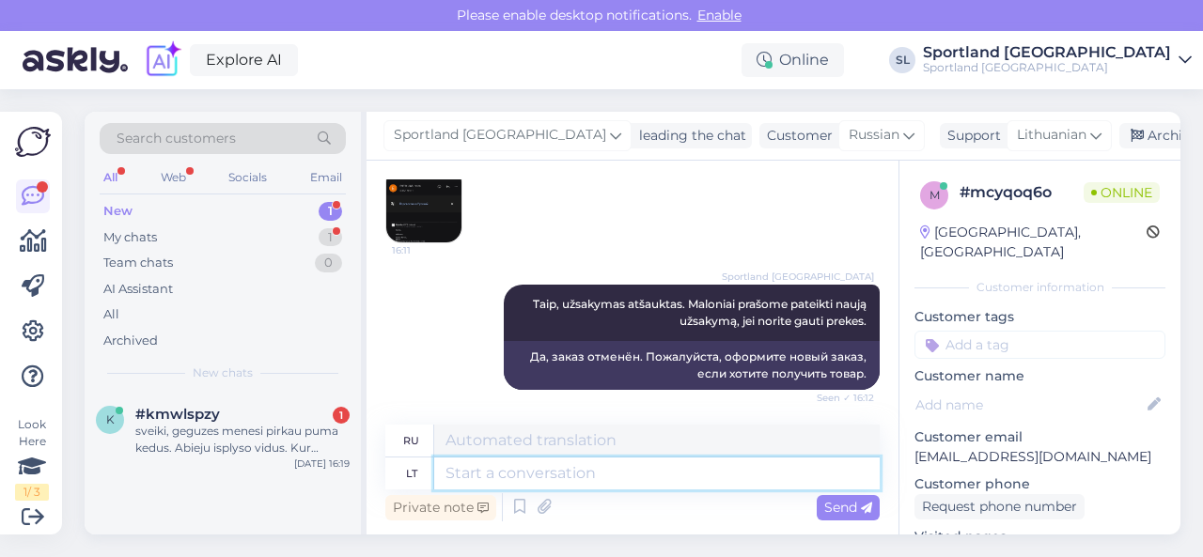
scroll to position [1640, 0]
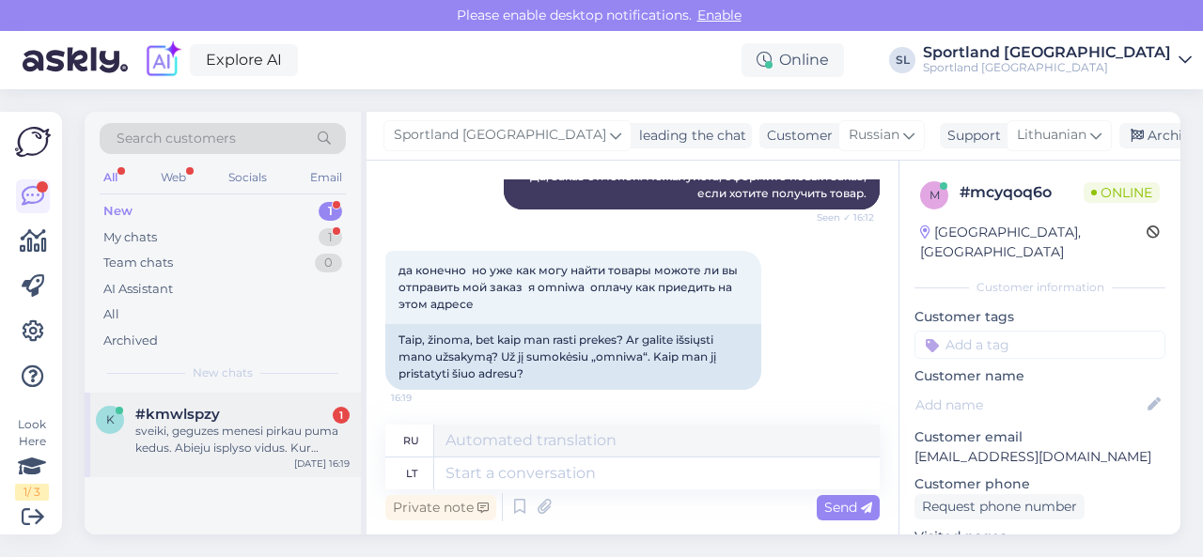
click at [271, 439] on div "sveiki, geguzes menesi pirkau puma kedus. Abieju isplyso vidus. Kur kreiptis su…" at bounding box center [242, 440] width 214 height 34
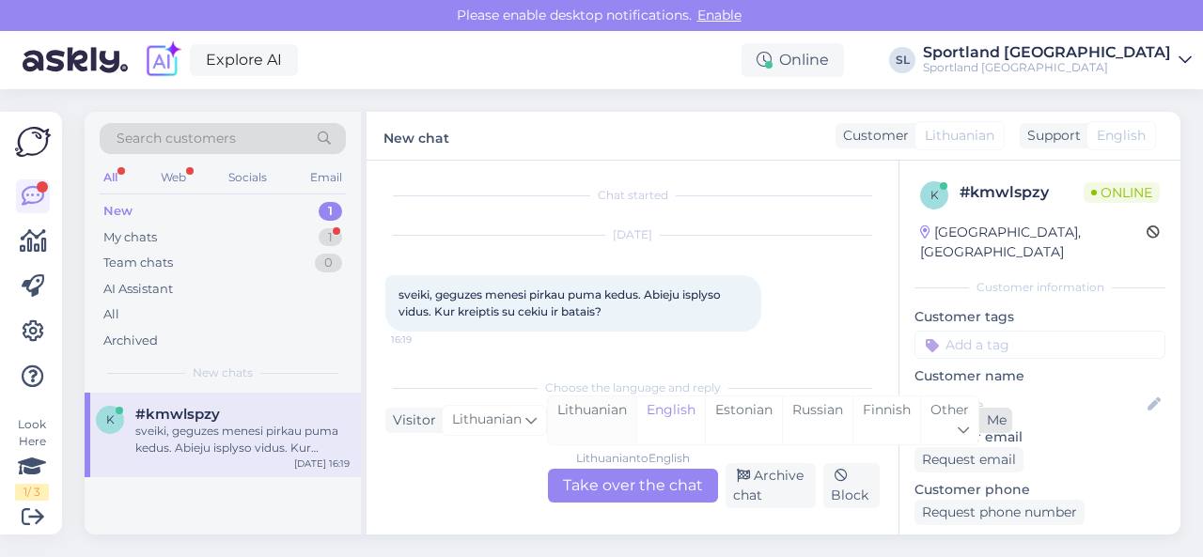
click at [602, 414] on div "Lithuanian" at bounding box center [592, 420] width 88 height 48
click at [613, 477] on div "Lithuanian to Lithuanian Take over the chat" at bounding box center [633, 486] width 170 height 34
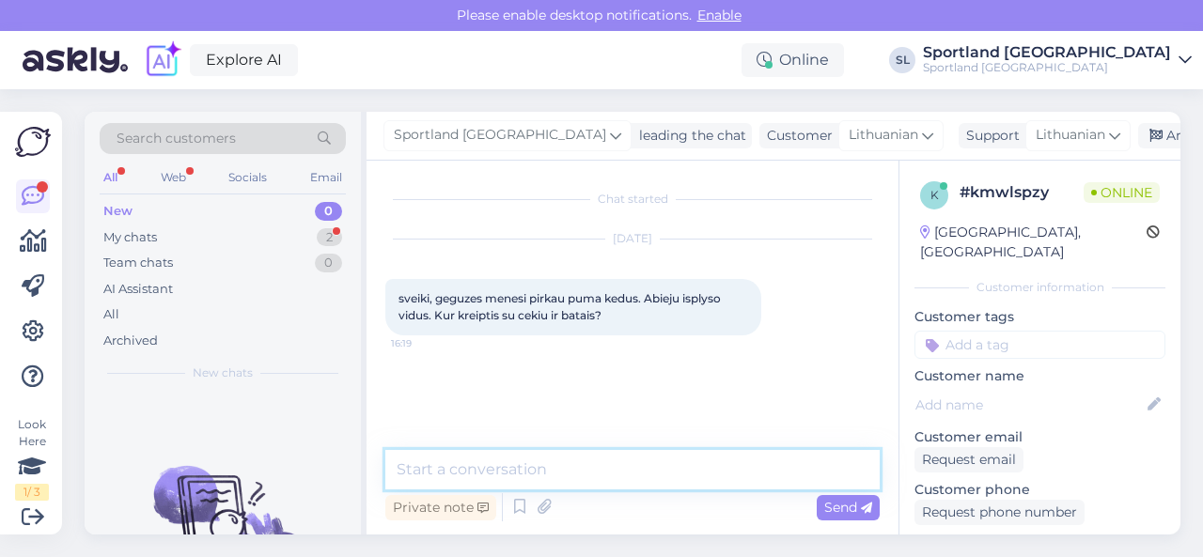
click at [598, 459] on textarea at bounding box center [632, 469] width 494 height 39
click at [470, 469] on textarea at bounding box center [632, 469] width 494 height 39
paste textarea "Jūs turite teisę pateikti prekę gamyklinio broko vertinimui, jeigu nėra praėję …"
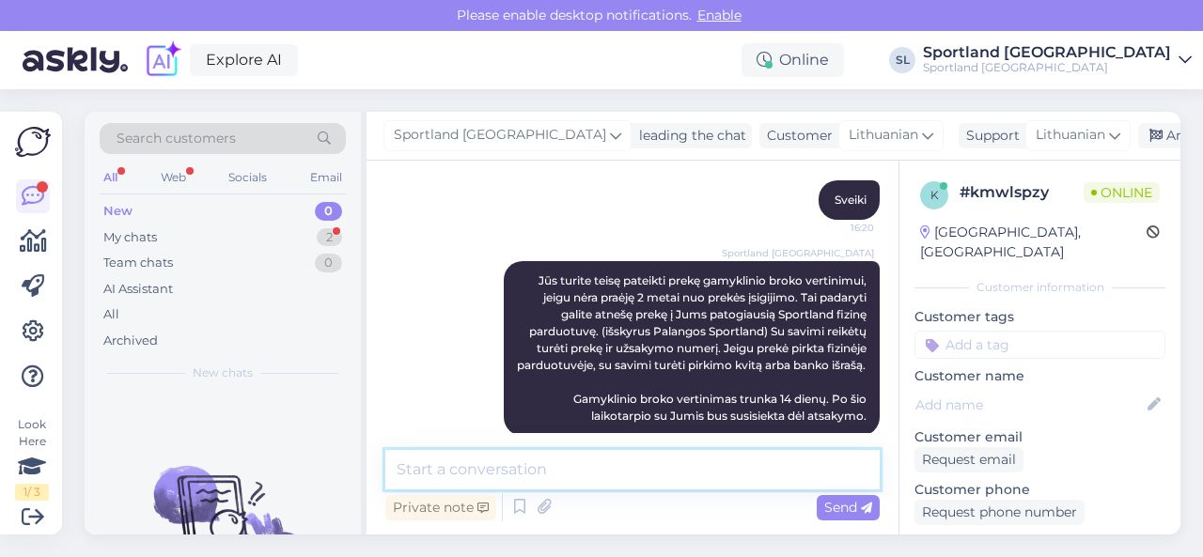
scroll to position [317, 0]
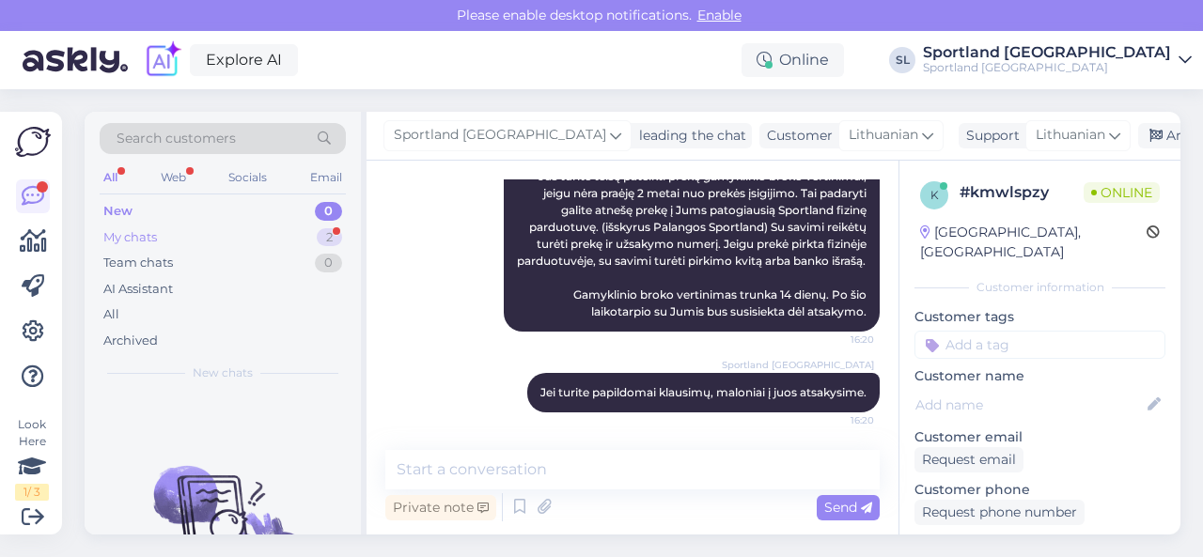
click at [293, 236] on div "My chats 2" at bounding box center [223, 238] width 246 height 26
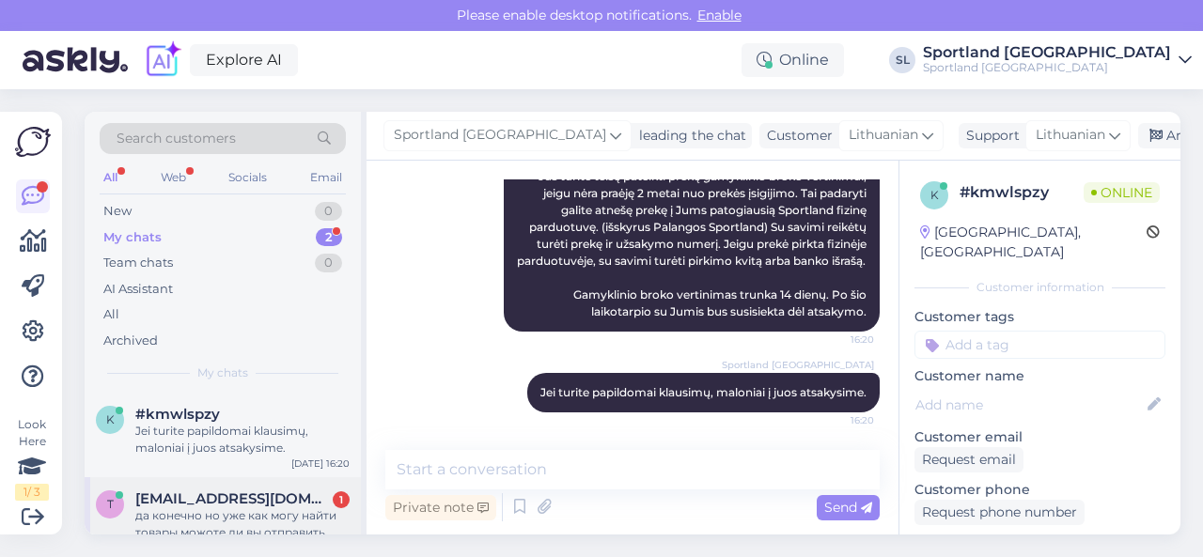
click at [256, 516] on div "да конечно но уже как могу найти товары можоте ли вы отправить мой заказ я omni…" at bounding box center [242, 524] width 214 height 34
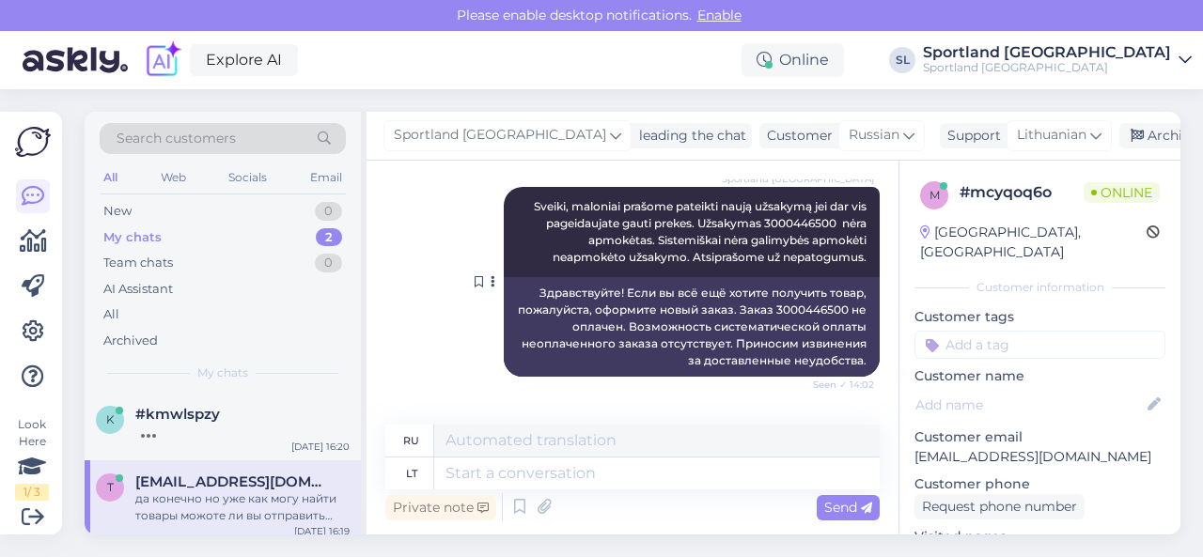
scroll to position [889, 0]
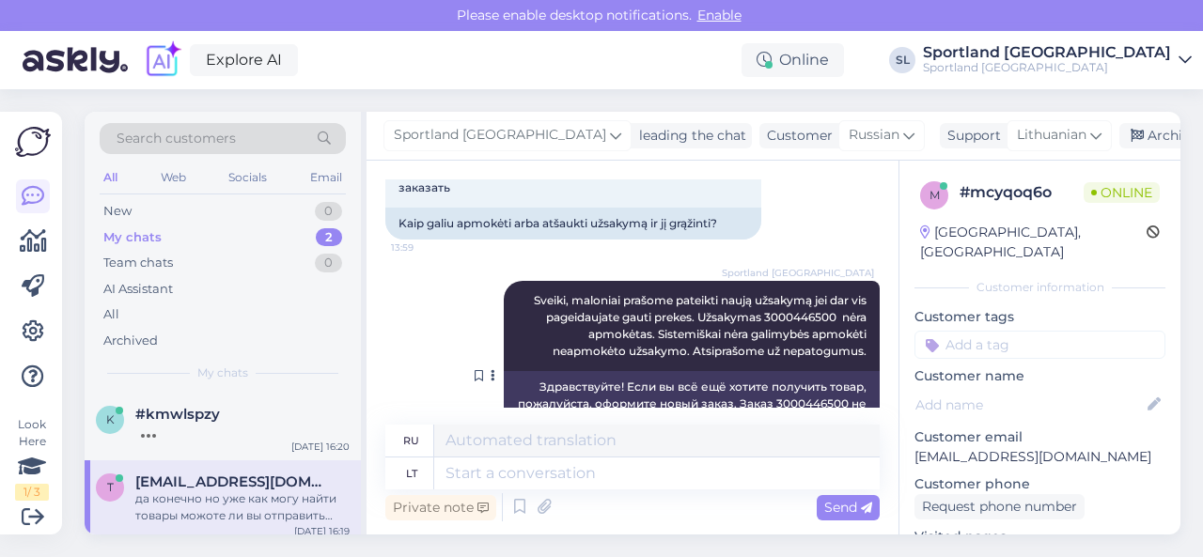
click at [767, 311] on span "Sveiki, maloniai prašome pateikti naują užsakymą jei dar vis pageidaujate gauti…" at bounding box center [701, 325] width 335 height 65
copy span "3000446500"
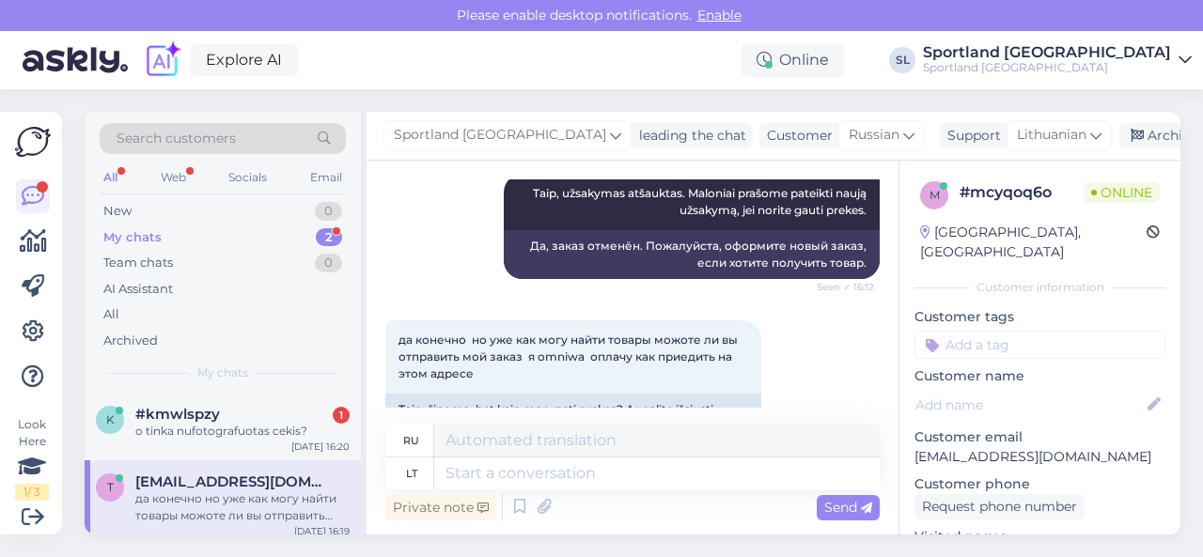
scroll to position [1640, 0]
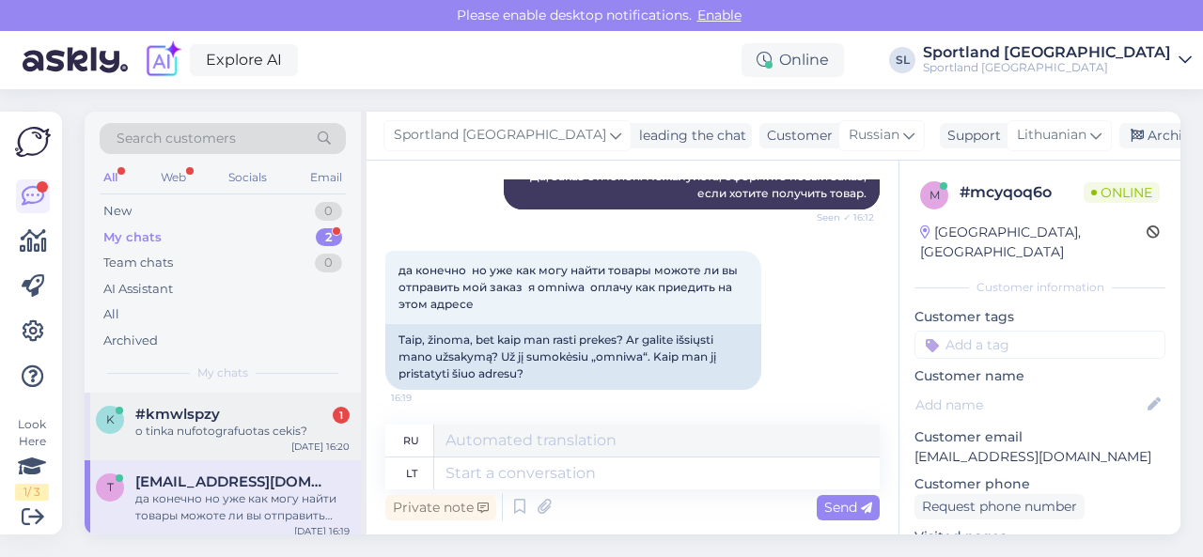
click at [257, 433] on div "o tinka nufotografuotas cekis?" at bounding box center [242, 431] width 214 height 17
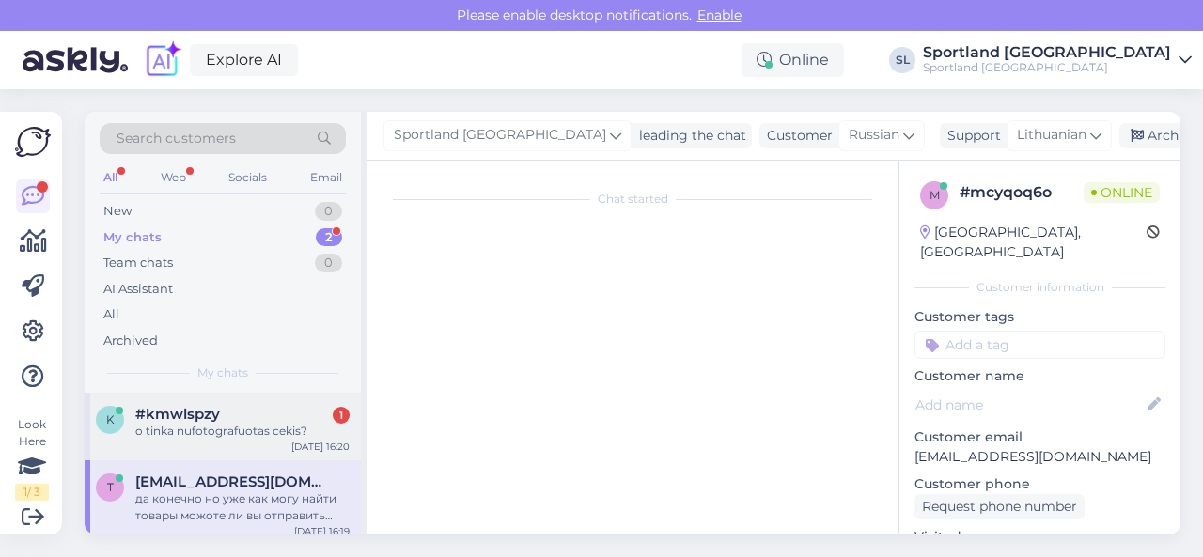
scroll to position [397, 0]
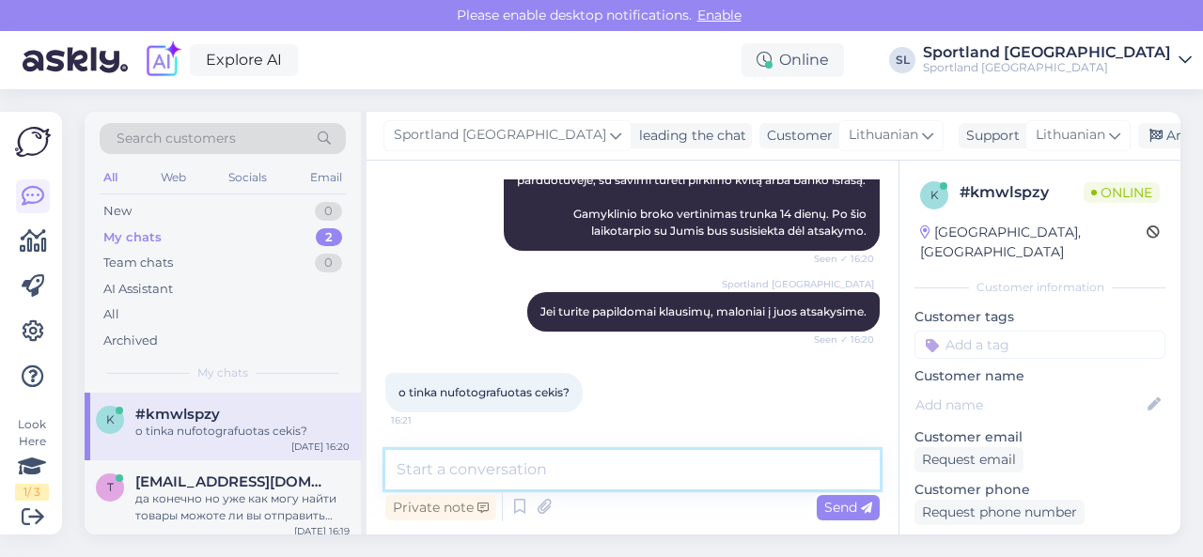
click at [482, 469] on textarea at bounding box center [632, 469] width 494 height 39
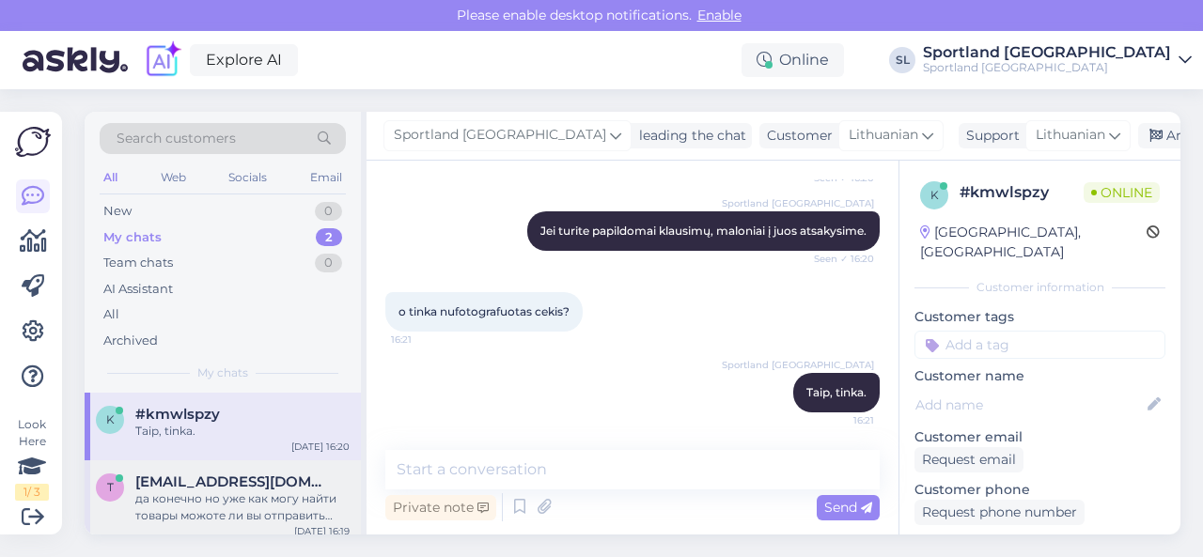
click at [246, 510] on div "да конечно но уже как могу найти товары можоте ли вы отправить мой заказ я omni…" at bounding box center [242, 507] width 214 height 34
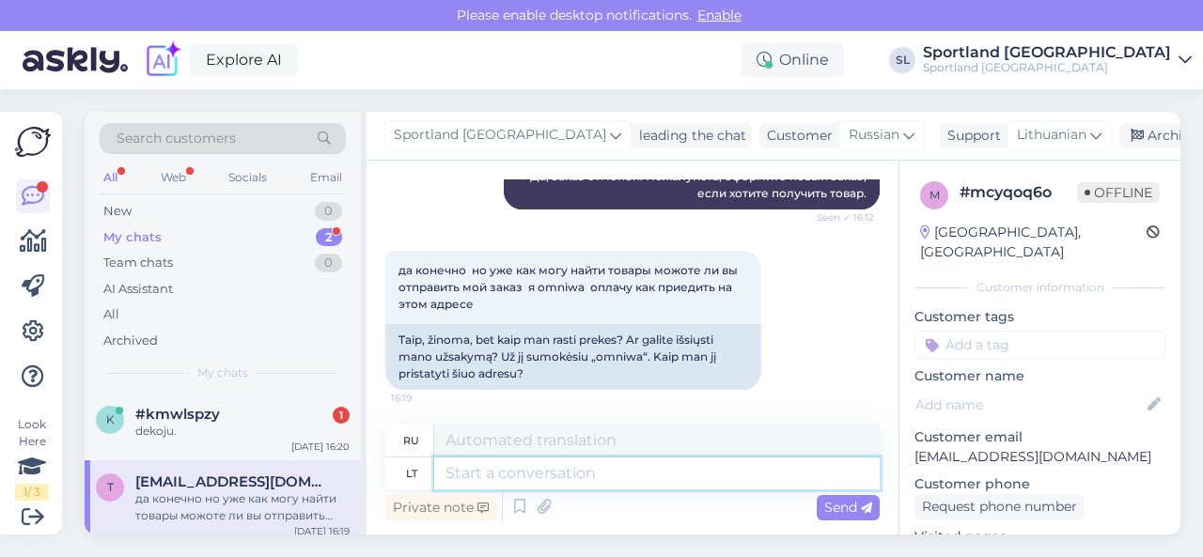
click at [566, 471] on textarea at bounding box center [656, 474] width 445 height 32
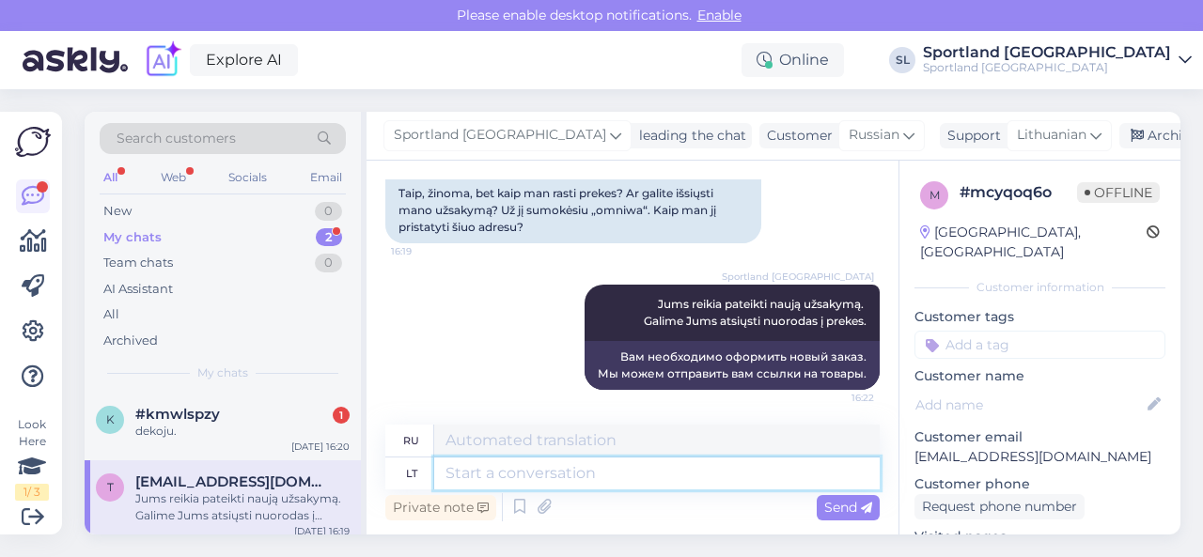
paste textarea "[URL][DOMAIN_NAME]"
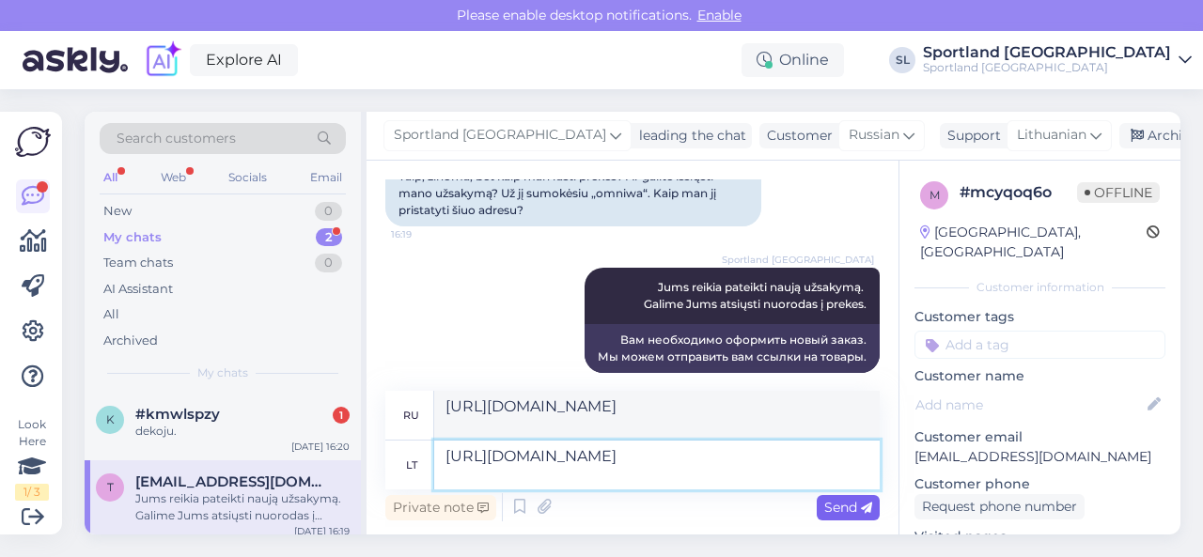
scroll to position [1821, 0]
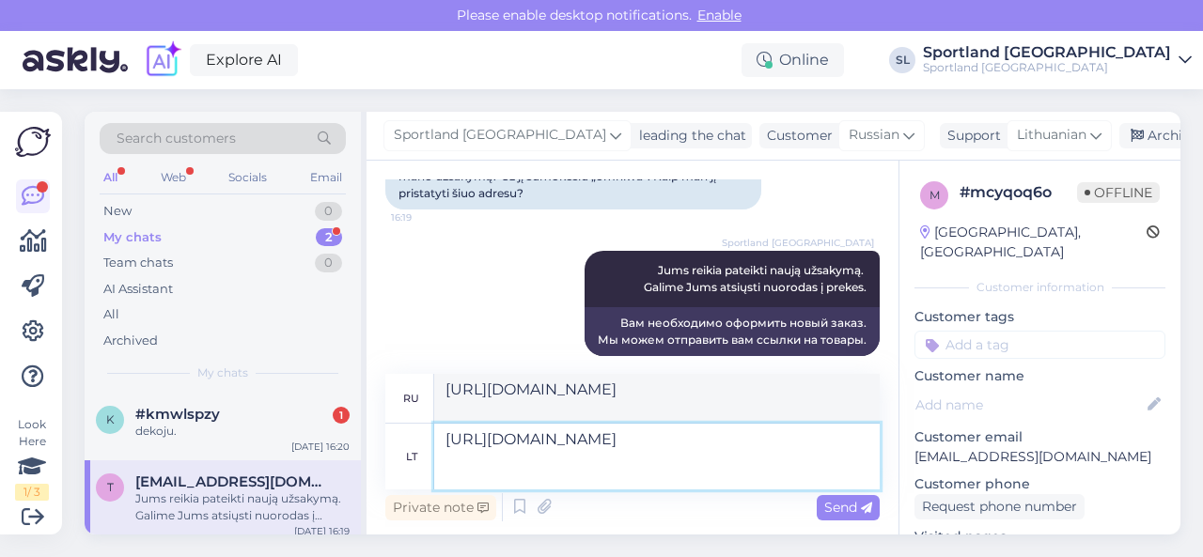
paste textarea "[URL][DOMAIN_NAME]"
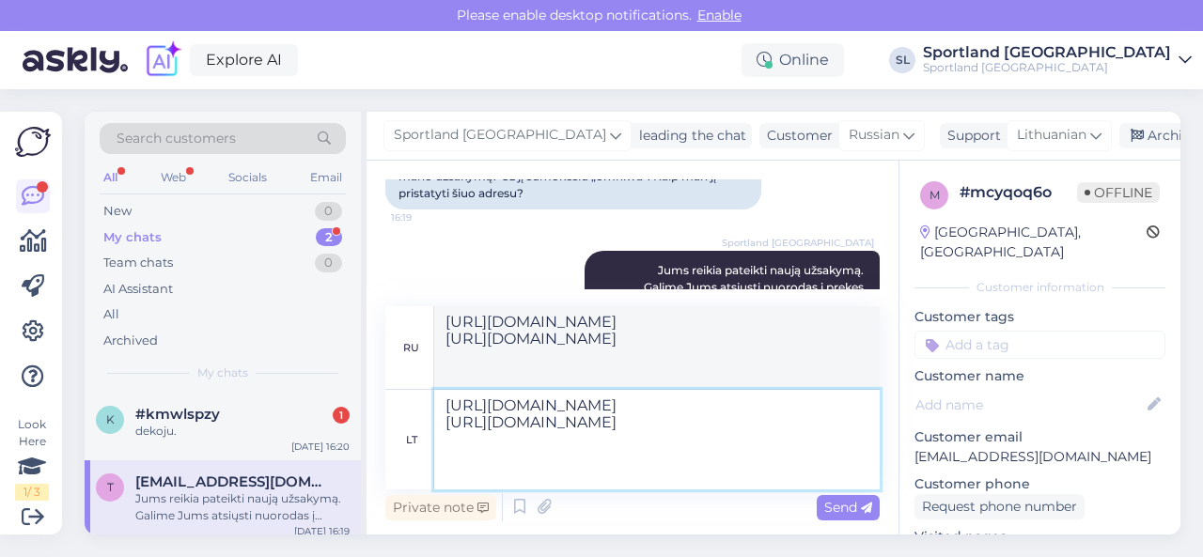
paste textarea "[URL][DOMAIN_NAME]"
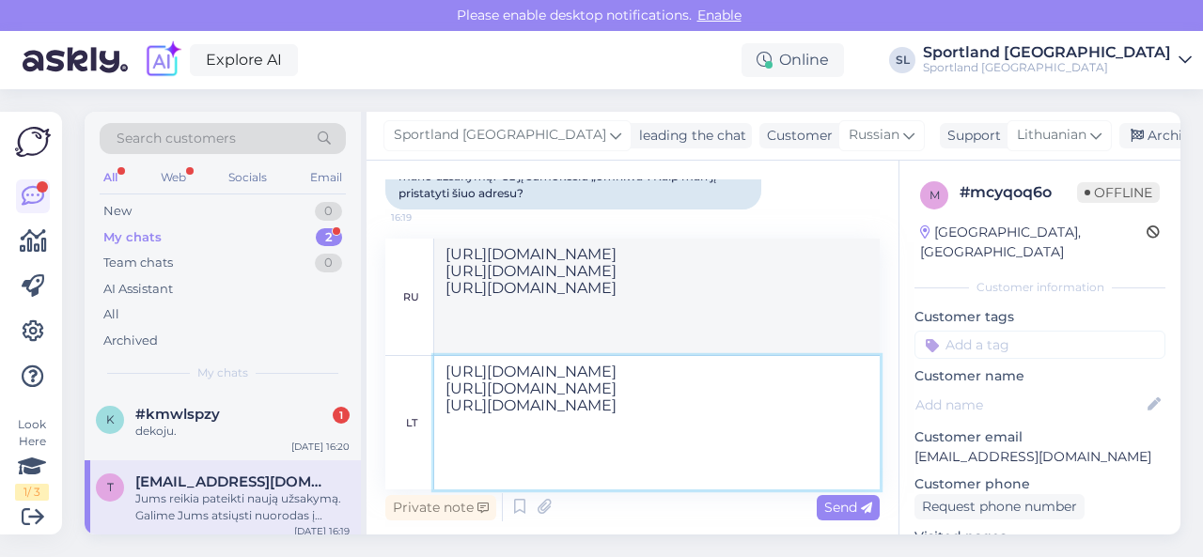
paste textarea "[URL][DOMAIN_NAME]"
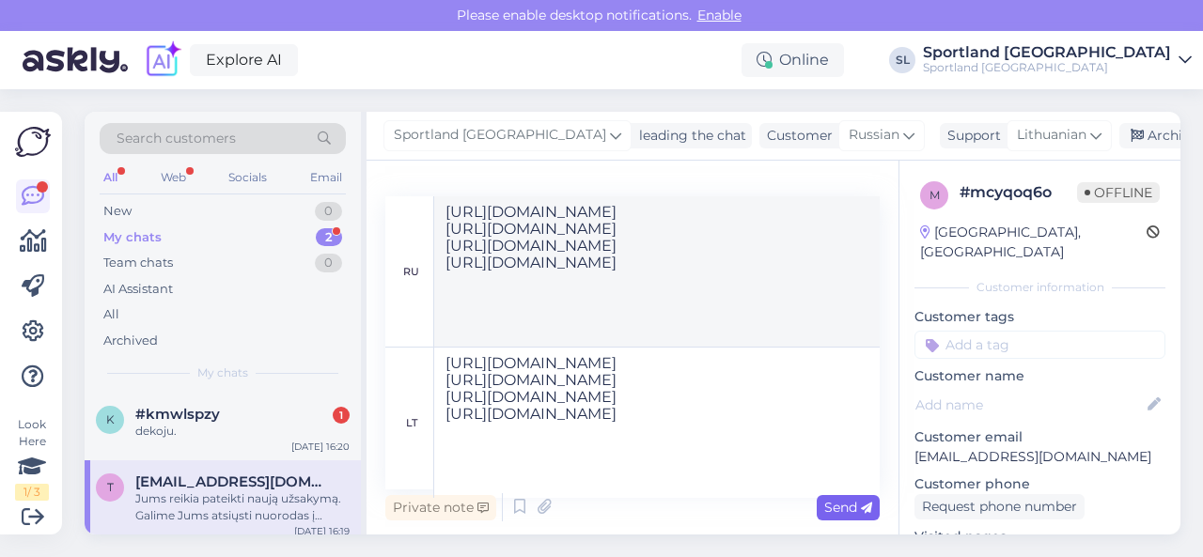
click at [842, 508] on span "Send" at bounding box center [848, 507] width 48 height 17
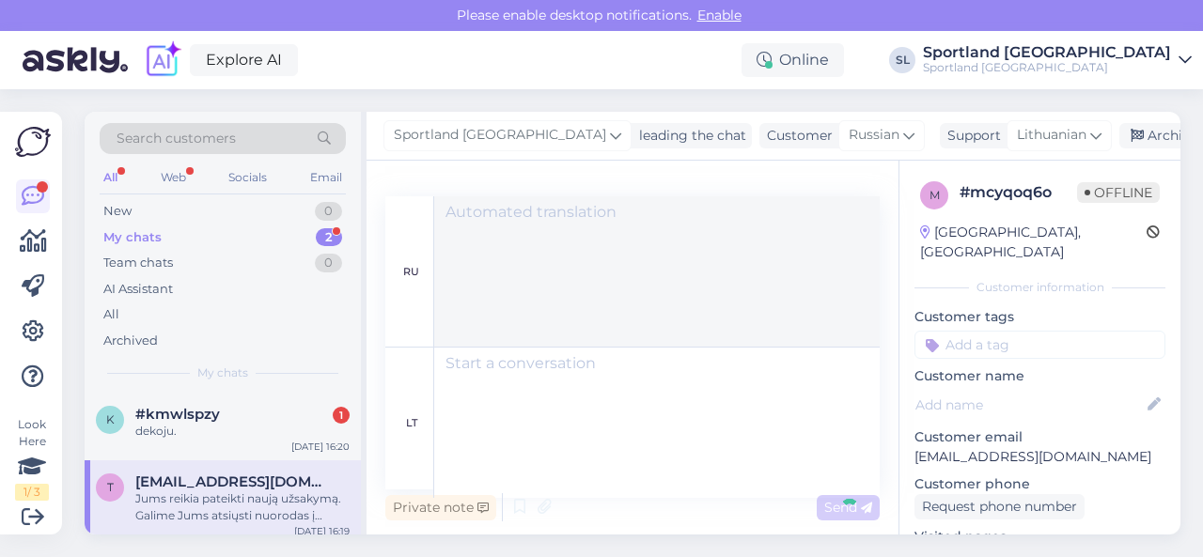
scroll to position [2137, 0]
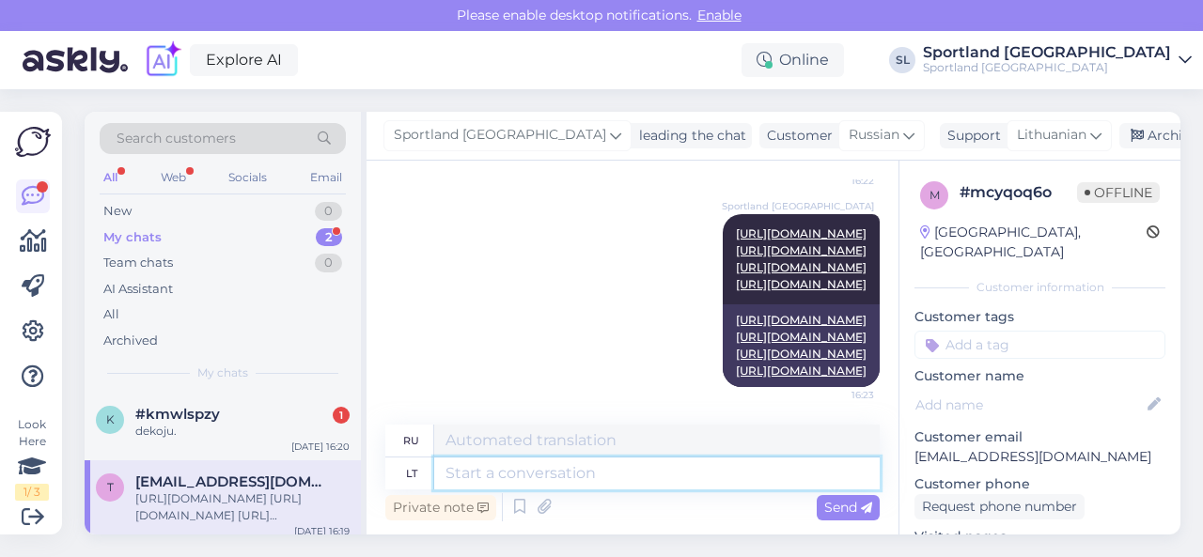
click at [745, 484] on textarea at bounding box center [656, 474] width 445 height 32
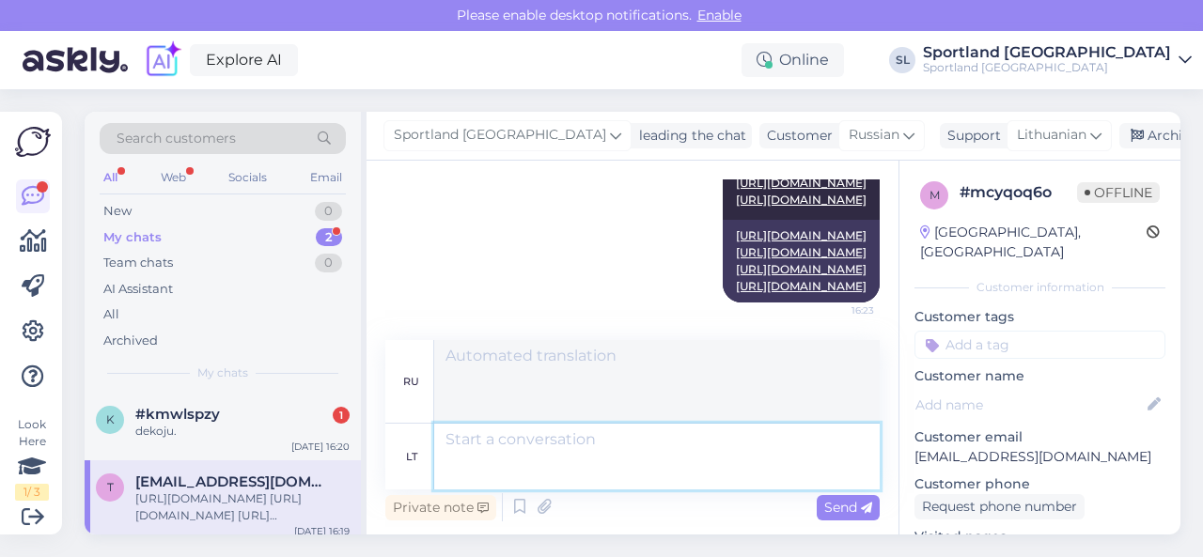
scroll to position [2334, 0]
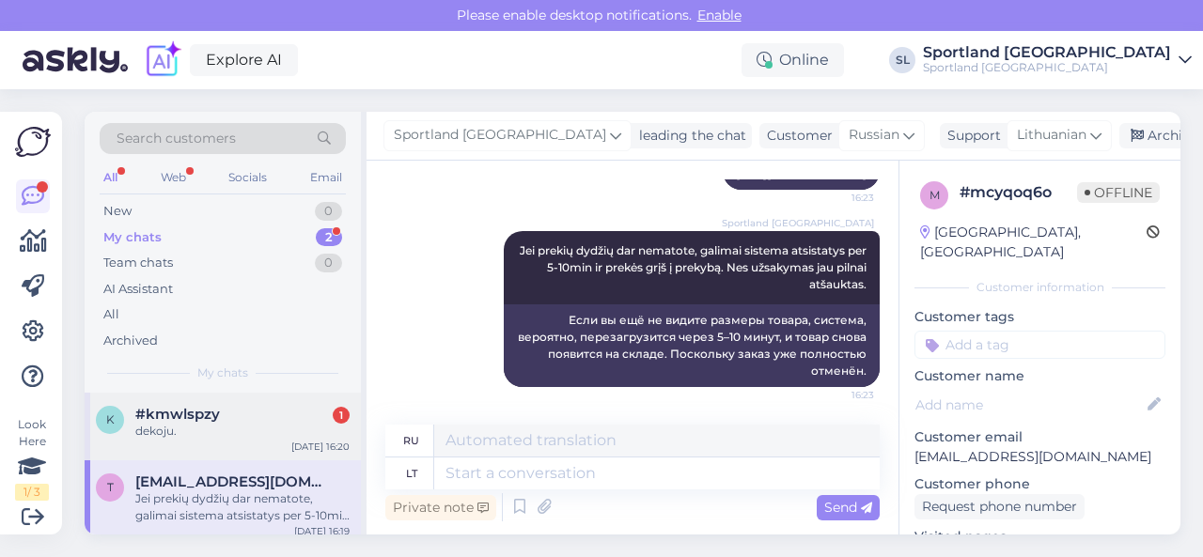
click at [249, 427] on div "dekoju." at bounding box center [242, 431] width 214 height 17
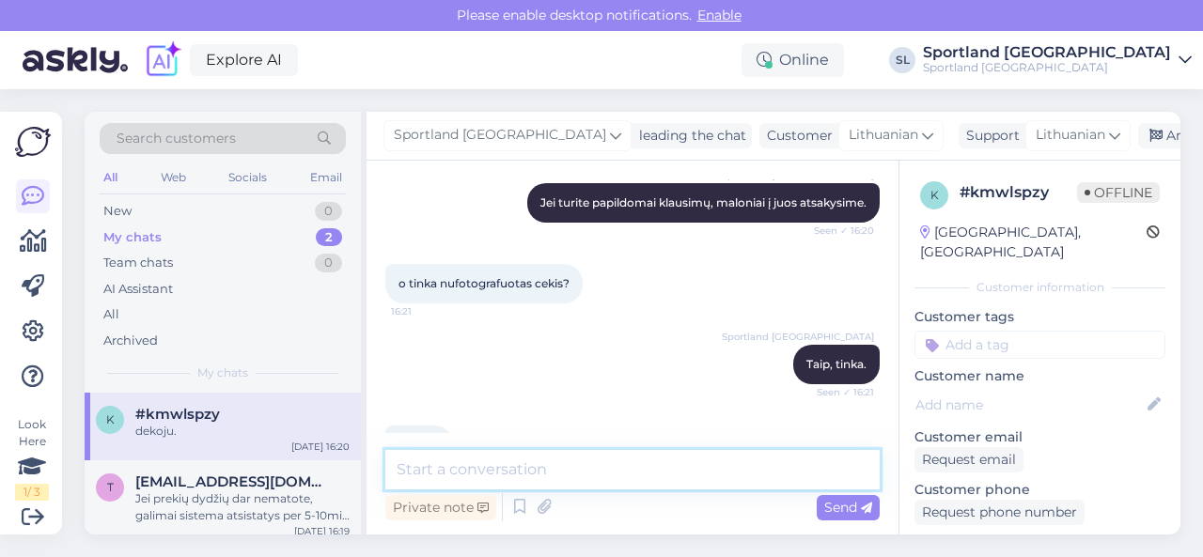
click at [539, 474] on textarea at bounding box center [632, 469] width 494 height 39
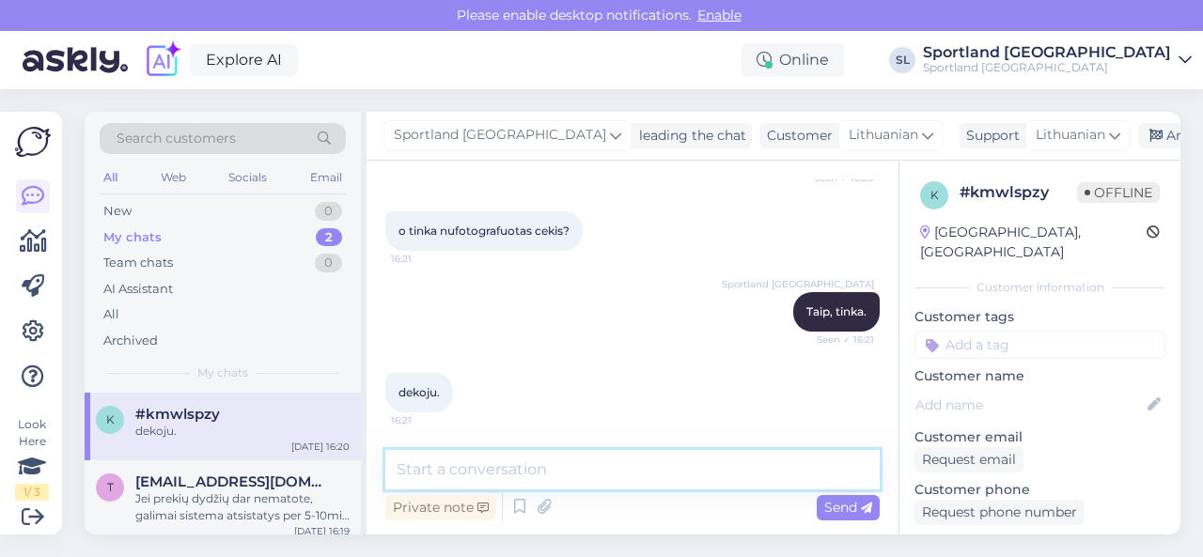
scroll to position [640, 0]
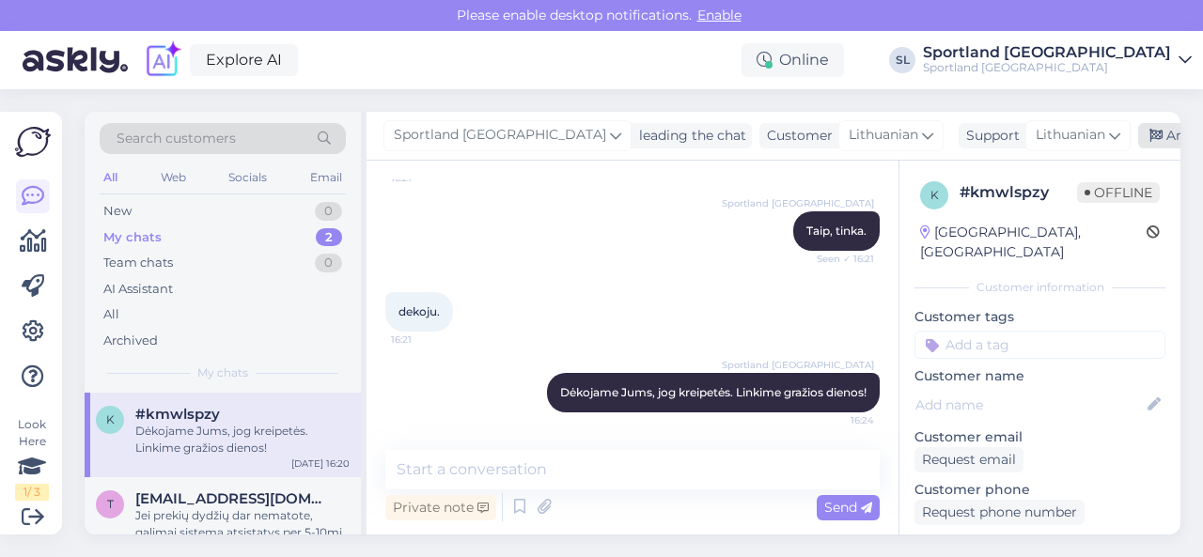
click at [1138, 132] on div "Archive chat" at bounding box center [1197, 135] width 118 height 25
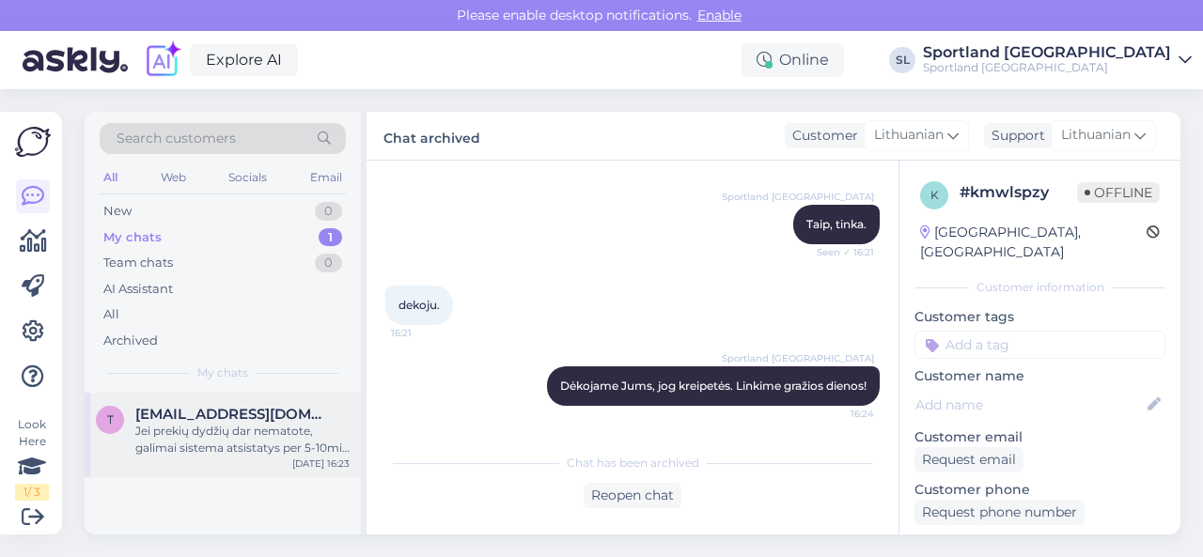
click at [280, 429] on div "Jei prekių dydžių dar nematote, galimai sistema atsistatys per 5-10min ir prekė…" at bounding box center [242, 440] width 214 height 34
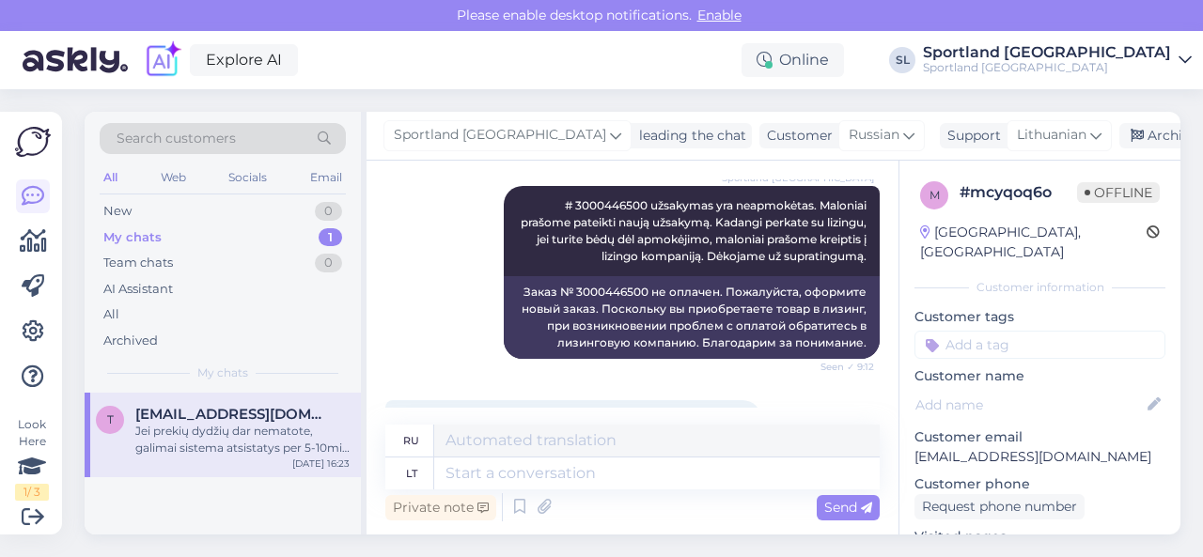
scroll to position [2334, 0]
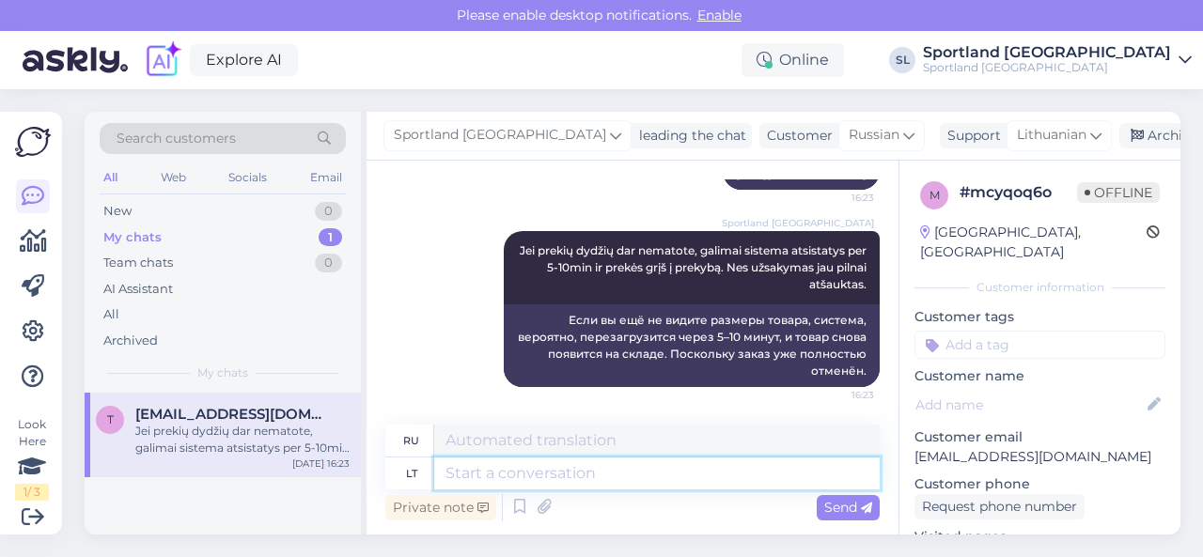
click at [605, 474] on textarea at bounding box center [656, 474] width 445 height 32
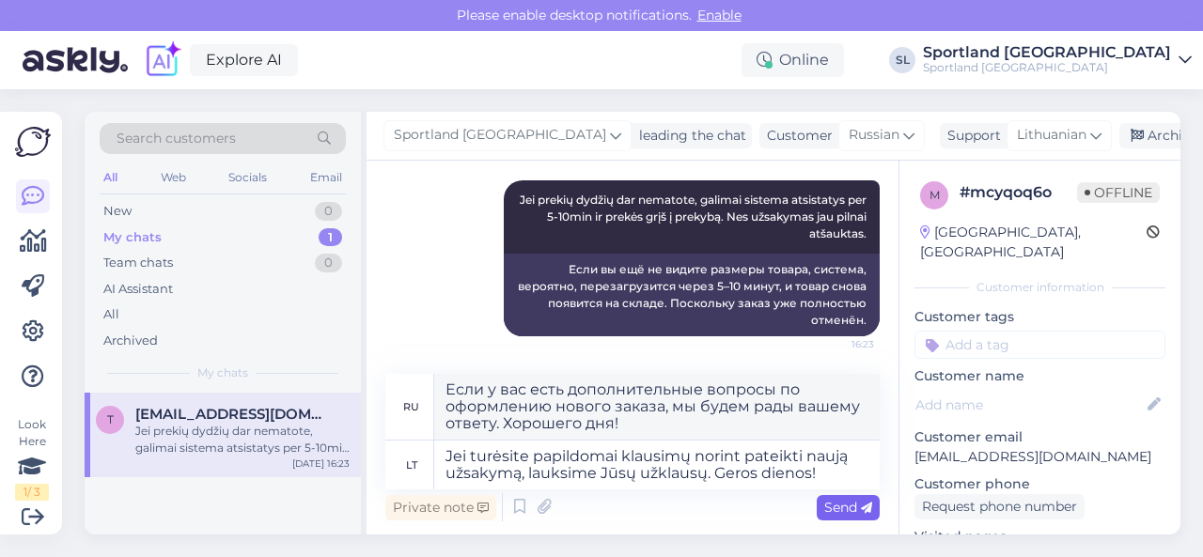
click at [847, 508] on span "Send" at bounding box center [848, 507] width 48 height 17
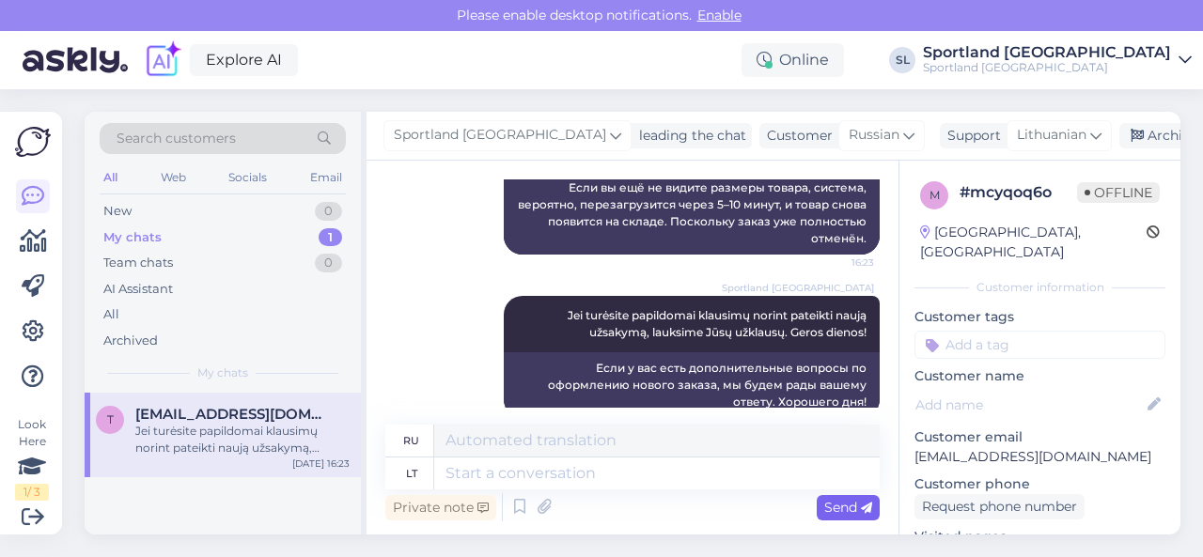
scroll to position [2497, 0]
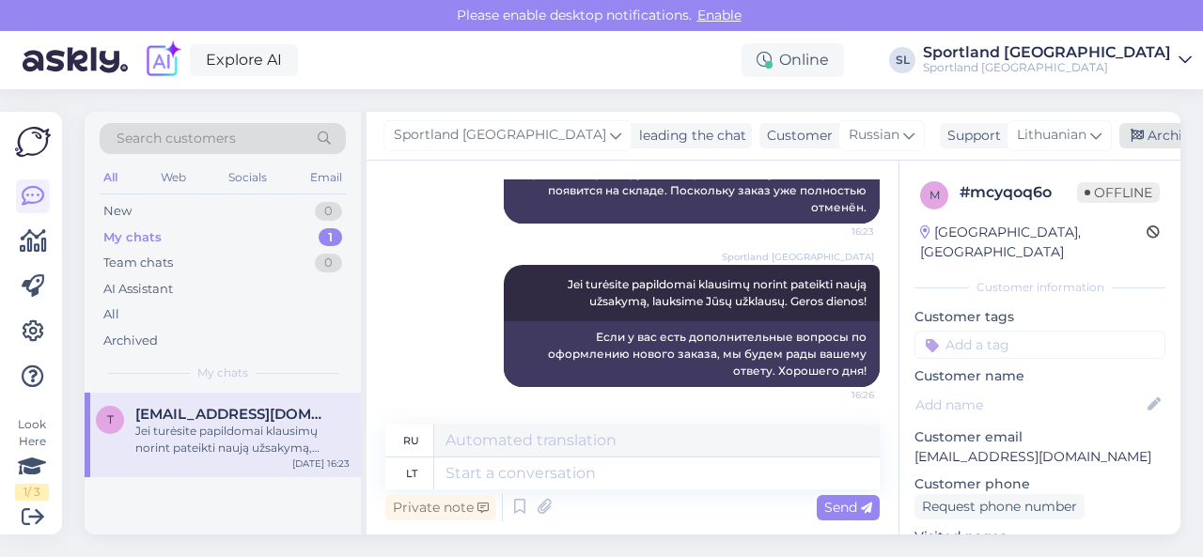
click at [1119, 133] on div "Archive chat" at bounding box center [1178, 135] width 118 height 25
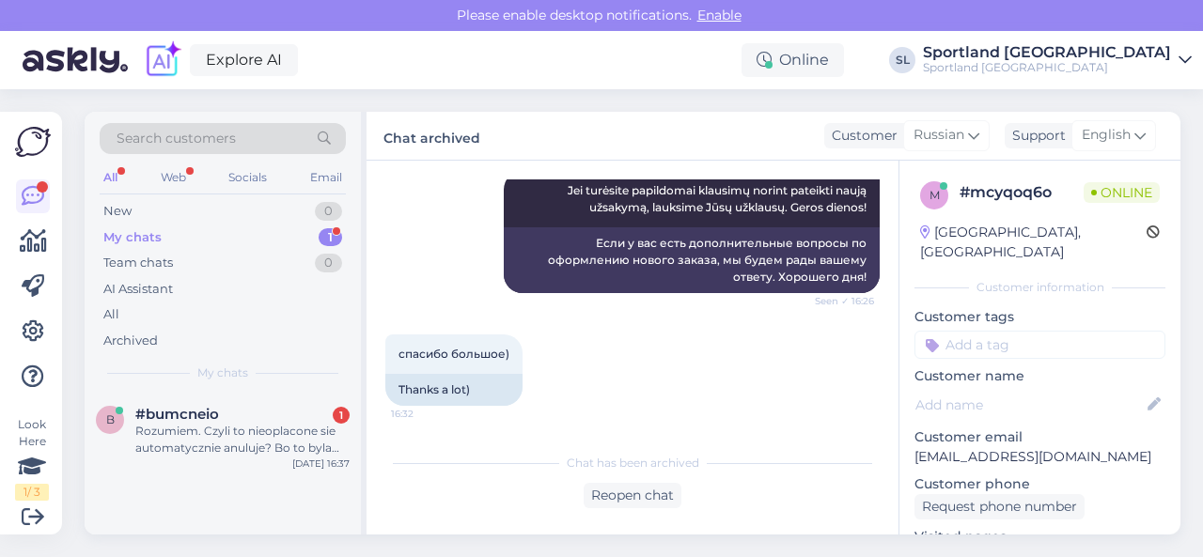
scroll to position [2609, 0]
click at [242, 419] on div "#bumcneio 1" at bounding box center [242, 414] width 214 height 17
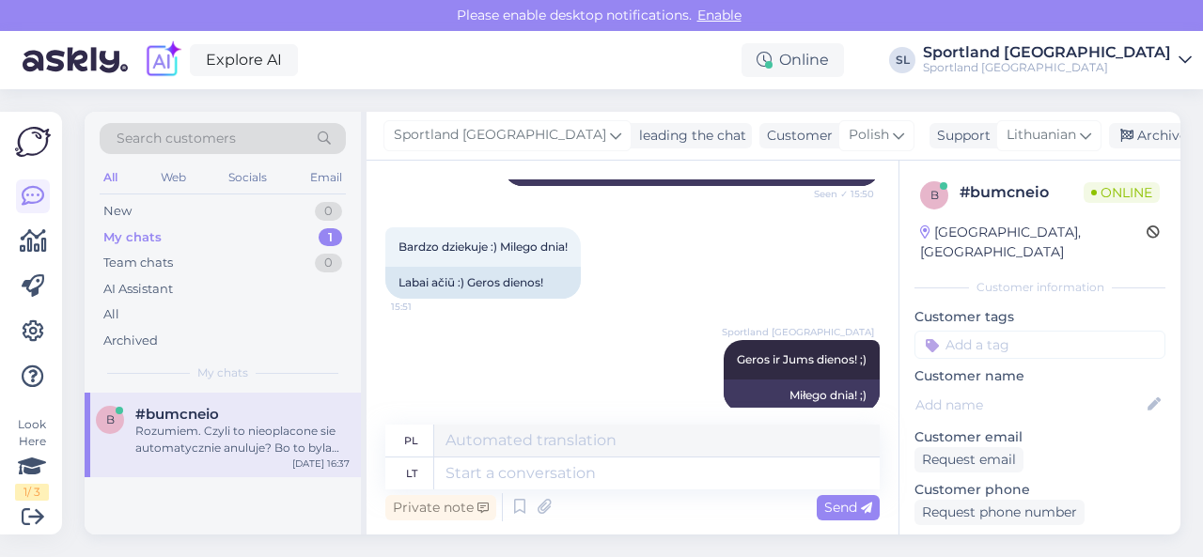
scroll to position [1691, 0]
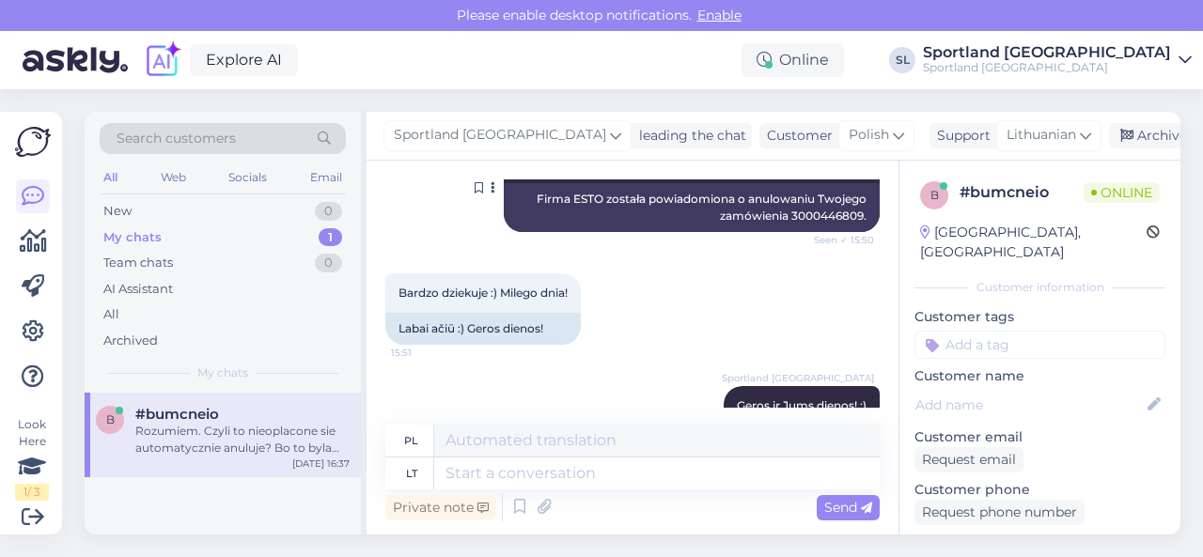
click at [821, 214] on div "Firma ESTO została powiadomiona o anulowaniu Twojego zamówienia 3000446809." at bounding box center [692, 207] width 376 height 49
copy div "3000446809"
click at [609, 465] on textarea at bounding box center [656, 474] width 445 height 32
paste textarea "[URL][DOMAIN_NAME]"
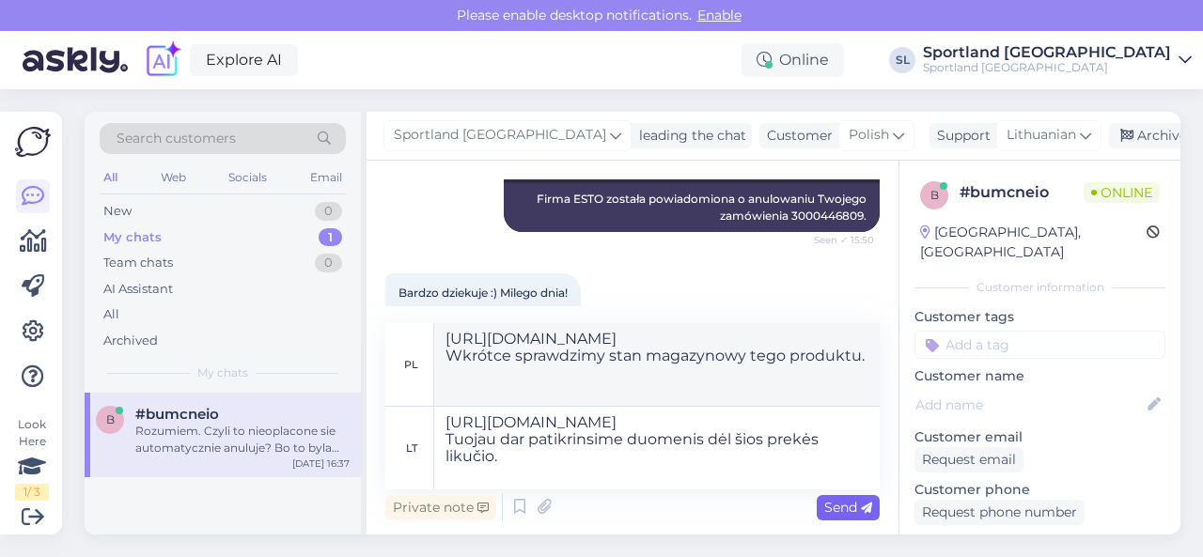
click at [836, 509] on span "Send" at bounding box center [848, 507] width 48 height 17
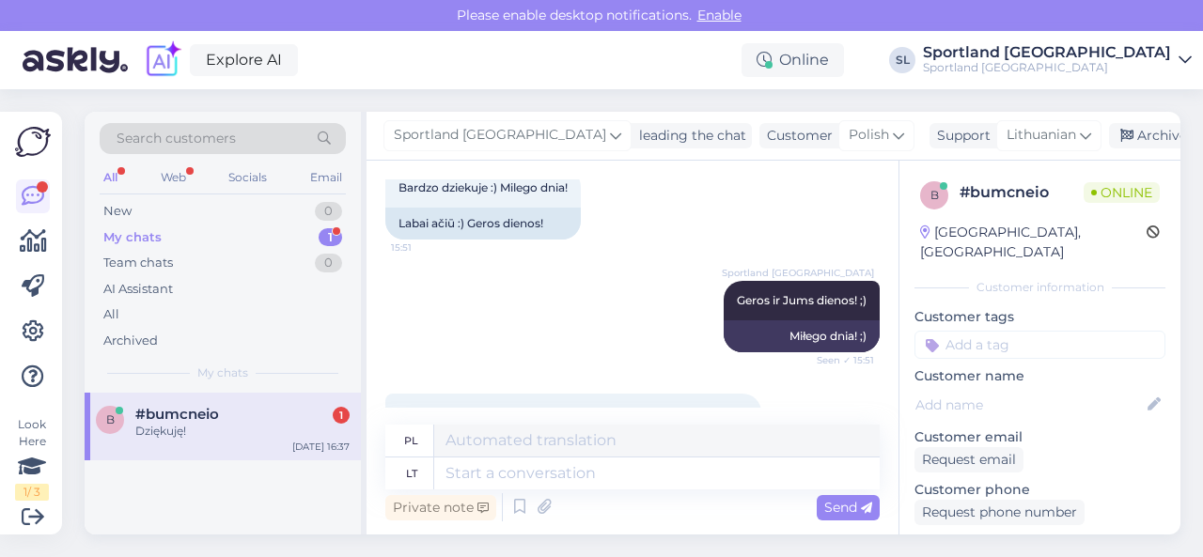
scroll to position [1609, 0]
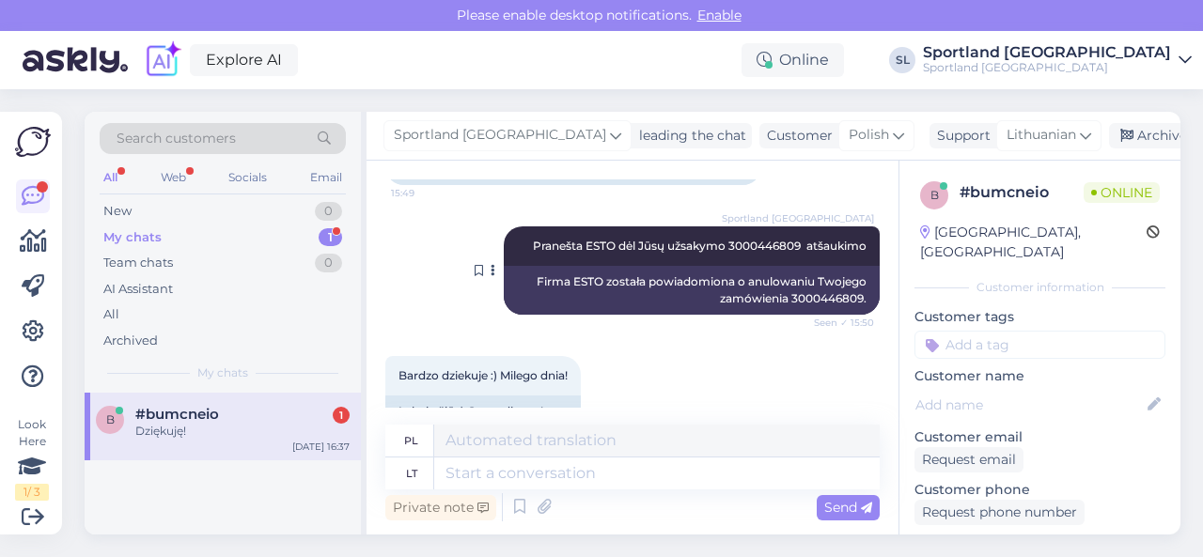
click at [738, 243] on span "Pranešta ESTO dėl Jūsų užsakymo 3000446809 atšaukimo" at bounding box center [700, 246] width 334 height 14
copy span "3000446809"
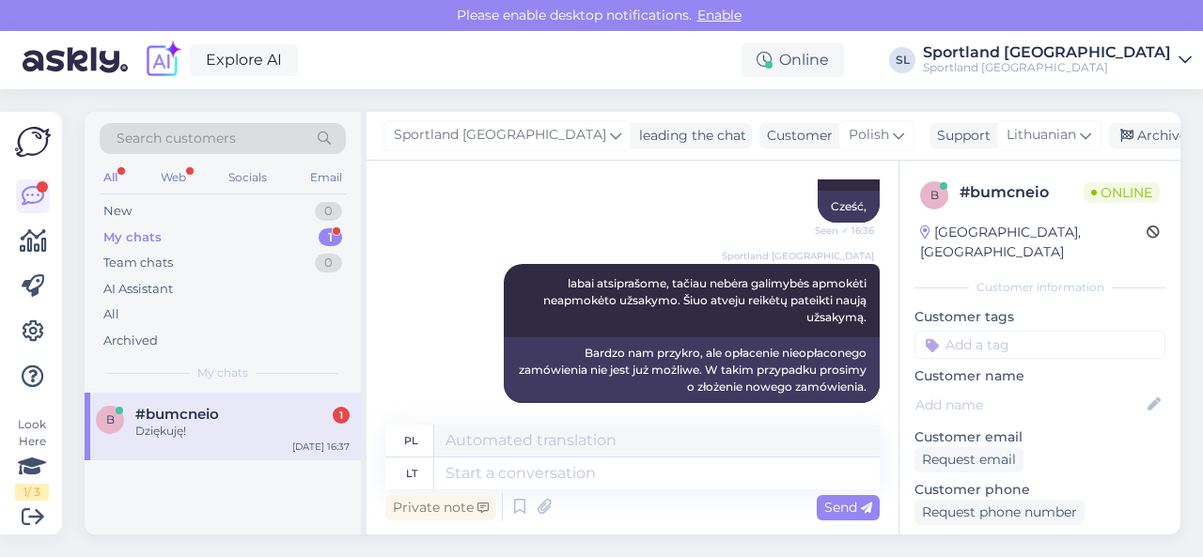
scroll to position [2454, 0]
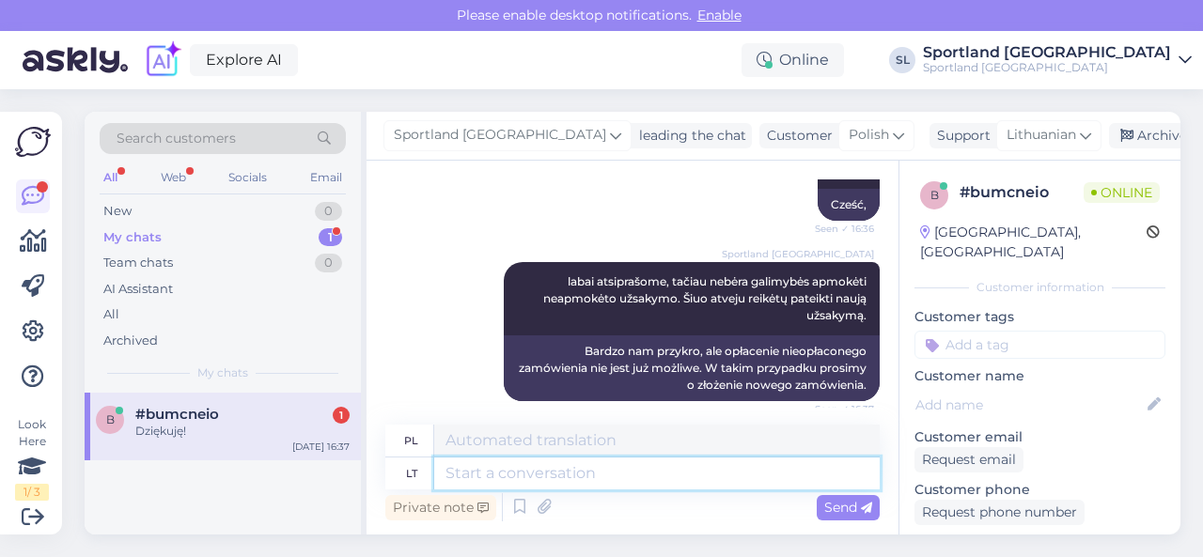
click at [628, 467] on textarea at bounding box center [656, 474] width 445 height 32
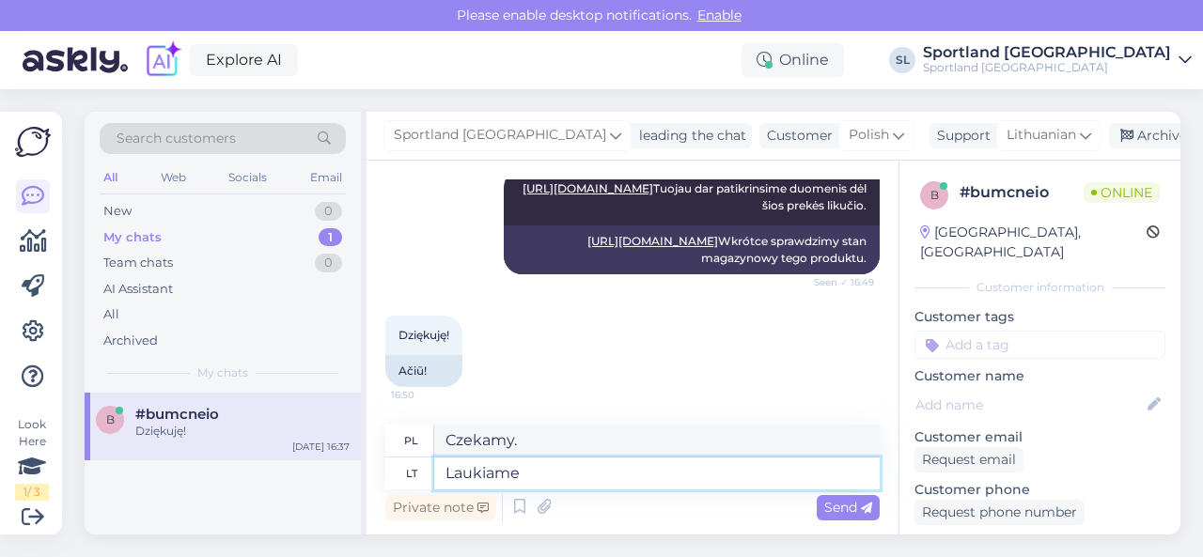
click at [618, 477] on textarea "Laukiame" at bounding box center [656, 474] width 445 height 32
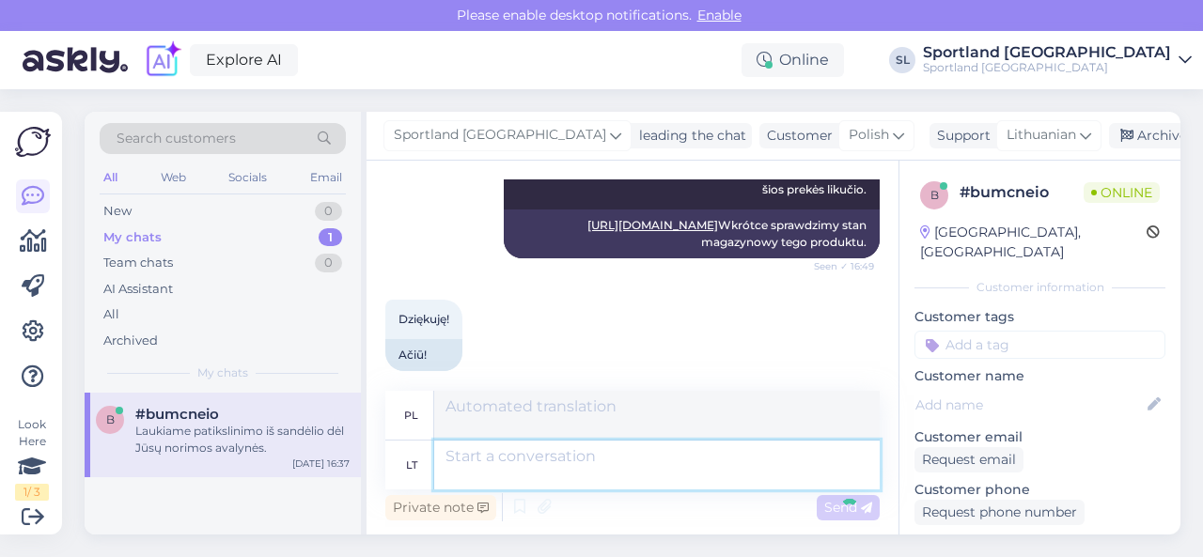
scroll to position [3054, 0]
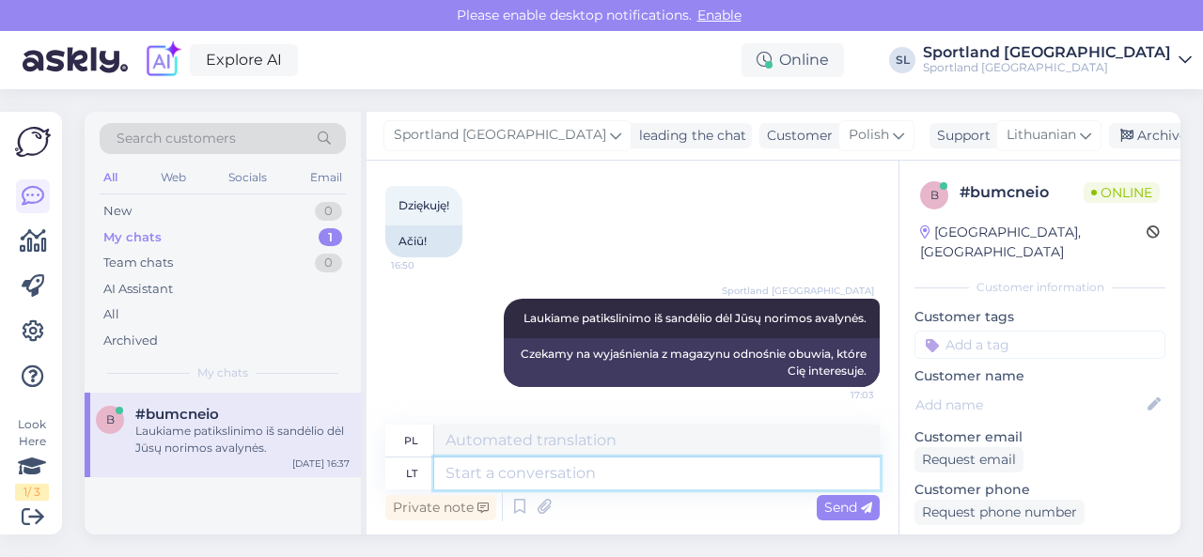
click at [618, 477] on textarea at bounding box center [656, 474] width 445 height 32
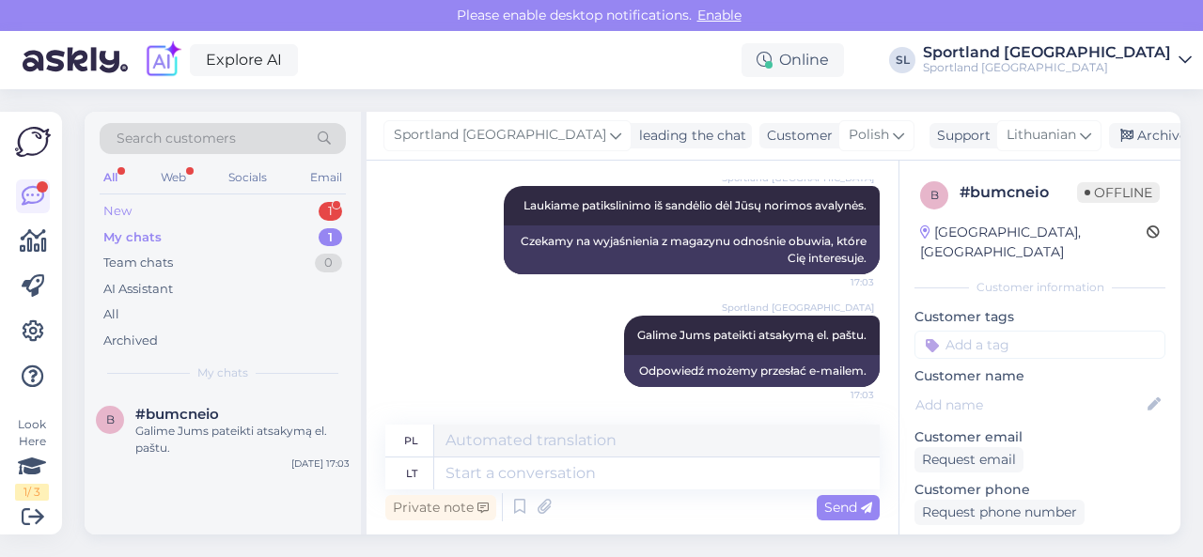
click at [231, 203] on div "New 1" at bounding box center [223, 211] width 246 height 26
click at [238, 433] on div "Ačiū už pagalbą , bet norėjome būtent šito modelio ir su juoda spalva, lauksim …" at bounding box center [242, 440] width 214 height 34
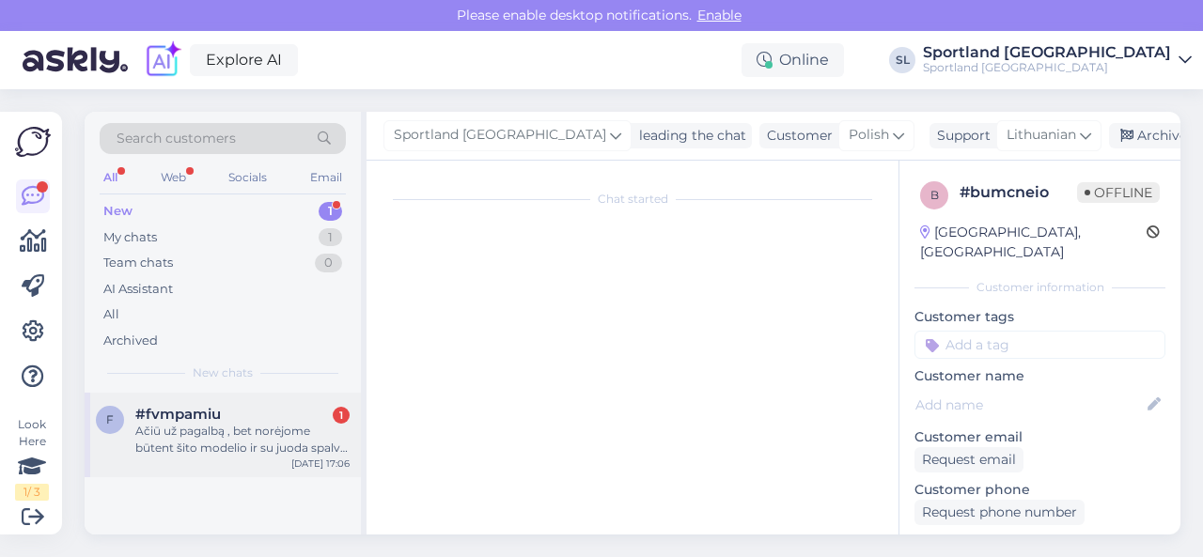
scroll to position [412, 0]
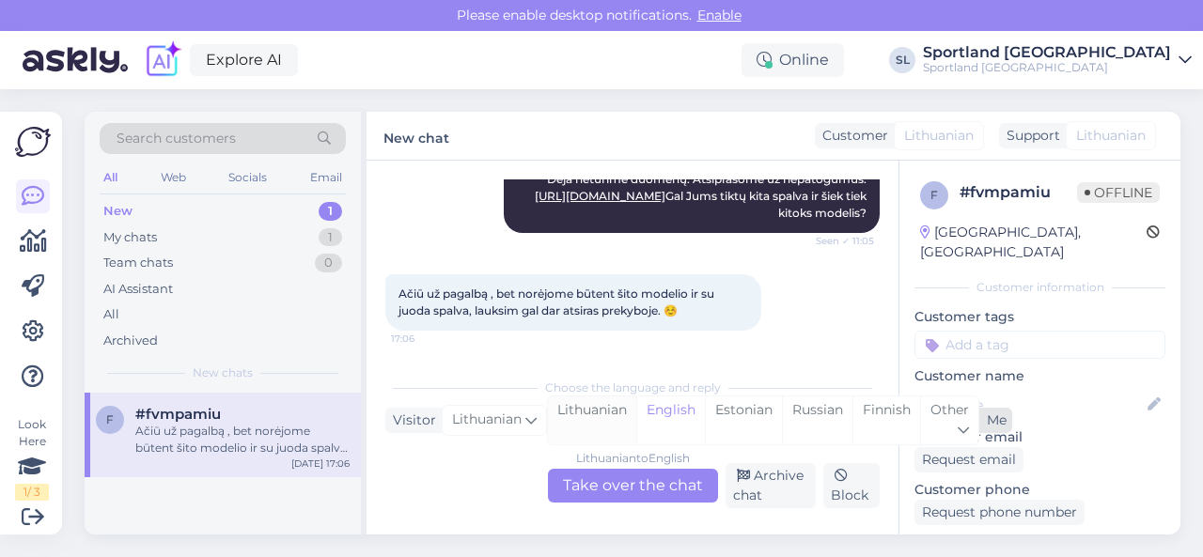
click at [614, 424] on div "Lithuanian" at bounding box center [592, 420] width 88 height 48
click at [612, 484] on div "Lithuanian to Lithuanian Take over the chat" at bounding box center [633, 486] width 170 height 34
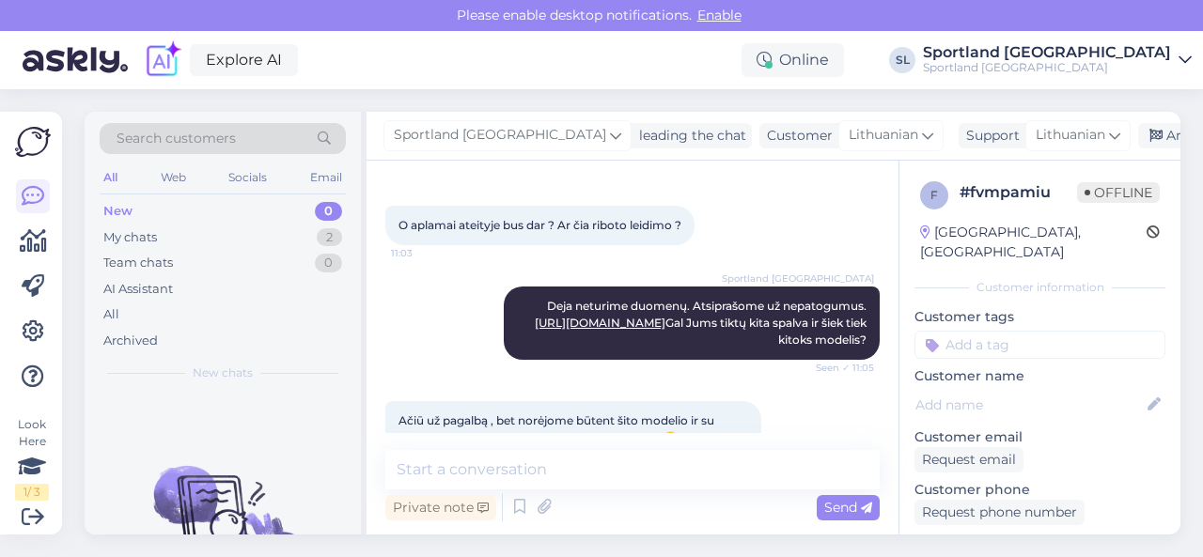
scroll to position [330, 0]
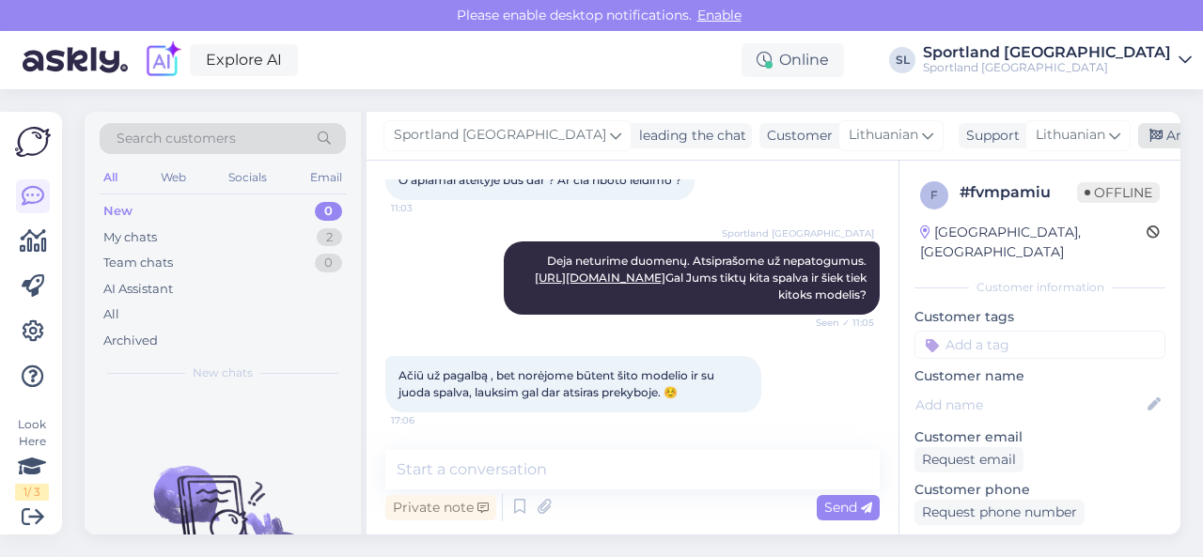
click at [1138, 136] on div "Archive chat" at bounding box center [1197, 135] width 118 height 25
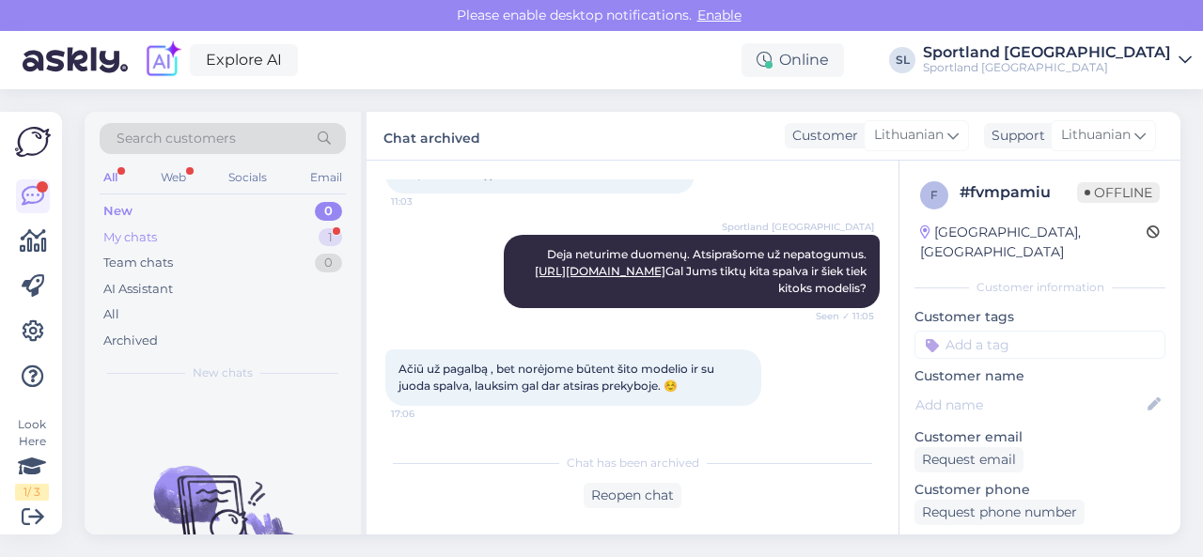
click at [201, 234] on div "My chats 1" at bounding box center [223, 238] width 246 height 26
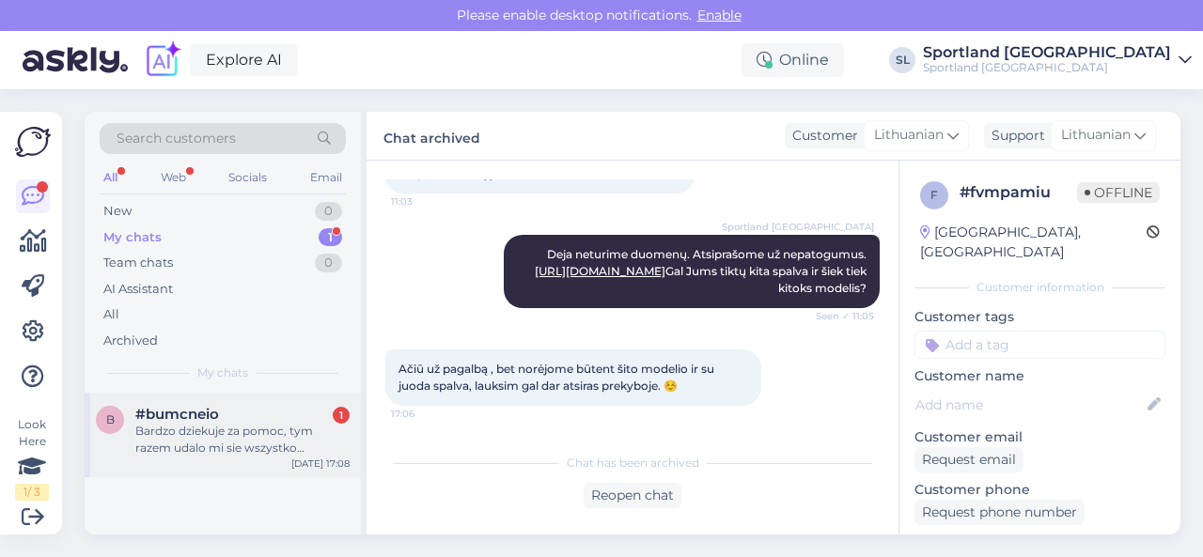
click at [213, 440] on div "Bardzo dziekuje za pomoc, tym razem udalo mi sie wszystko poprawnie zrobic. Ser…" at bounding box center [242, 440] width 214 height 34
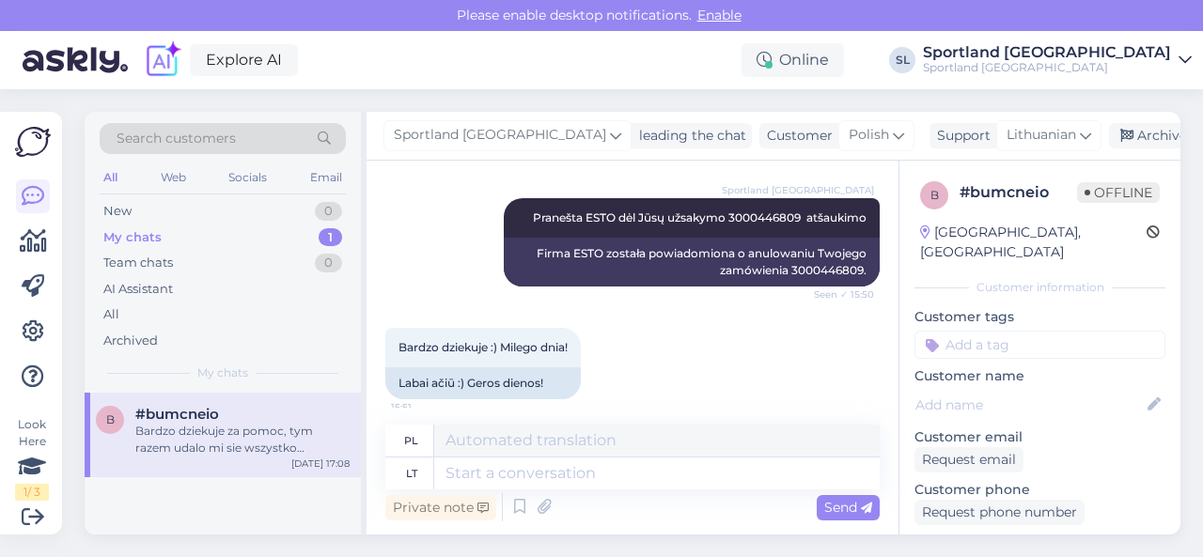
scroll to position [1622, 0]
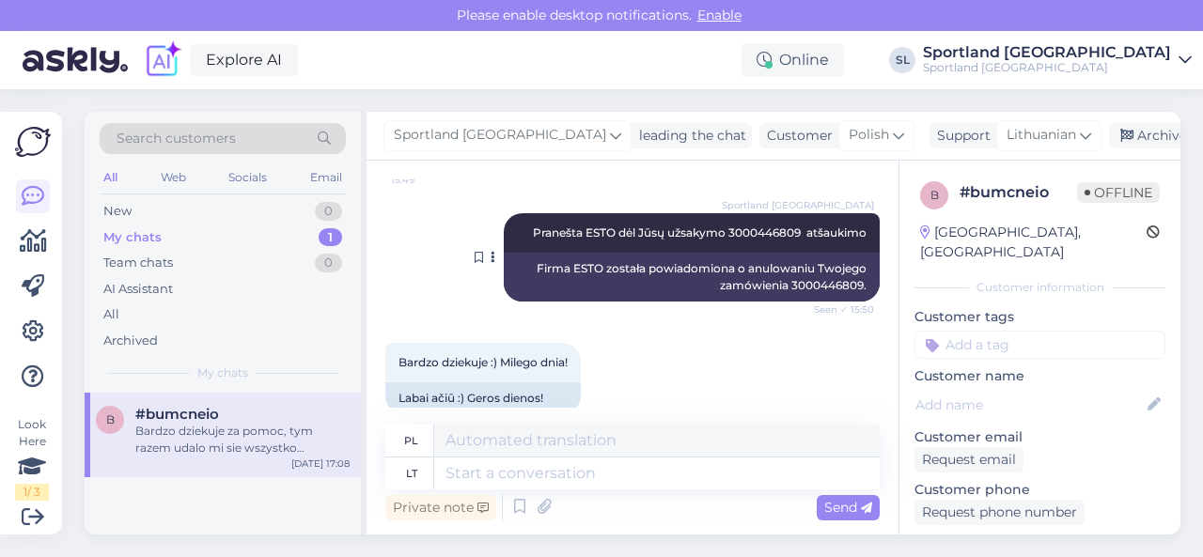
click at [805, 285] on div "Firma ESTO została powiadomiona o anulowaniu Twojego zamówienia 3000446809." at bounding box center [692, 277] width 376 height 49
copy div "3000446809"
click at [261, 205] on div "New 1" at bounding box center [223, 211] width 246 height 26
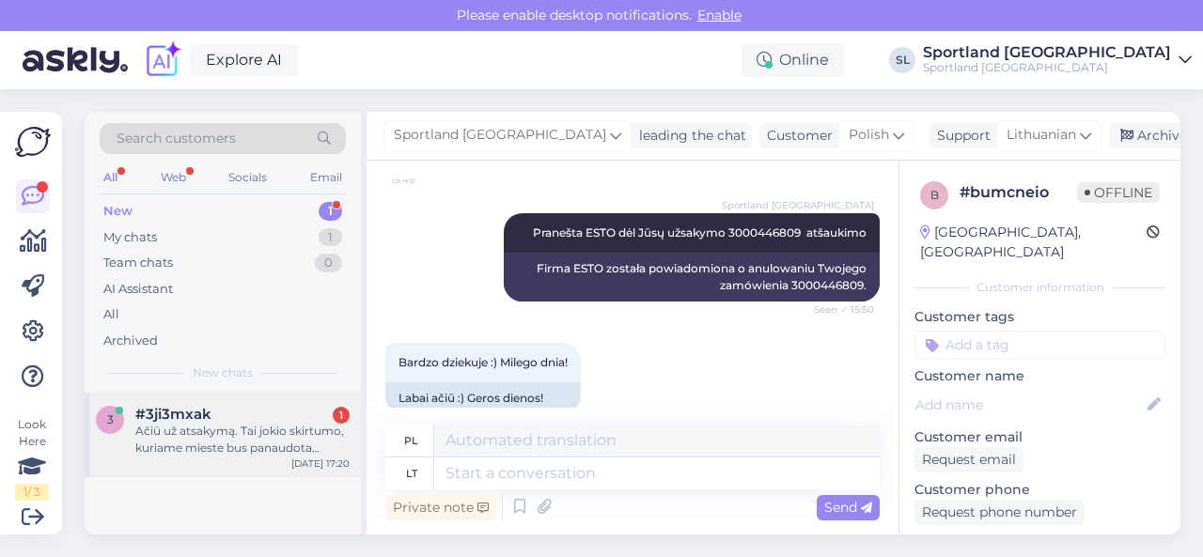
click at [209, 437] on div "Ačiū už atsakymą. Tai jokio skirtumo, kuriame mieste bus panaudota kortele, ar …" at bounding box center [242, 440] width 214 height 34
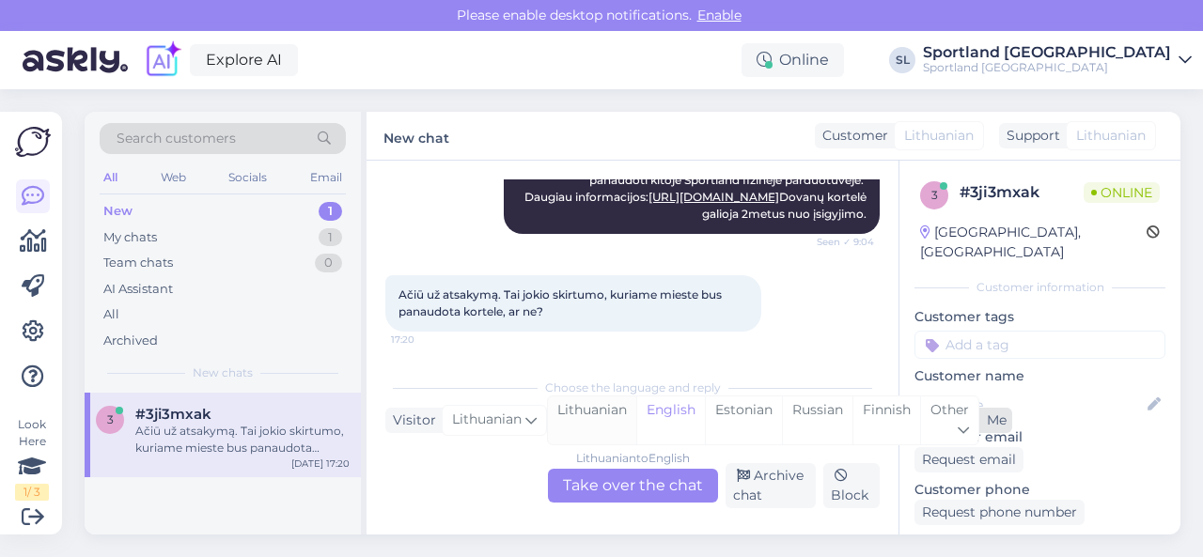
click at [584, 419] on div "Lithuanian" at bounding box center [592, 420] width 88 height 48
click at [590, 488] on div "Lithuanian to Lithuanian Take over the chat" at bounding box center [633, 486] width 170 height 34
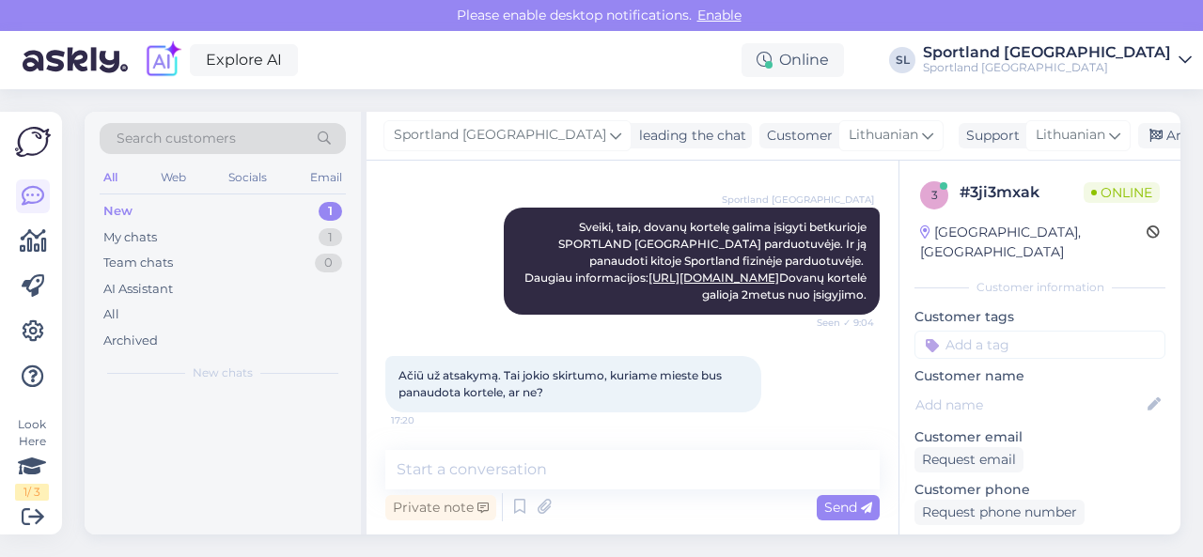
scroll to position [258, 0]
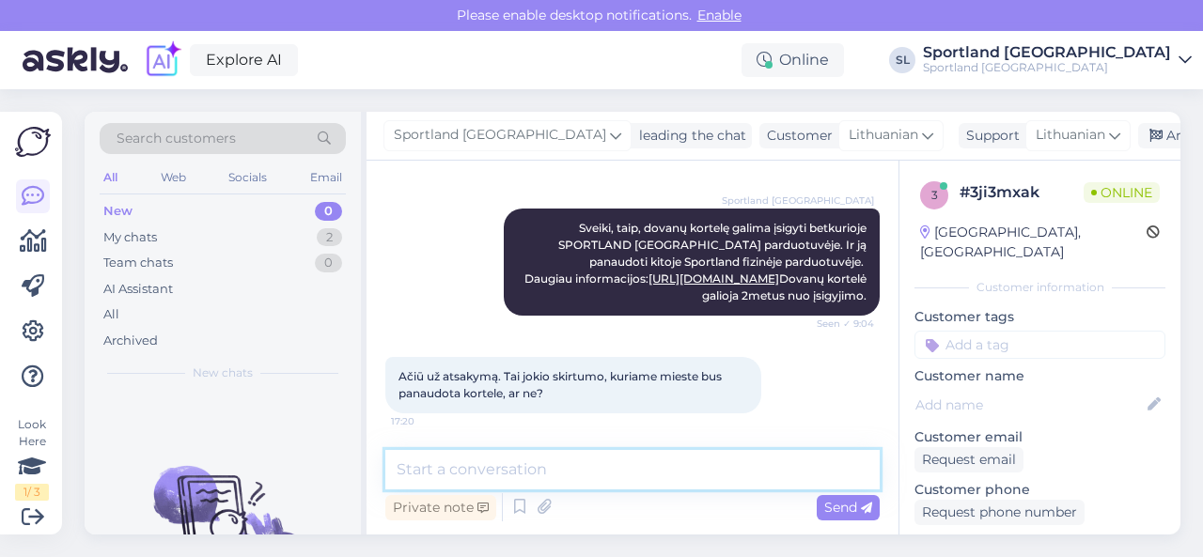
click at [605, 453] on textarea at bounding box center [632, 469] width 494 height 39
click at [611, 459] on textarea at bounding box center [632, 469] width 494 height 39
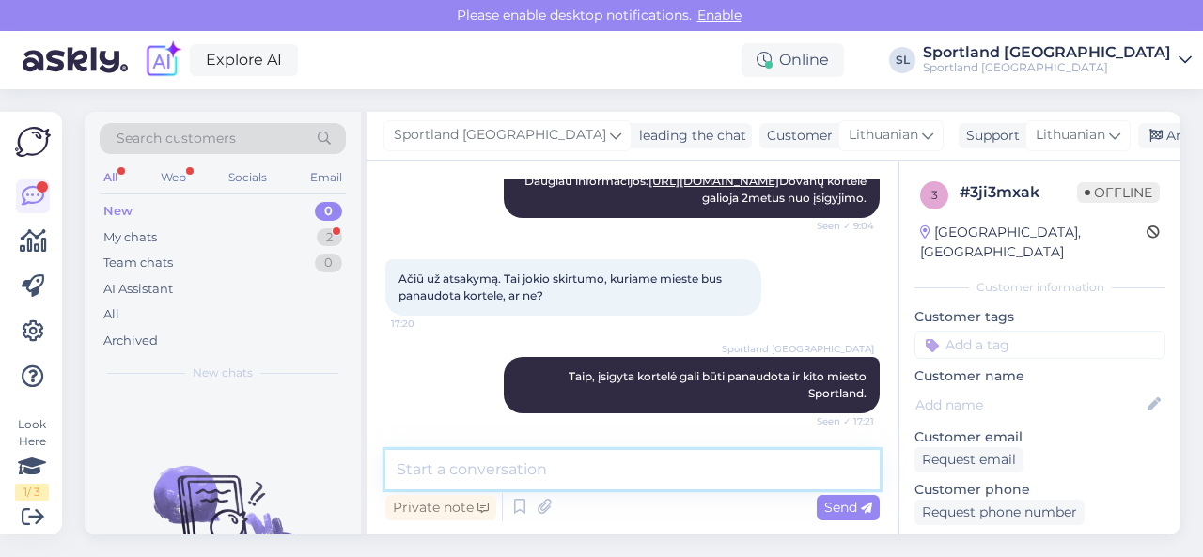
scroll to position [437, 0]
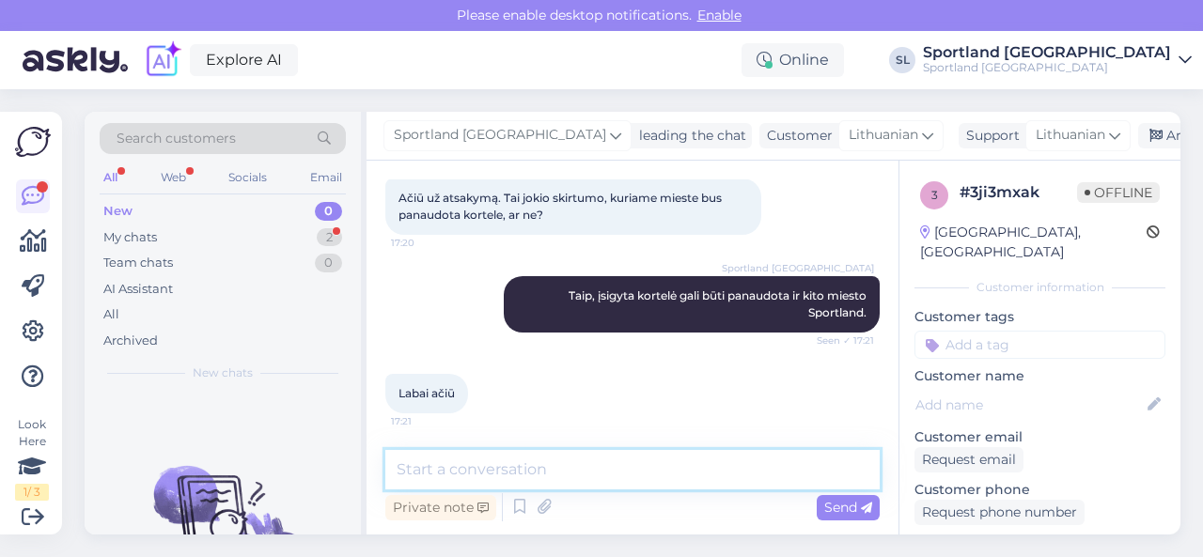
click at [478, 472] on textarea at bounding box center [632, 469] width 494 height 39
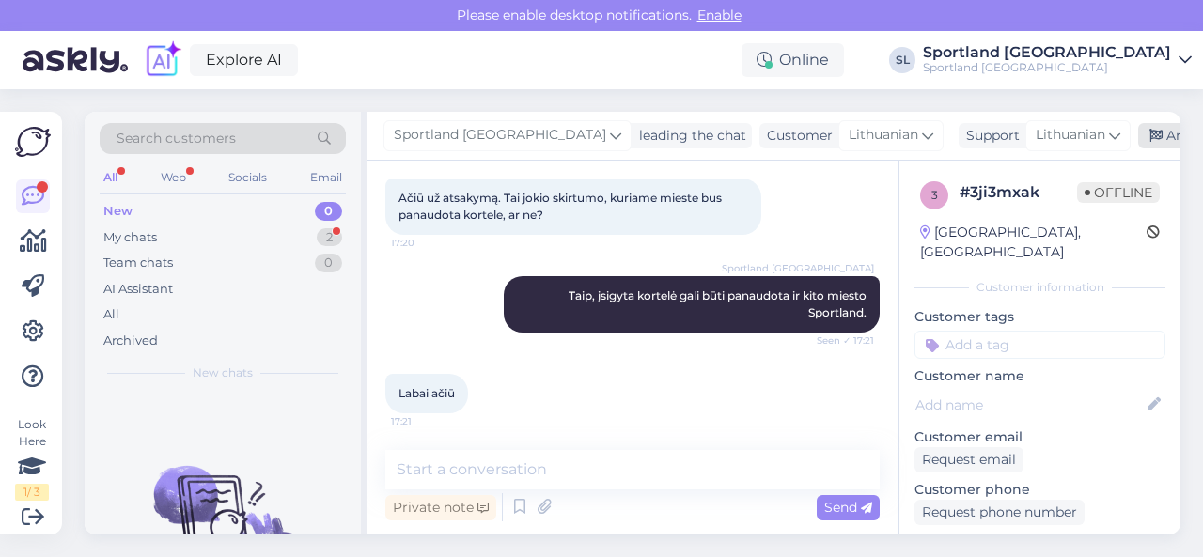
click at [1138, 129] on div "Archive chat" at bounding box center [1197, 135] width 118 height 25
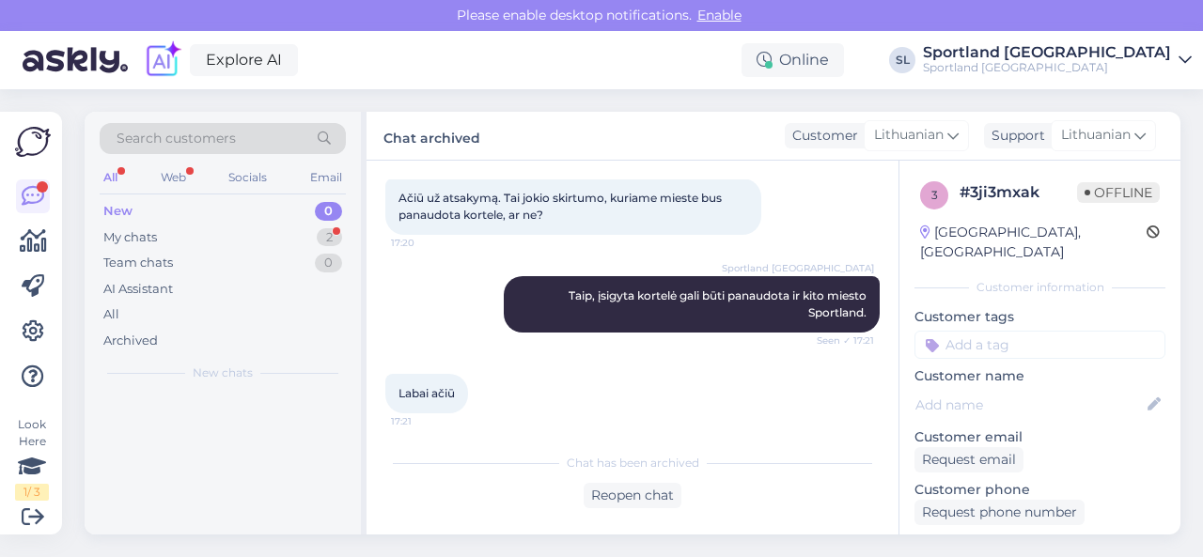
scroll to position [443, 0]
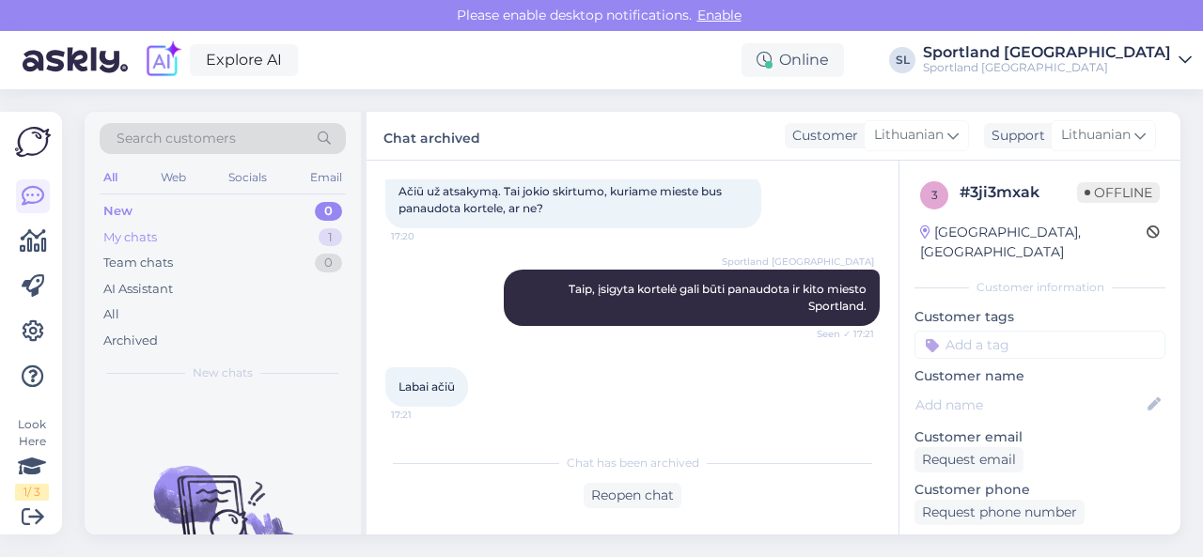
click at [237, 236] on div "My chats 1" at bounding box center [223, 238] width 246 height 26
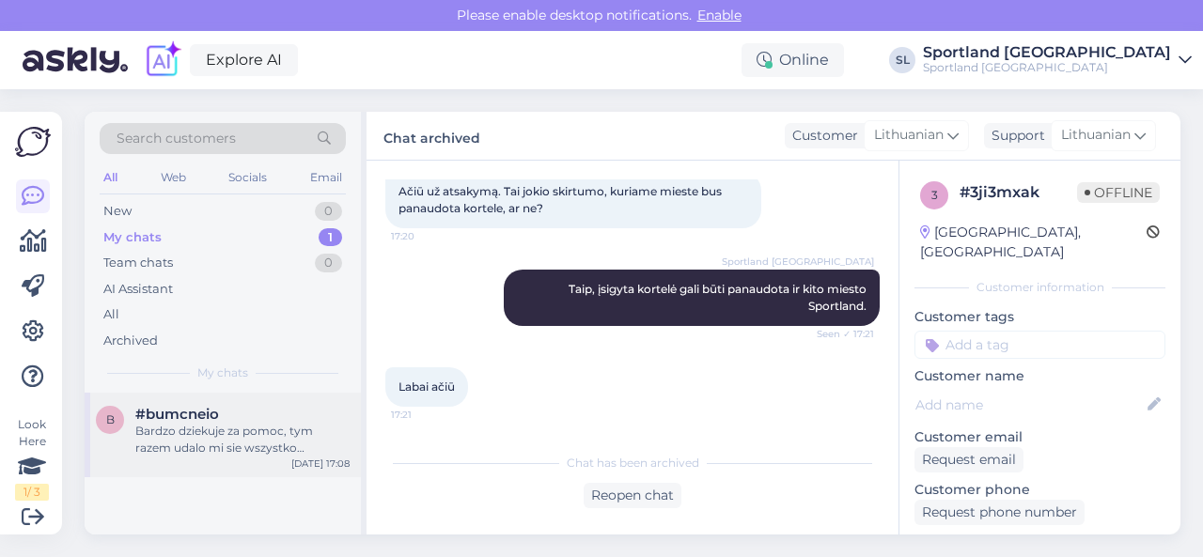
click at [261, 443] on div "Bardzo dziekuje za pomoc, tym razem udalo mi sie wszystko poprawnie zrobic. Ser…" at bounding box center [242, 440] width 214 height 34
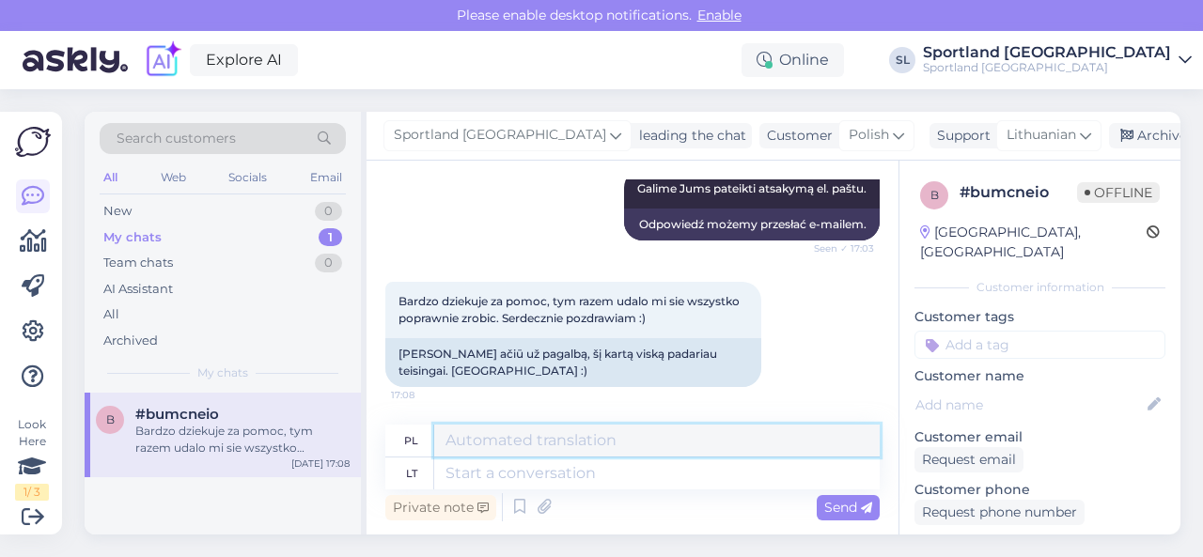
click at [577, 457] on textarea at bounding box center [656, 441] width 445 height 32
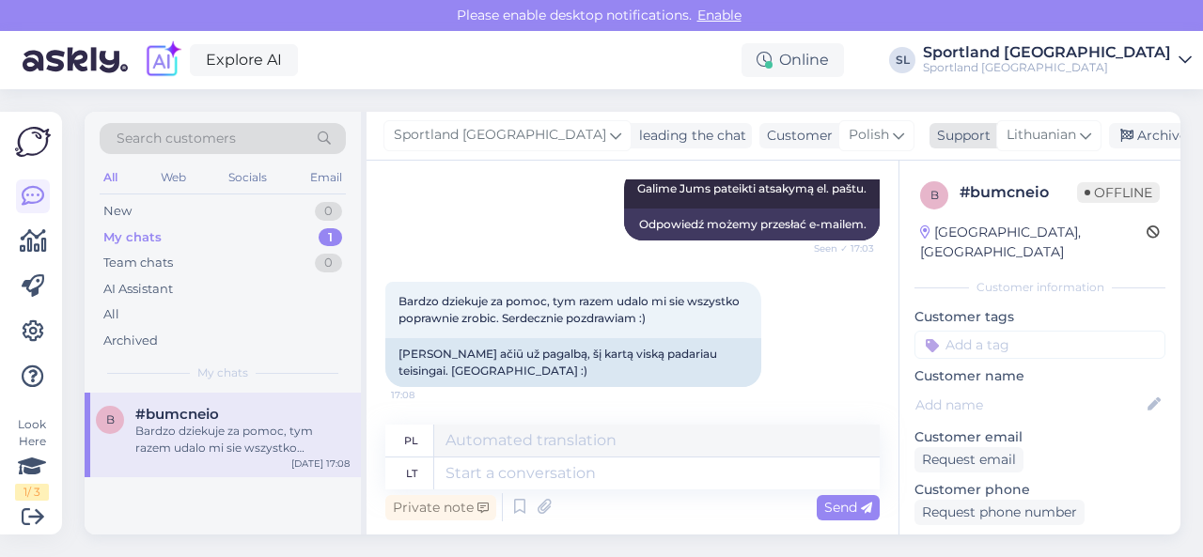
drag, startPoint x: 1135, startPoint y: 135, endPoint x: 1126, endPoint y: 138, distance: 9.8
click at [1135, 134] on div "Archive chat" at bounding box center [1168, 135] width 118 height 25
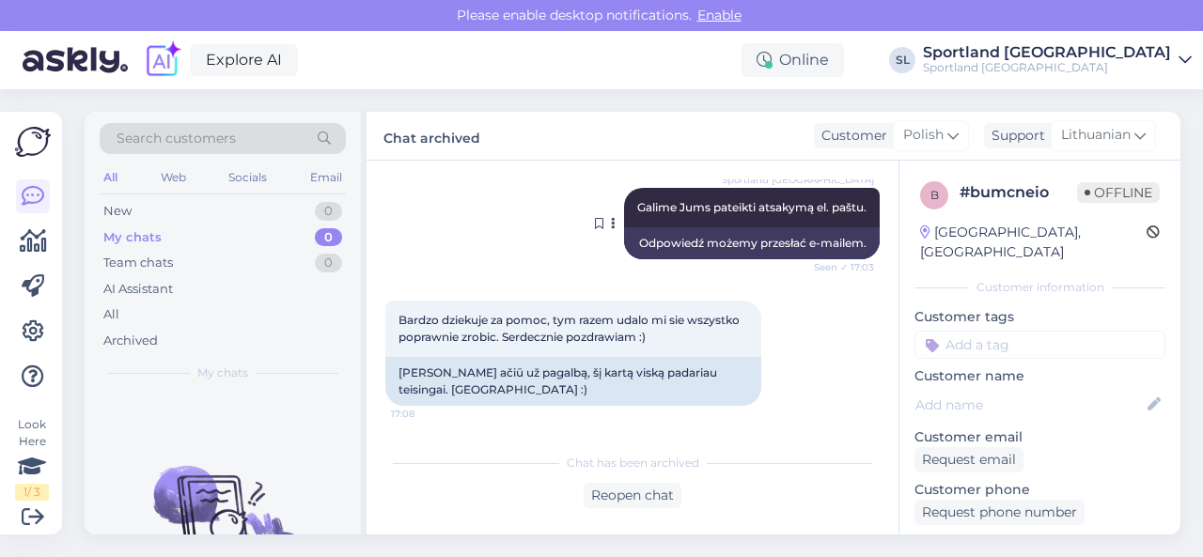
scroll to position [3294, 0]
